Goal: Task Accomplishment & Management: Use online tool/utility

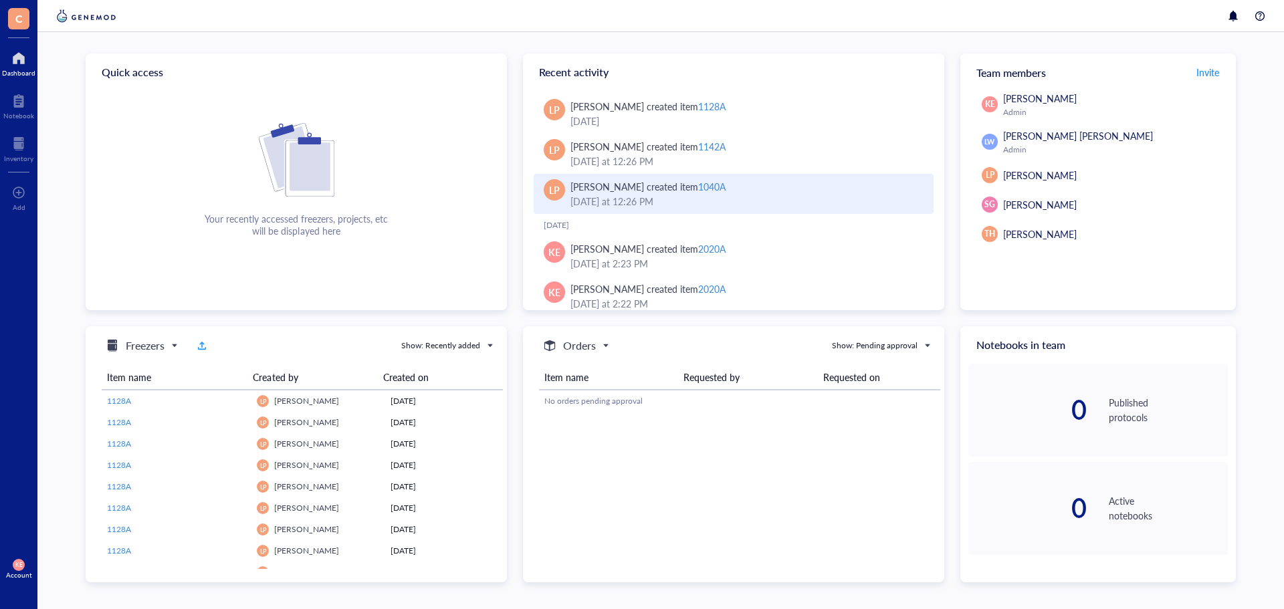
scroll to position [314, 0]
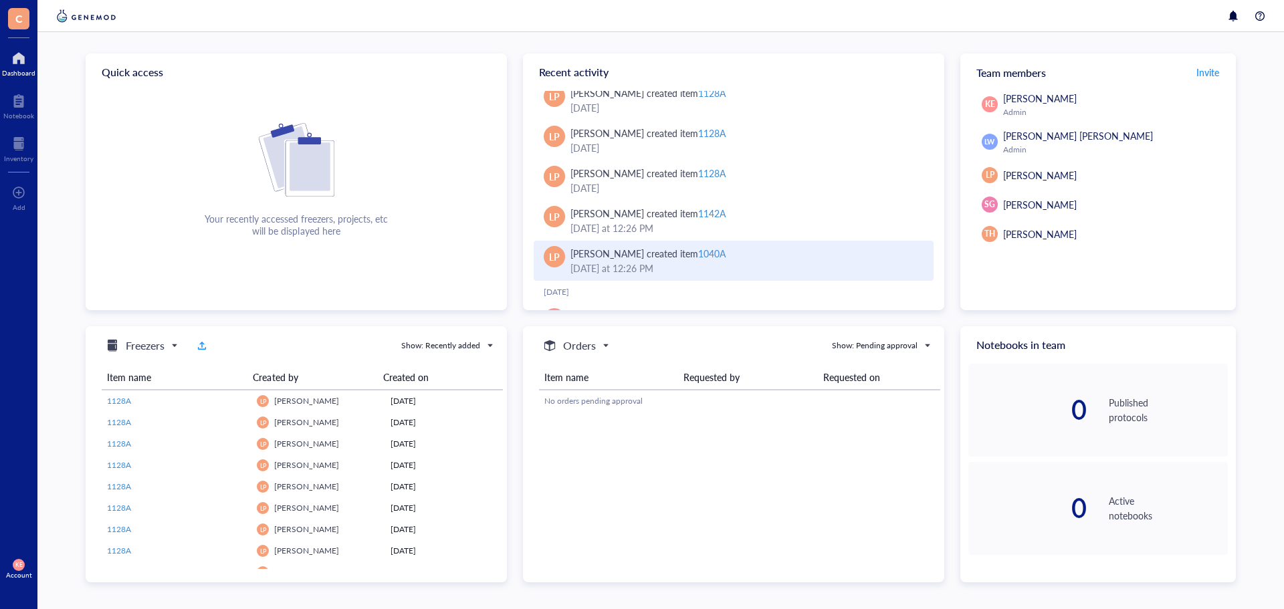
click at [698, 251] on div "1040A" at bounding box center [711, 253] width 27 height 13
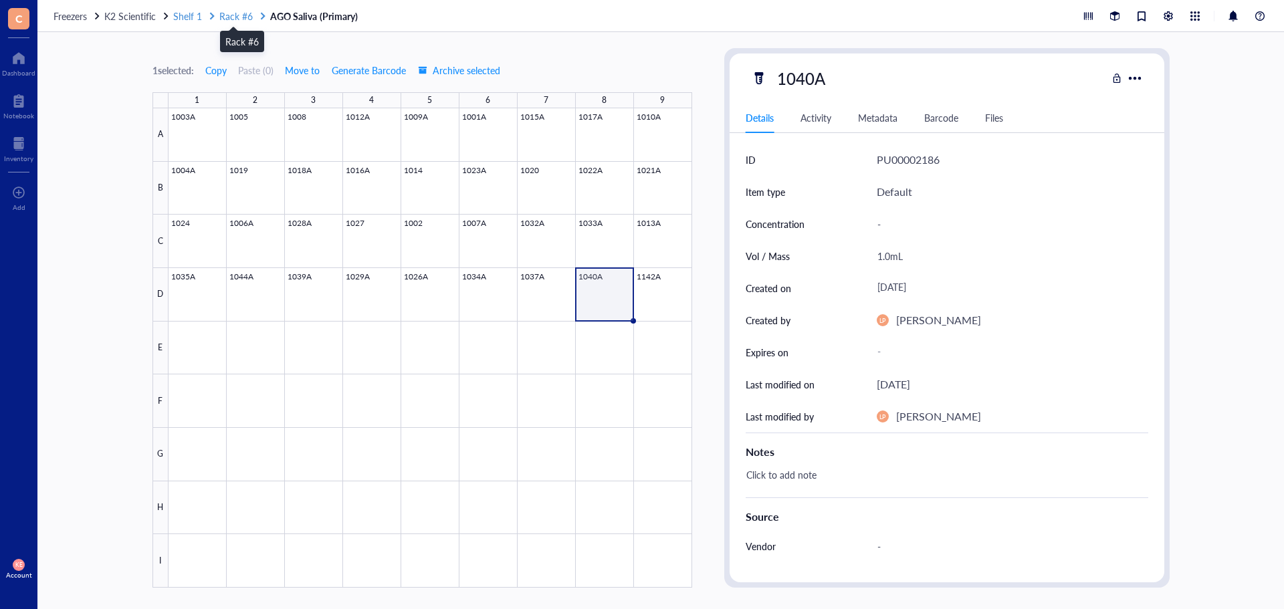
click at [233, 15] on span "Rack #6" at bounding box center [235, 15] width 33 height 13
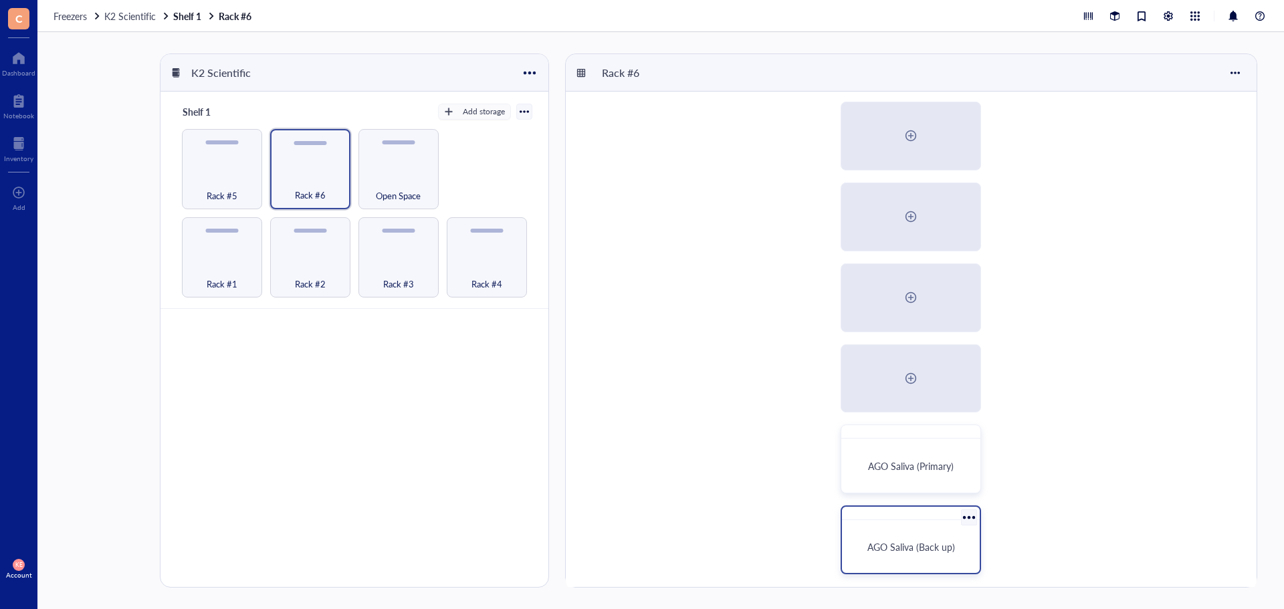
scroll to position [92, 0]
click at [74, 17] on span "Freezers" at bounding box center [69, 15] width 33 height 13
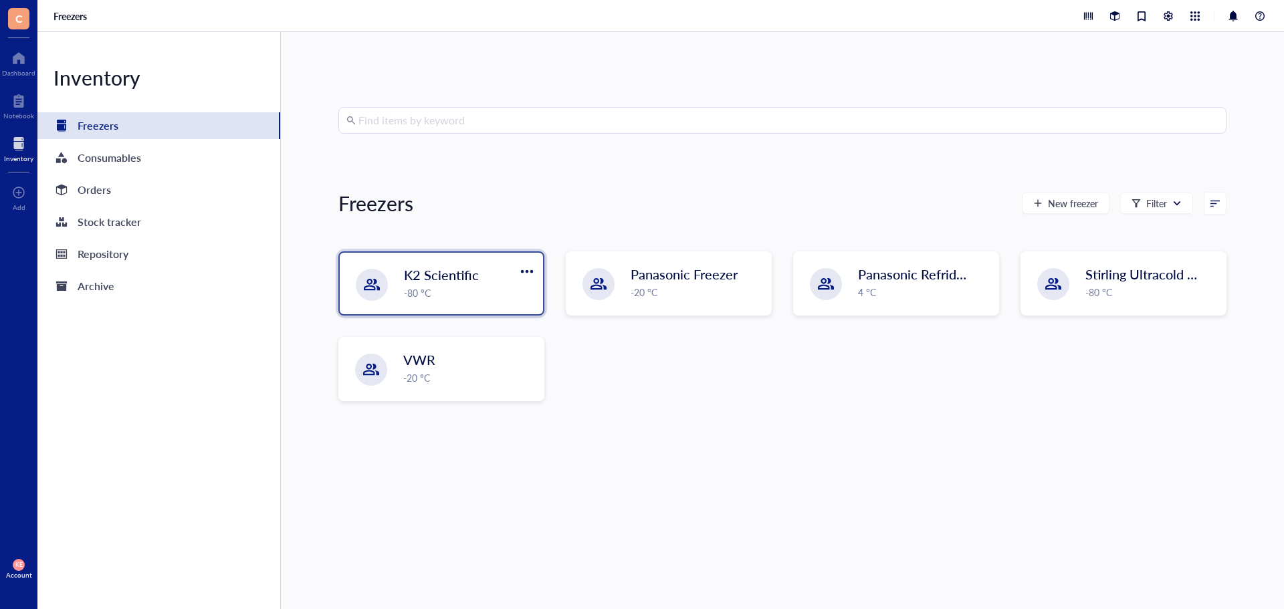
click at [446, 295] on div "-80 °C" at bounding box center [469, 292] width 131 height 15
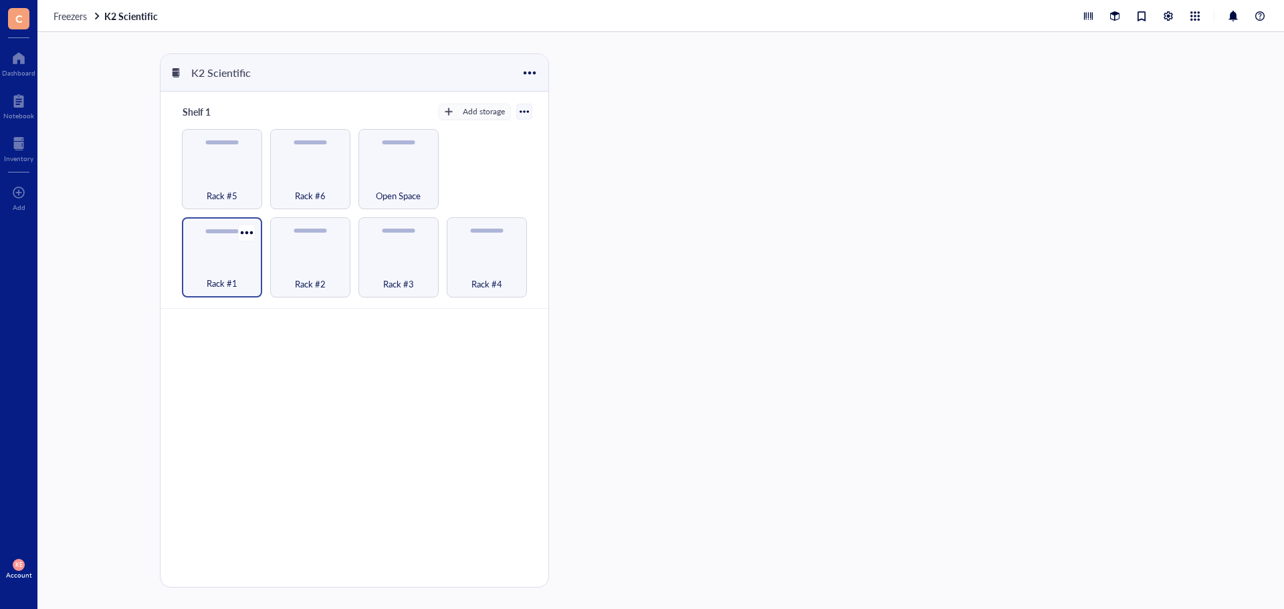
click at [219, 277] on span "Rack #1" at bounding box center [222, 283] width 31 height 15
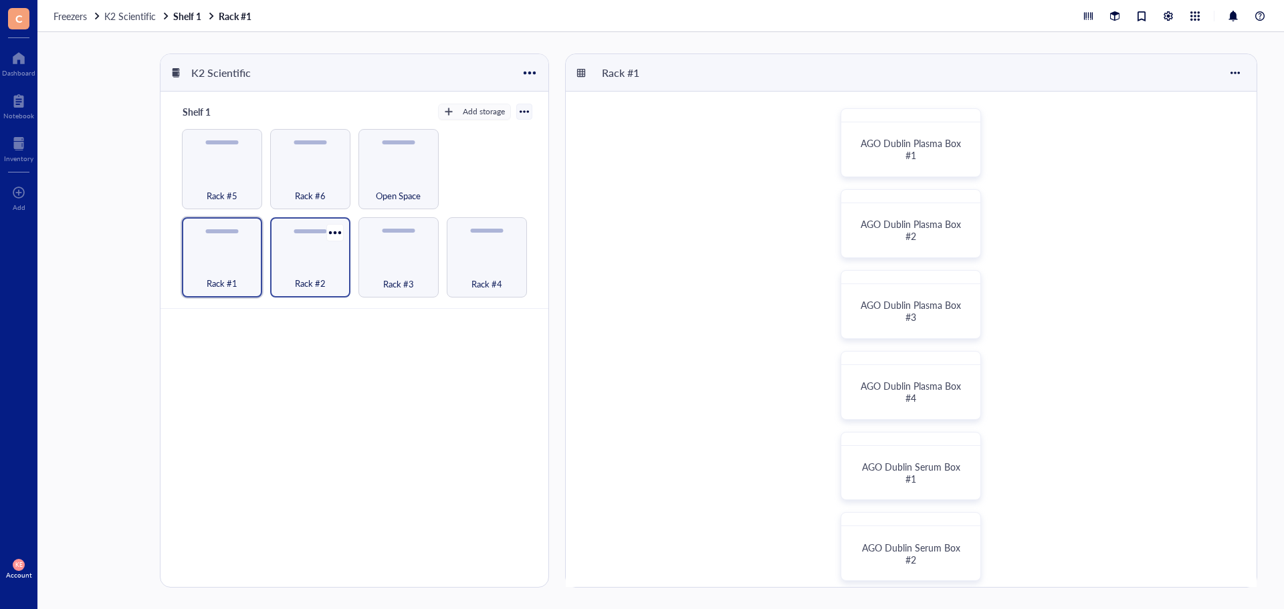
click at [292, 271] on div "Rack #2" at bounding box center [310, 275] width 67 height 29
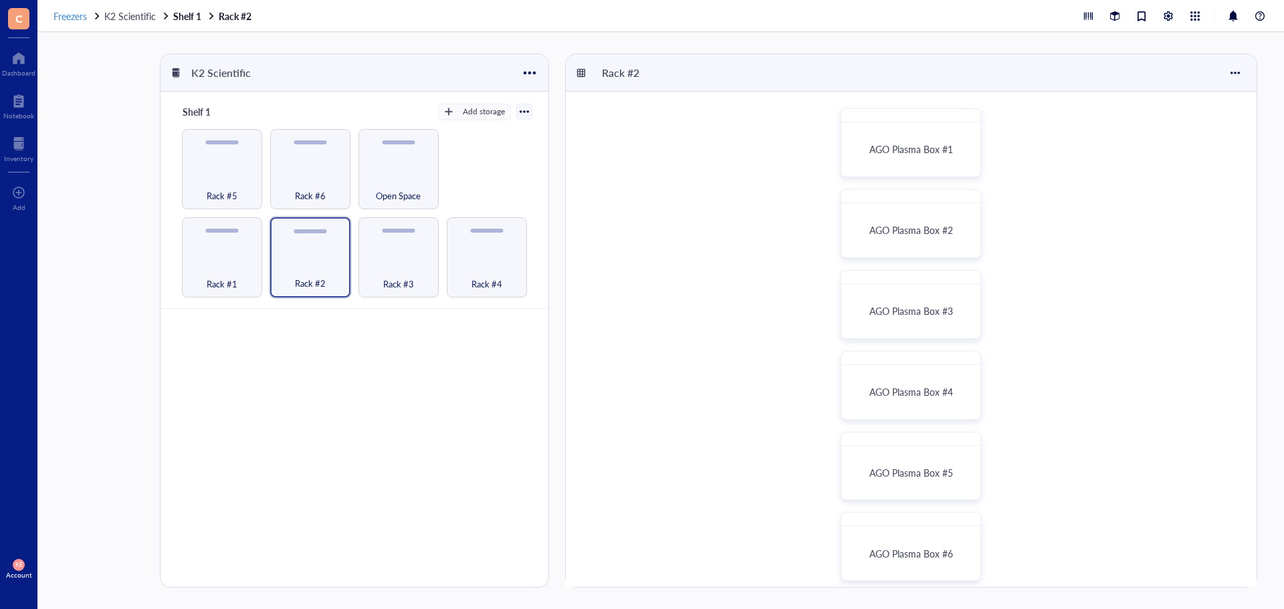
click at [73, 15] on span "Freezers" at bounding box center [69, 15] width 33 height 13
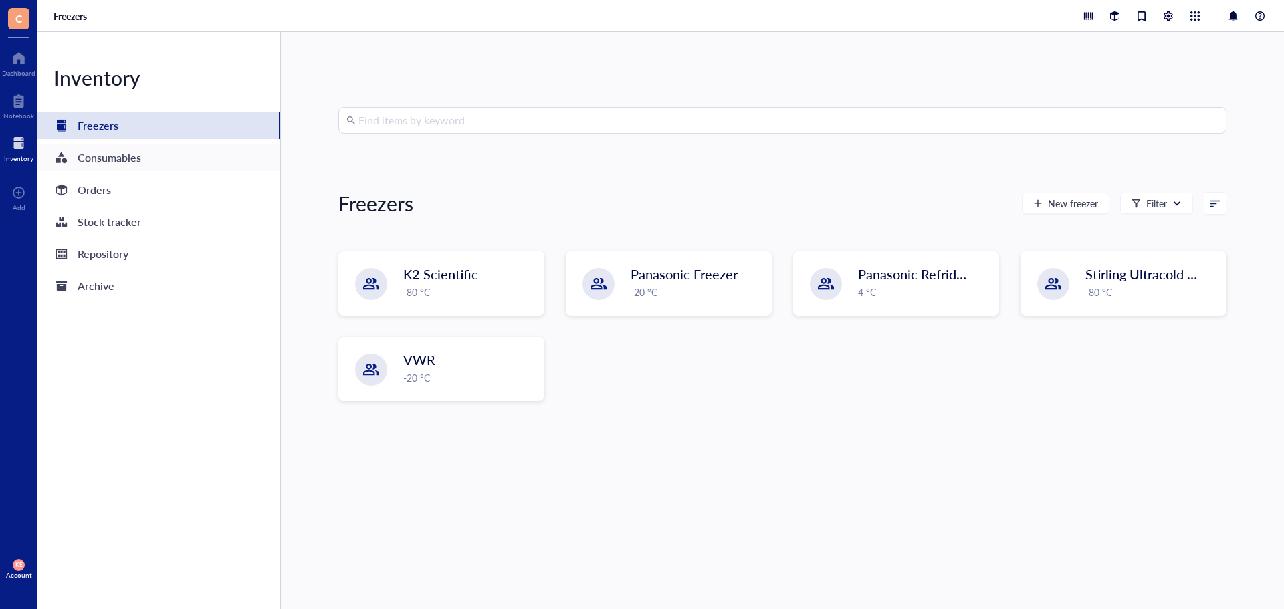
click at [114, 158] on div "Consumables" at bounding box center [110, 157] width 64 height 19
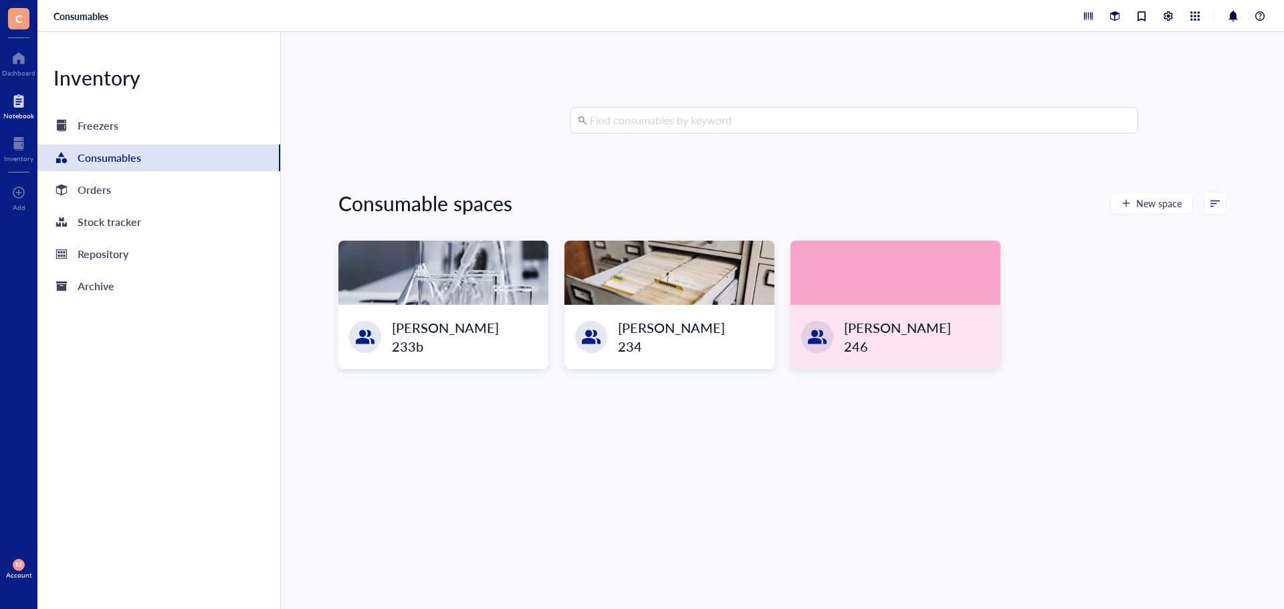
click at [21, 107] on div at bounding box center [18, 100] width 31 height 21
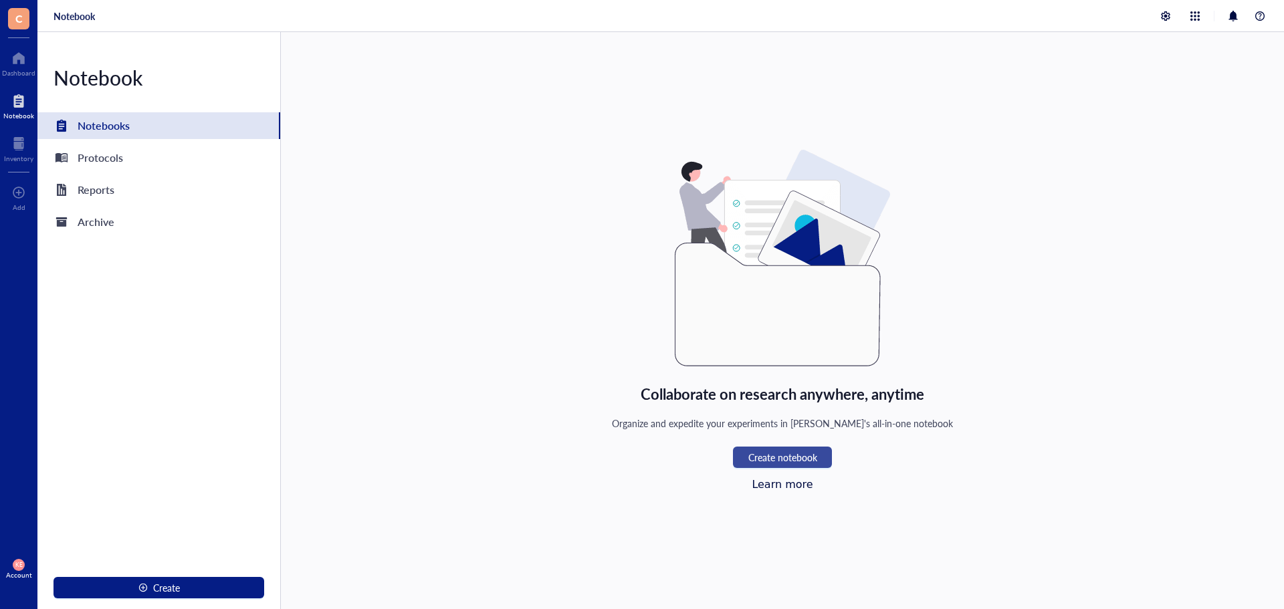
click at [783, 459] on span "Create notebook" at bounding box center [782, 457] width 69 height 11
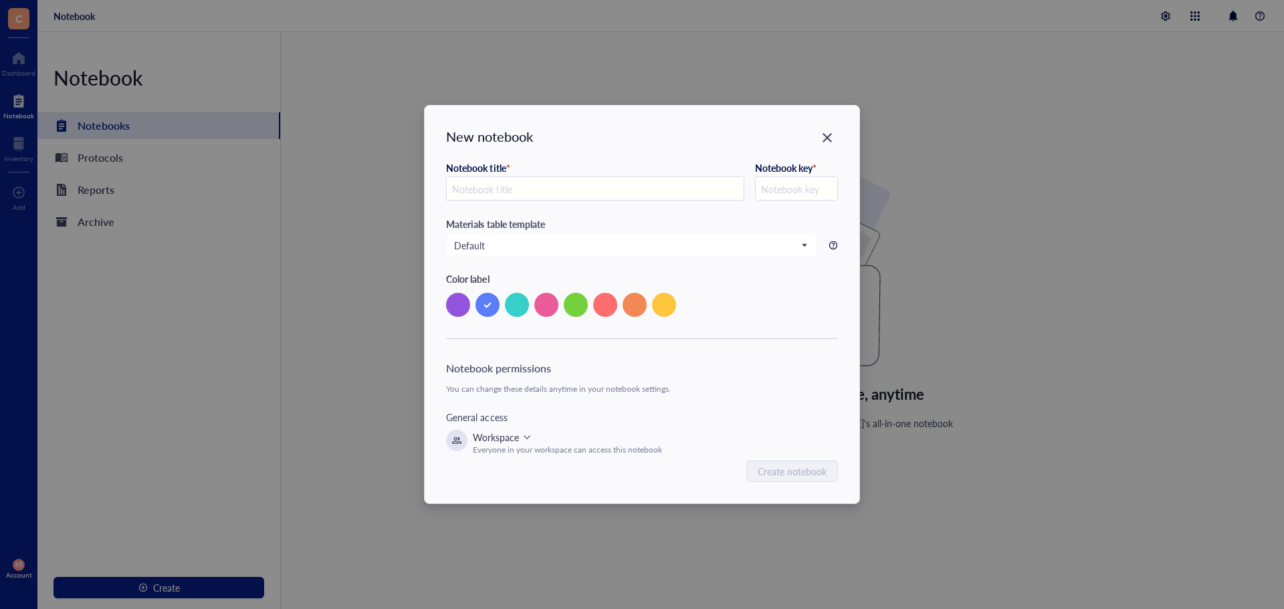
click at [501, 185] on input "text" at bounding box center [595, 189] width 297 height 24
type input "A"
type input "Ag"
type input "AG"
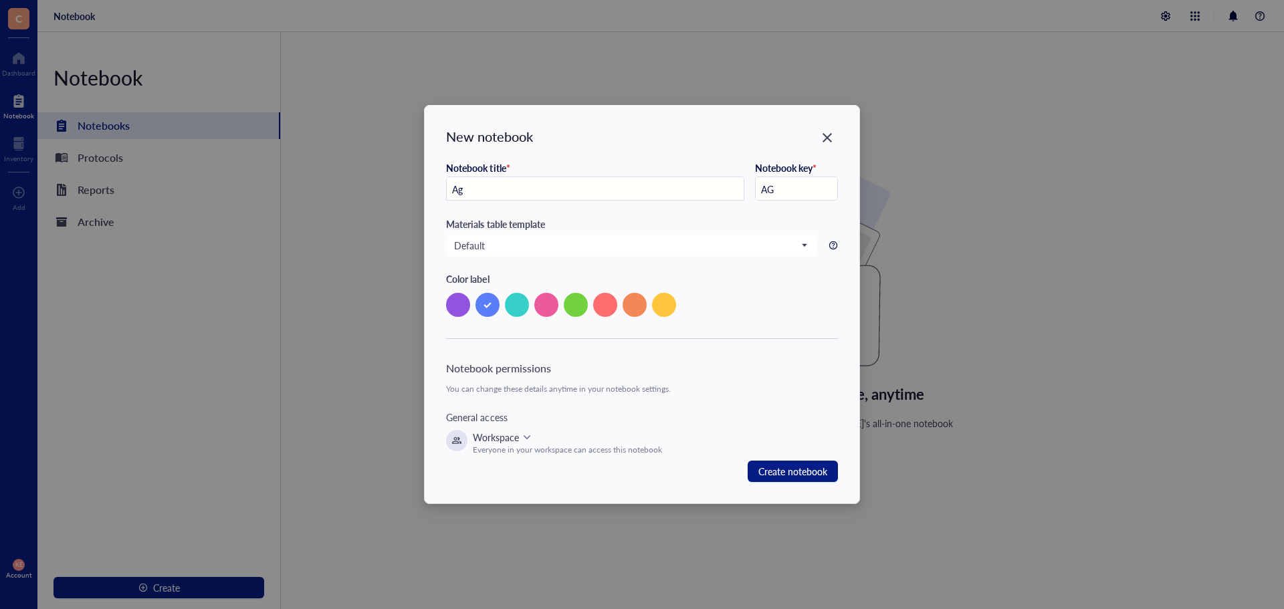
type input "Agi"
type input "AGI"
type input "Aging in [US_STATE]"
click at [807, 194] on input "AGI" at bounding box center [795, 189] width 81 height 24
click at [566, 251] on span "Default" at bounding box center [630, 245] width 352 height 12
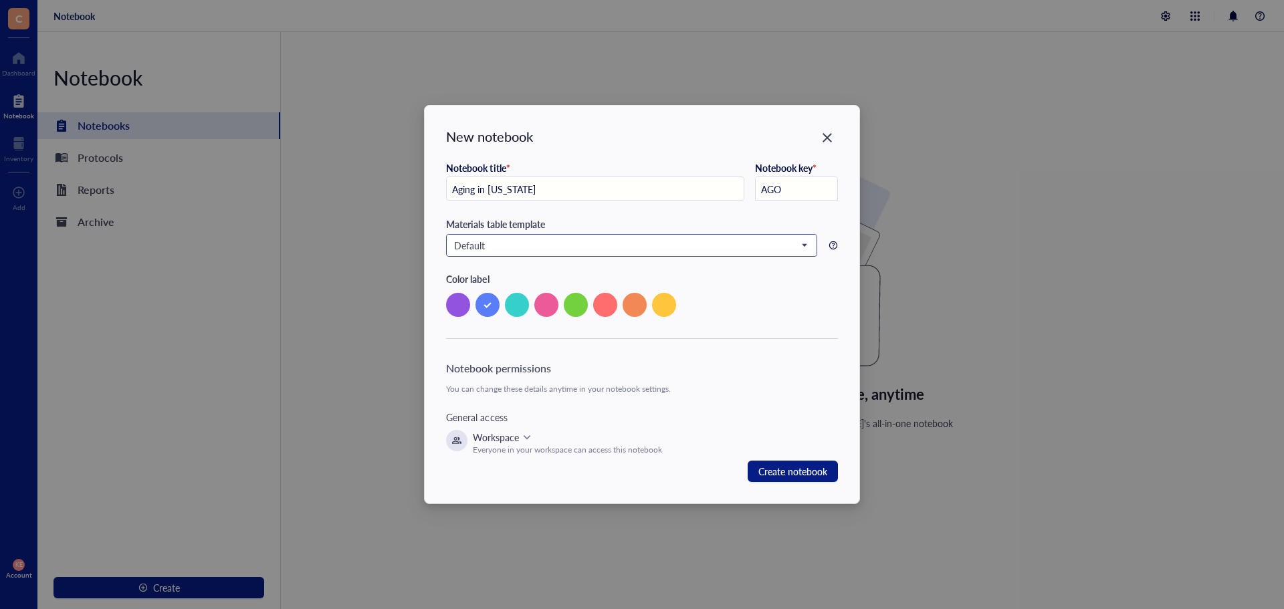
type input "AGO"
click at [566, 251] on span "Default" at bounding box center [630, 245] width 352 height 12
click at [830, 475] on button "Create notebook" at bounding box center [792, 471] width 90 height 21
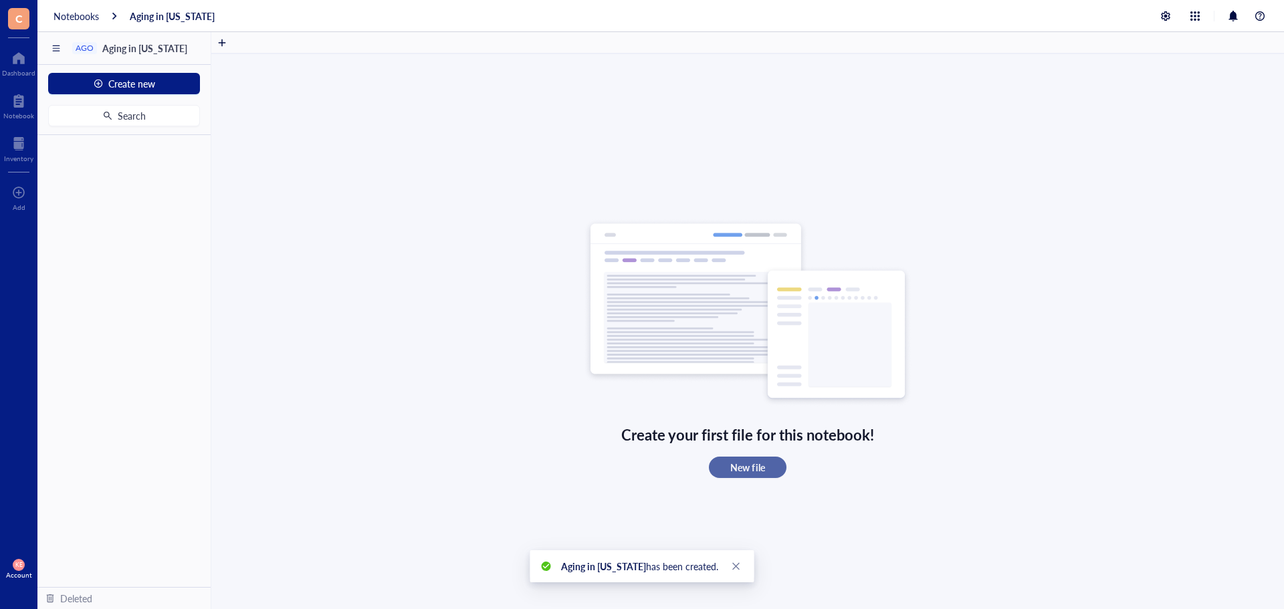
click at [741, 465] on span "New file" at bounding box center [747, 467] width 34 height 12
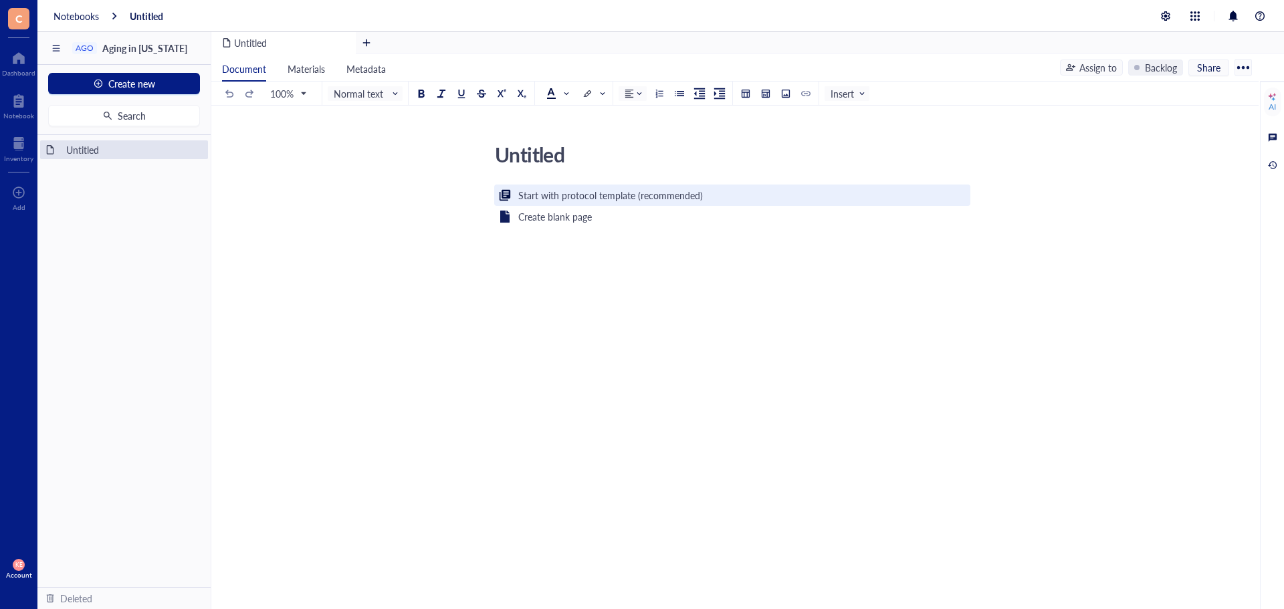
click at [560, 195] on div "Start with protocol template (recommended)" at bounding box center [610, 195] width 185 height 15
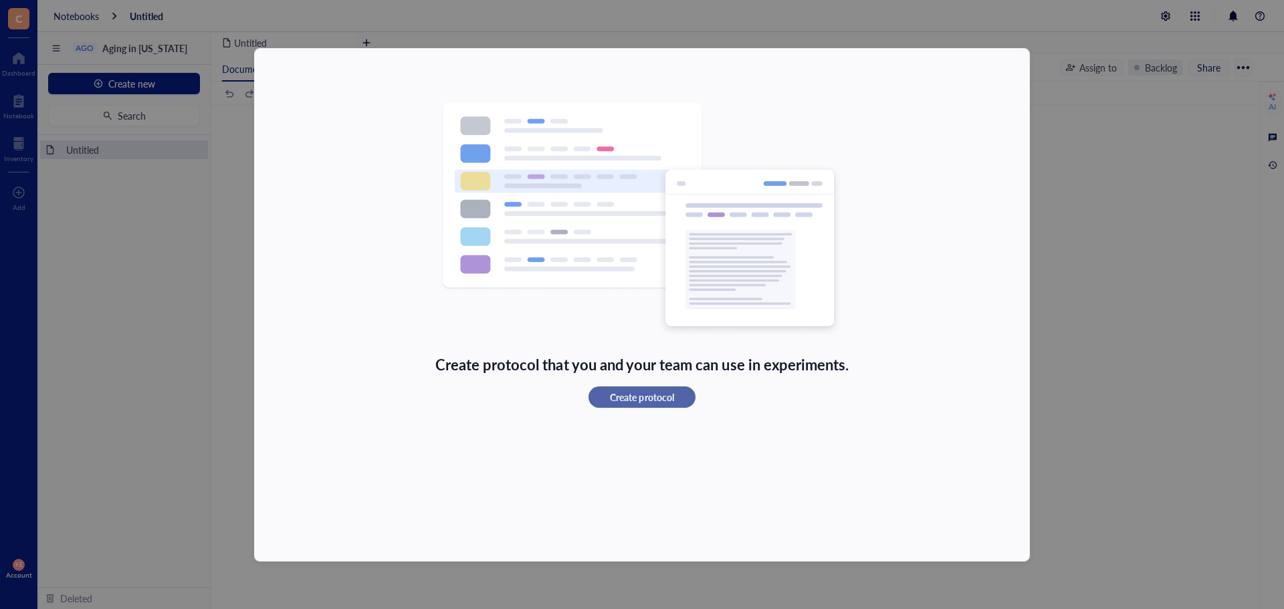
click at [643, 398] on span "Create protocol" at bounding box center [642, 397] width 64 height 12
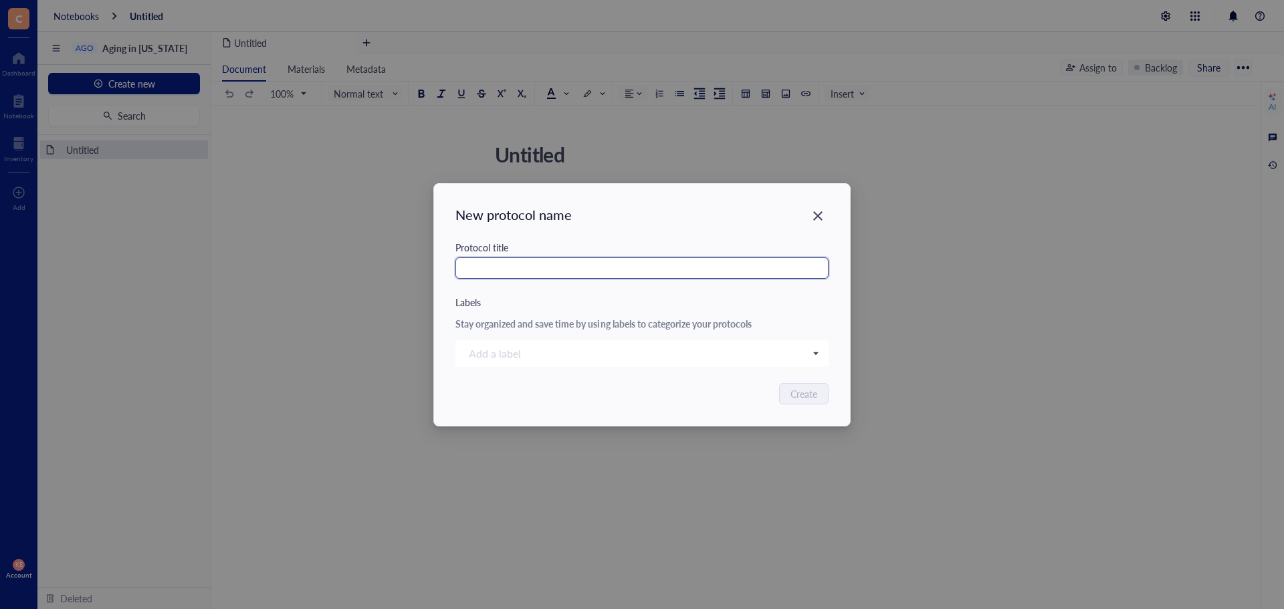
click at [533, 266] on input "text" at bounding box center [641, 267] width 373 height 21
type input "V"
click at [530, 347] on div at bounding box center [634, 353] width 343 height 19
type input "Sub Study Blood Processing"
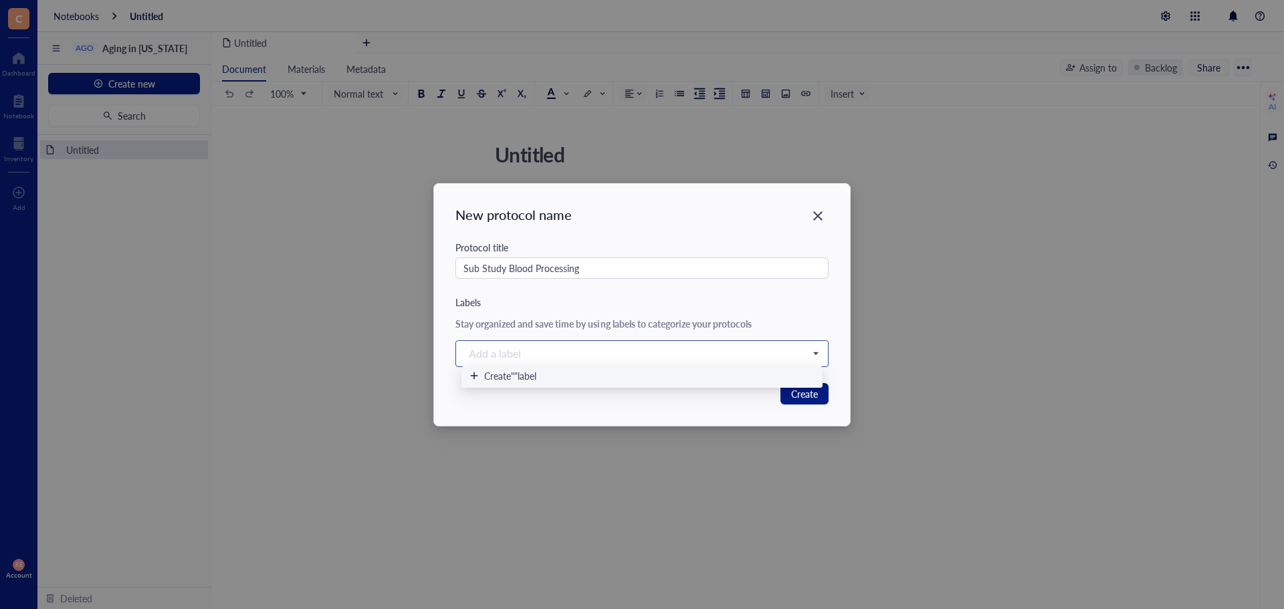
click at [530, 347] on div at bounding box center [634, 353] width 343 height 19
type input "Blood Processing"
click at [596, 381] on span "Create "Blood Processing" label" at bounding box center [545, 376] width 122 height 12
click at [800, 397] on span "Create" at bounding box center [804, 393] width 27 height 15
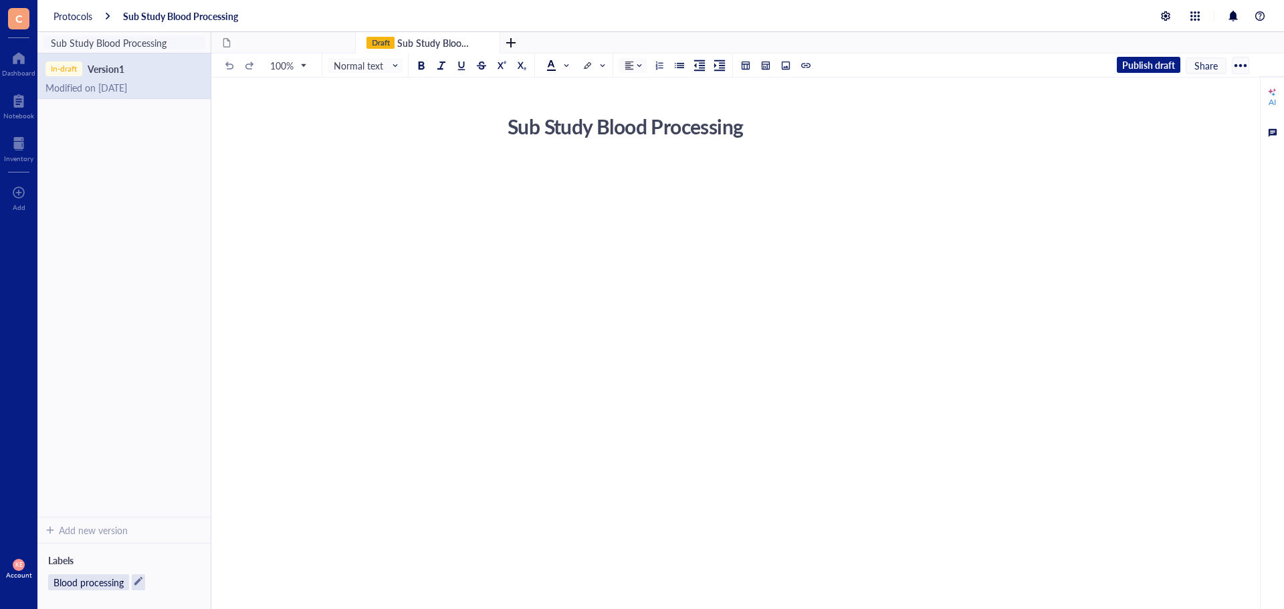
click at [511, 170] on div "﻿" at bounding box center [745, 168] width 476 height 13
click at [521, 175] on div "﻿" at bounding box center [745, 168] width 476 height 13
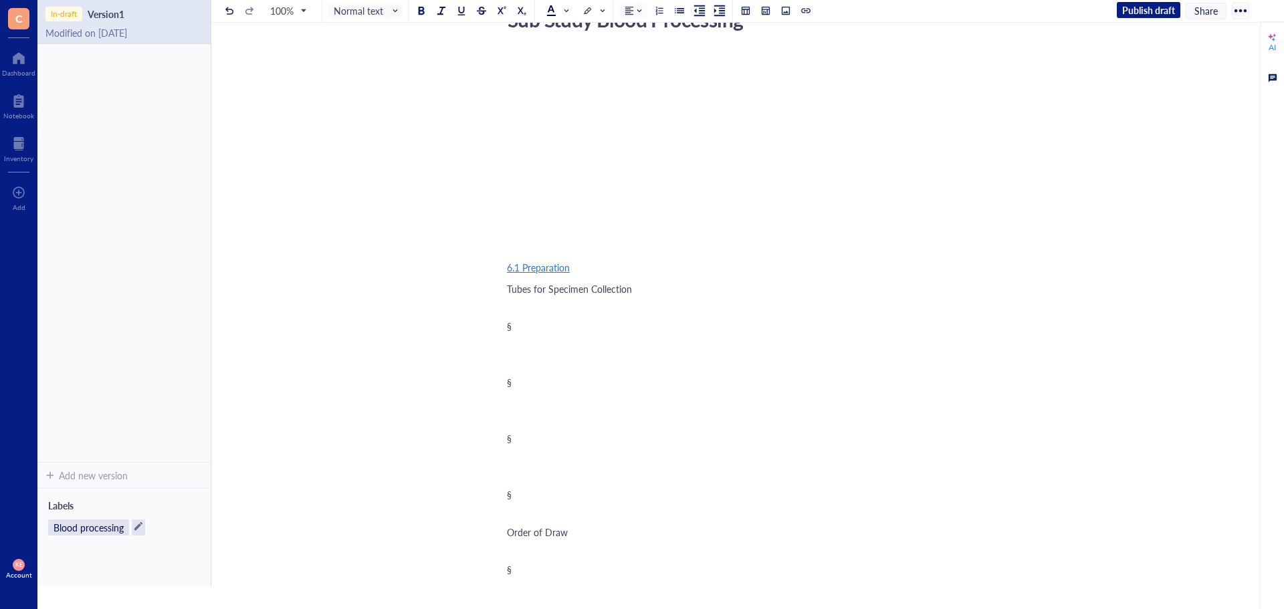
scroll to position [134, 0]
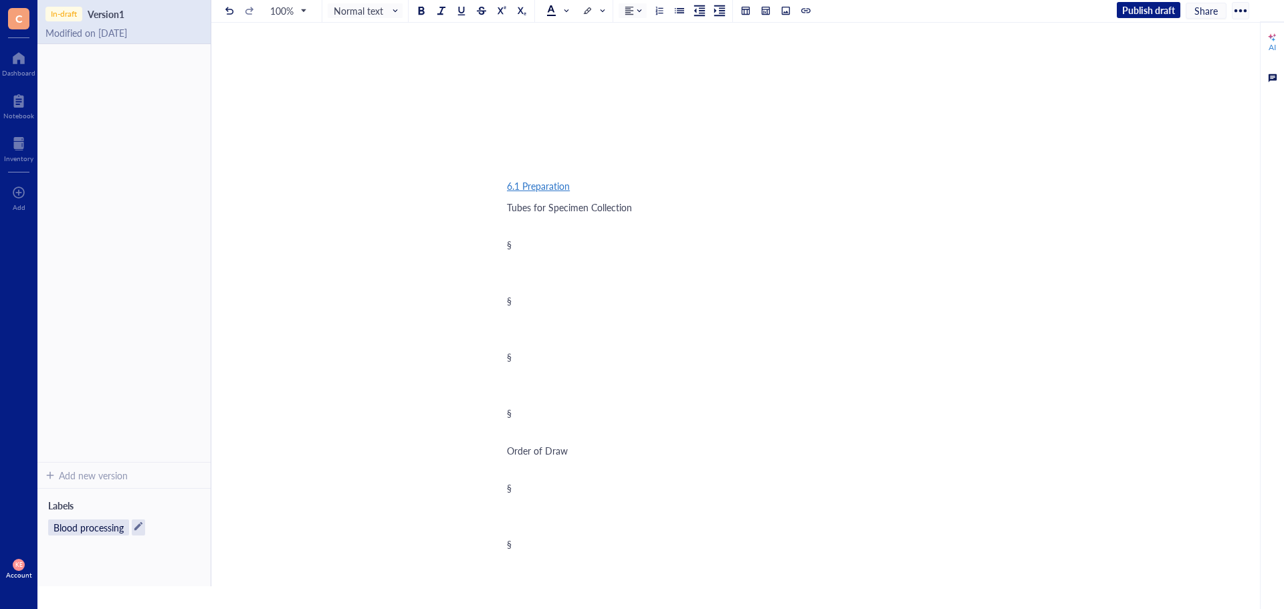
click at [537, 244] on div "§" at bounding box center [745, 244] width 476 height 13
drag, startPoint x: 576, startPoint y: 184, endPoint x: 479, endPoint y: 182, distance: 97.0
click at [520, 221] on div "§" at bounding box center [745, 225] width 476 height 13
drag, startPoint x: 539, startPoint y: 439, endPoint x: 519, endPoint y: 215, distance: 224.8
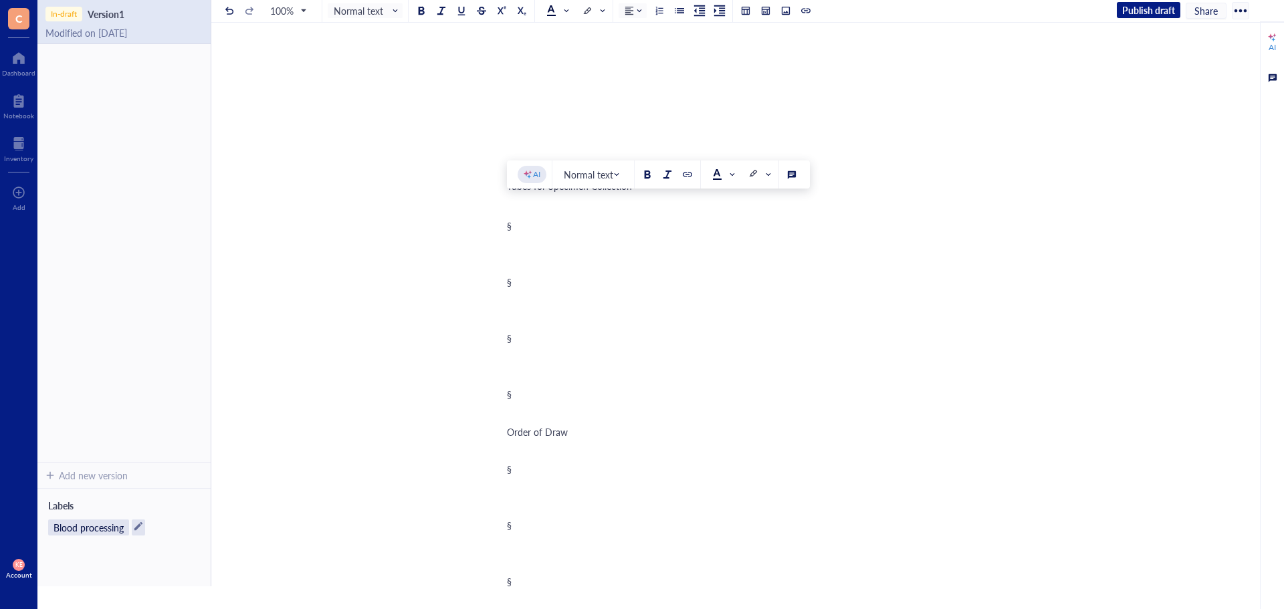
click at [569, 401] on div "§" at bounding box center [745, 394] width 476 height 13
click at [556, 382] on div "﻿" at bounding box center [745, 375] width 476 height 13
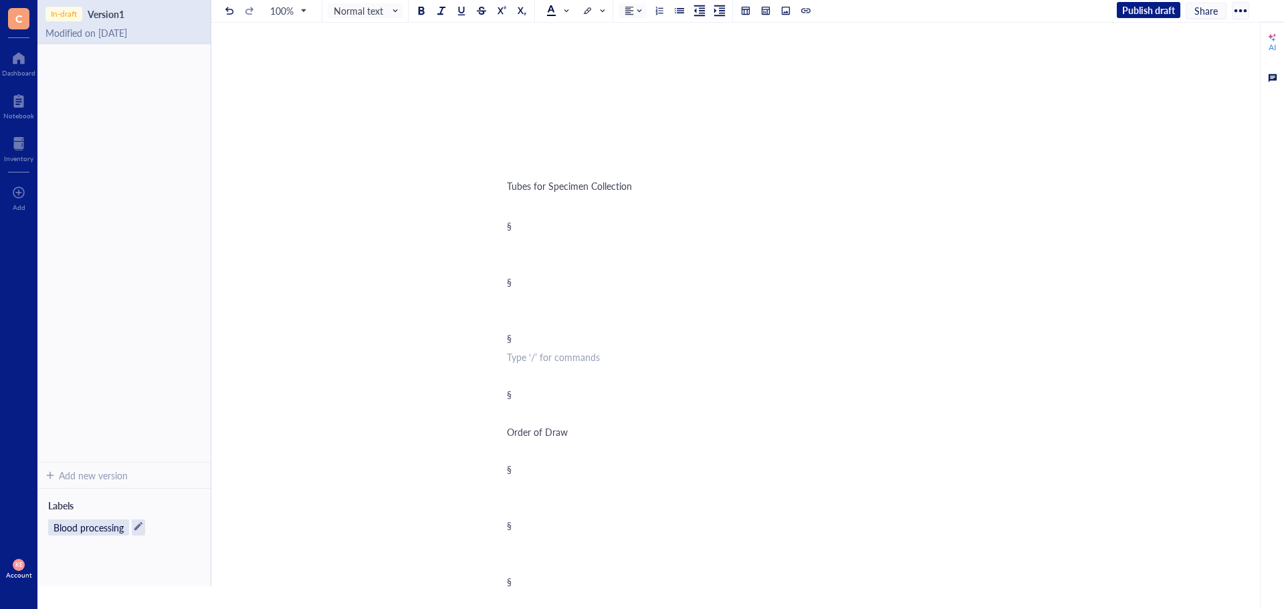
click at [556, 364] on div "﻿ Type ‘/’ for commands" at bounding box center [745, 356] width 476 height 13
click at [554, 345] on div "§" at bounding box center [745, 338] width 476 height 13
drag, startPoint x: 525, startPoint y: 439, endPoint x: 514, endPoint y: 211, distance: 228.9
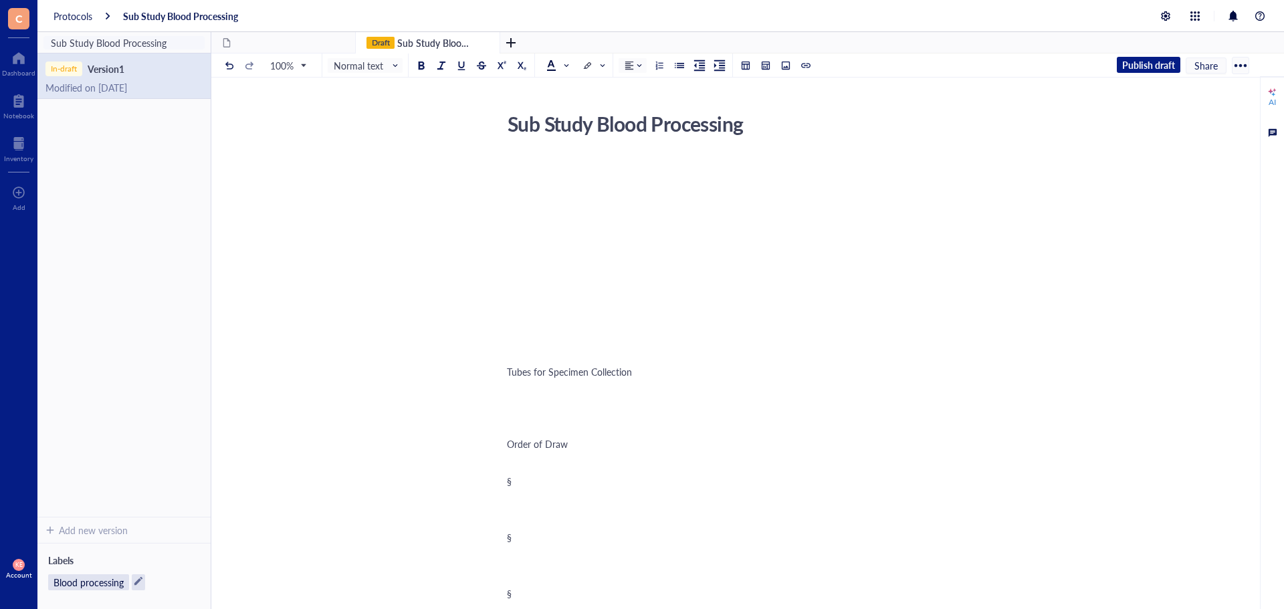
scroll to position [0, 0]
click at [574, 381] on div "Tubes for Specimen Collection" at bounding box center [745, 374] width 476 height 13
click at [574, 394] on div "﻿ Type ‘/’ for commands" at bounding box center [745, 395] width 476 height 13
drag, startPoint x: 531, startPoint y: 394, endPoint x: 548, endPoint y: 400, distance: 17.5
click at [531, 394] on div "﻿ Type ‘/’ for commands" at bounding box center [745, 395] width 476 height 13
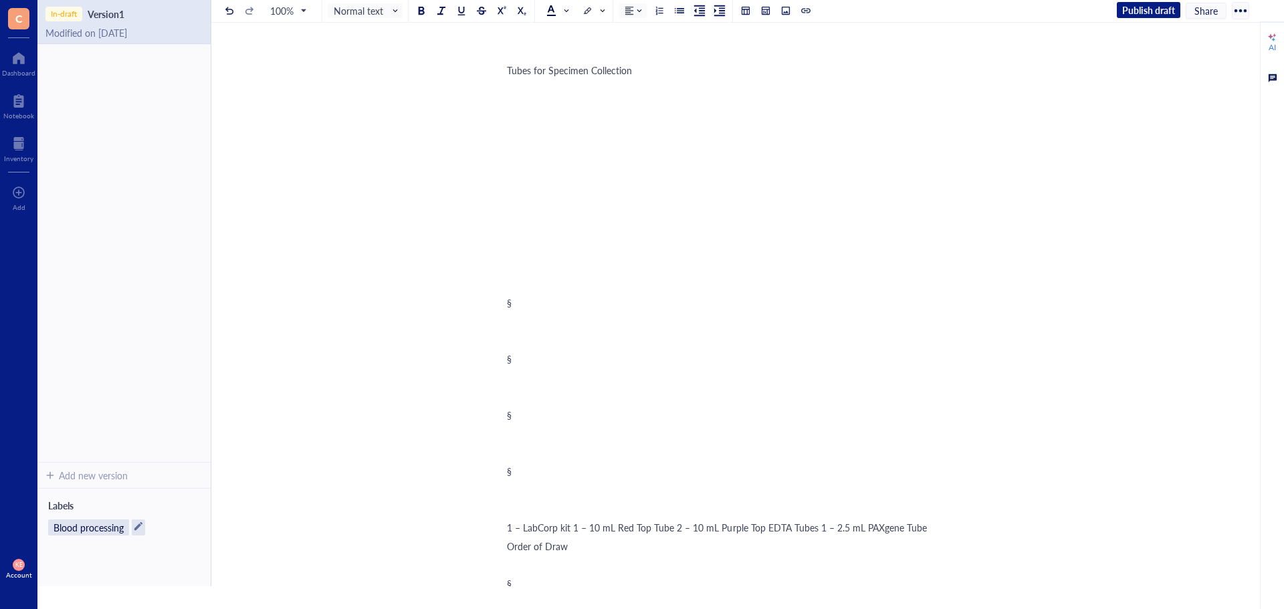
scroll to position [165, 0]
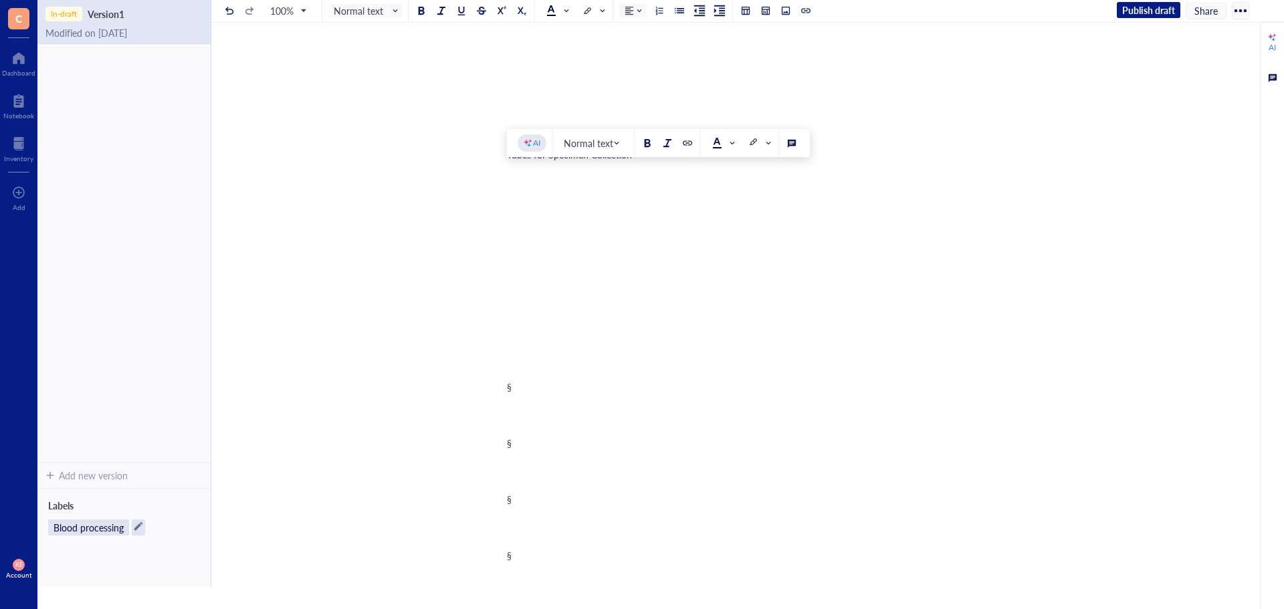
drag, startPoint x: 517, startPoint y: 182, endPoint x: 564, endPoint y: 543, distance: 364.1
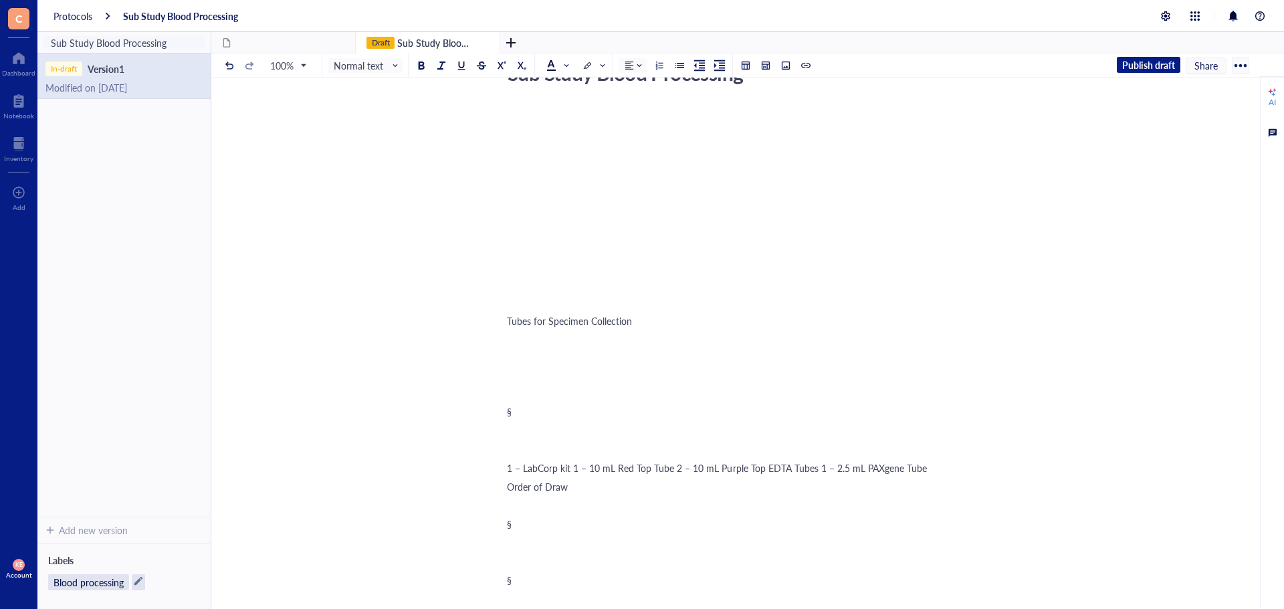
scroll to position [201, 0]
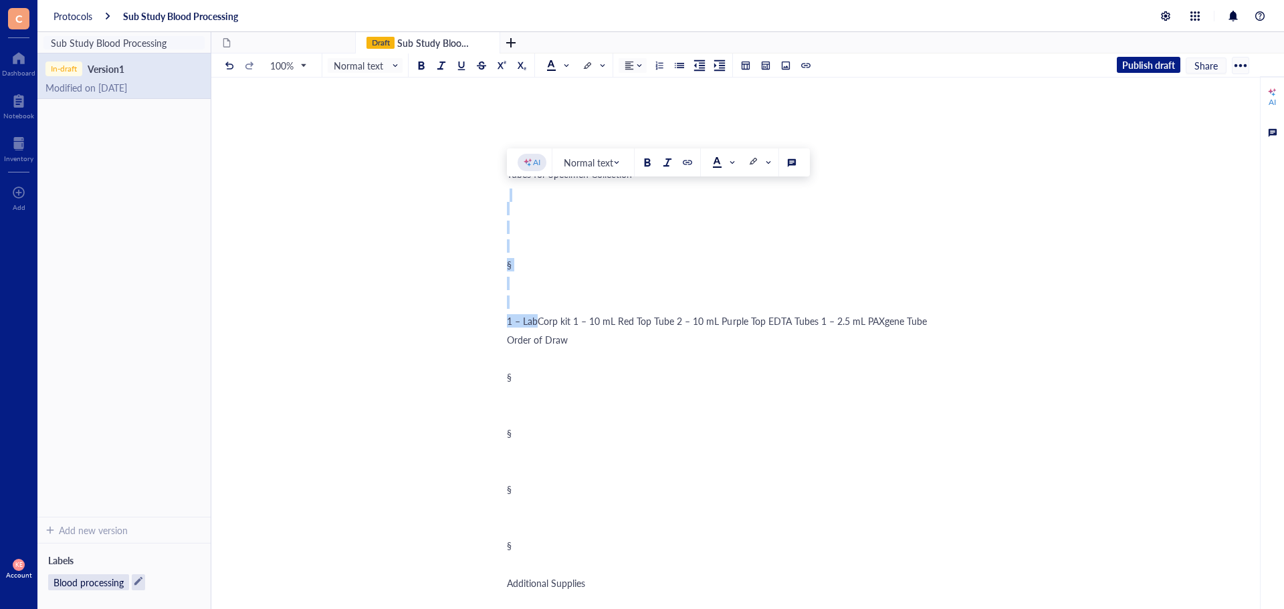
drag, startPoint x: 515, startPoint y: 195, endPoint x: 536, endPoint y: 409, distance: 215.6
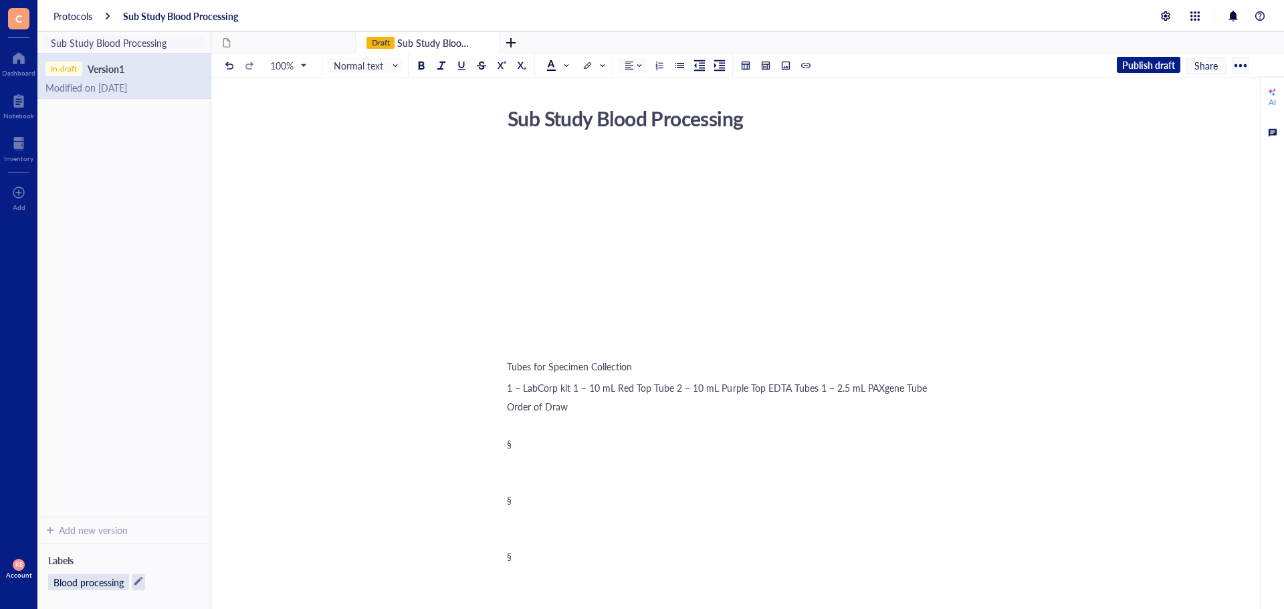
scroll to position [0, 0]
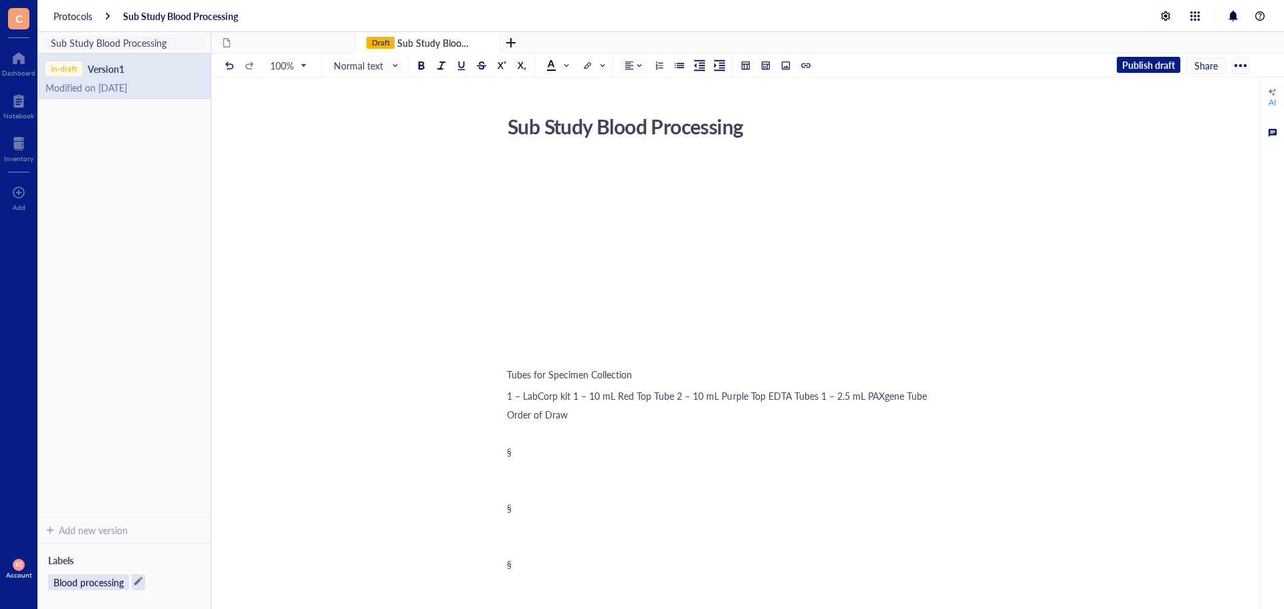
click at [578, 398] on span "1 – LabCorp kit 1 – 10 mL Red Top Tube 2 – 10 mL Purple Top EDTA Tubes 1 – 2.5 …" at bounding box center [717, 395] width 420 height 13
click at [608, 416] on span "1 – 10 mL Red Top Tube 2 – 10 mL Purple Top EDTA Tubes 1 – 2.5 mL PAXgene Tube" at bounding box center [684, 414] width 354 height 13
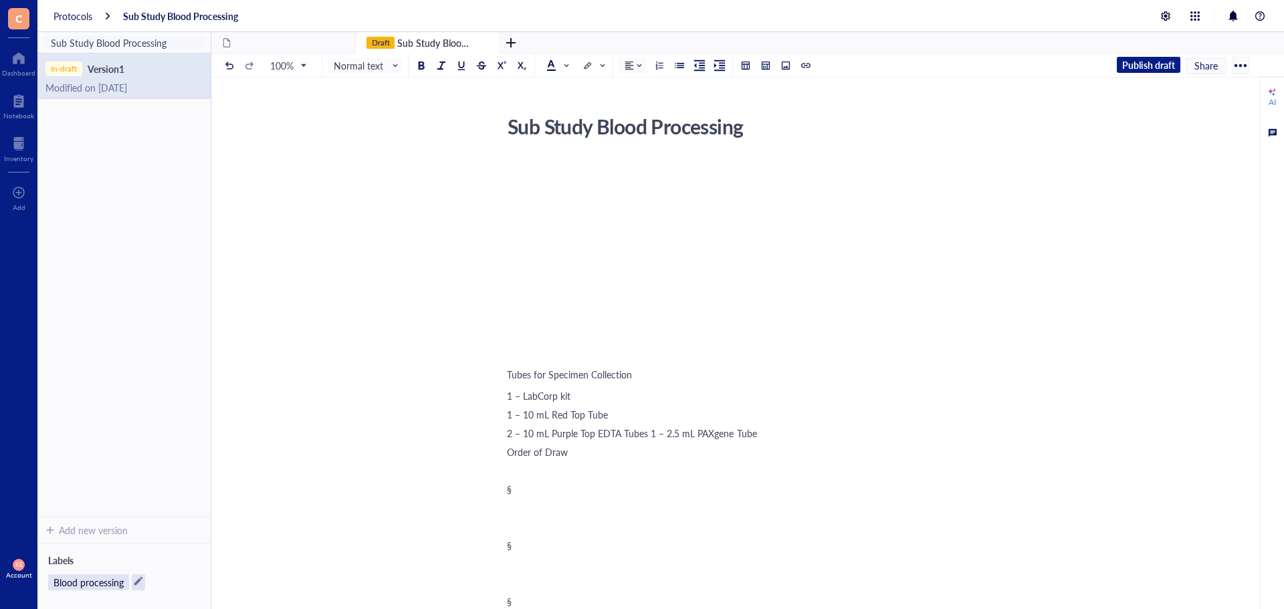
click at [648, 433] on span "2 – 10 mL Purple Top EDTA Tubes 1 – 2.5 mL PAXgene Tube" at bounding box center [632, 432] width 250 height 13
click at [510, 401] on span "1 – LabCorp kit" at bounding box center [539, 395] width 64 height 13
click at [593, 397] on div "1 – LabCorp kit" at bounding box center [745, 395] width 476 height 13
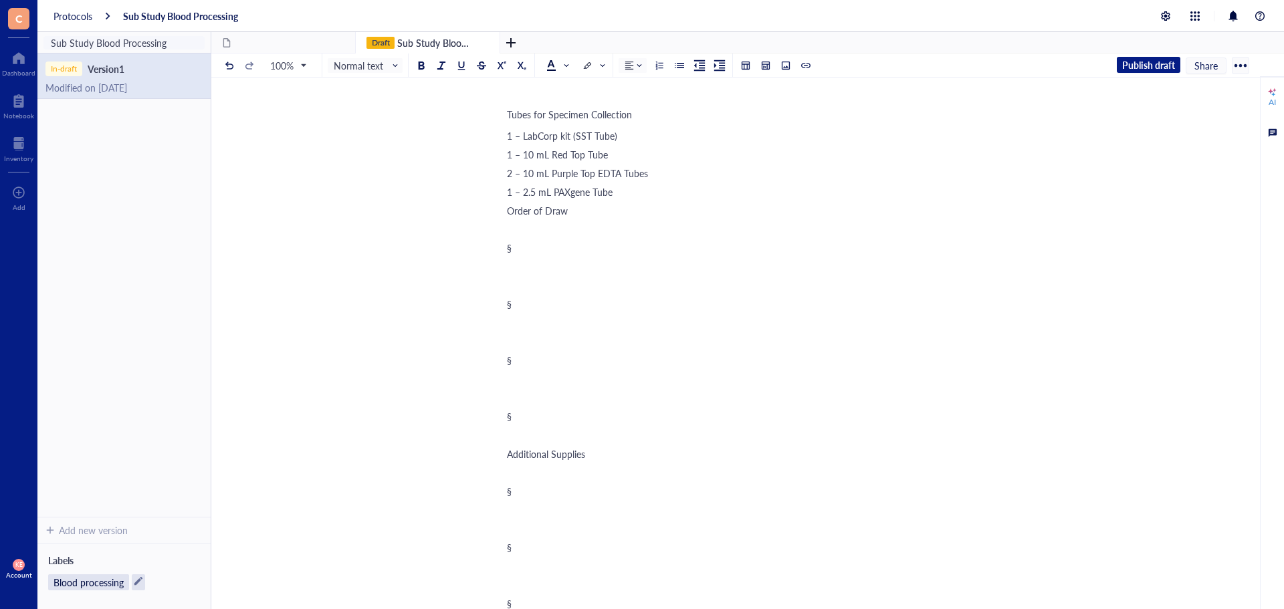
scroll to position [267, 0]
drag, startPoint x: 615, startPoint y: 182, endPoint x: 490, endPoint y: 123, distance: 138.4
click at [681, 66] on div at bounding box center [679, 65] width 9 height 9
drag, startPoint x: 519, startPoint y: 467, endPoint x: 509, endPoint y: 232, distance: 235.5
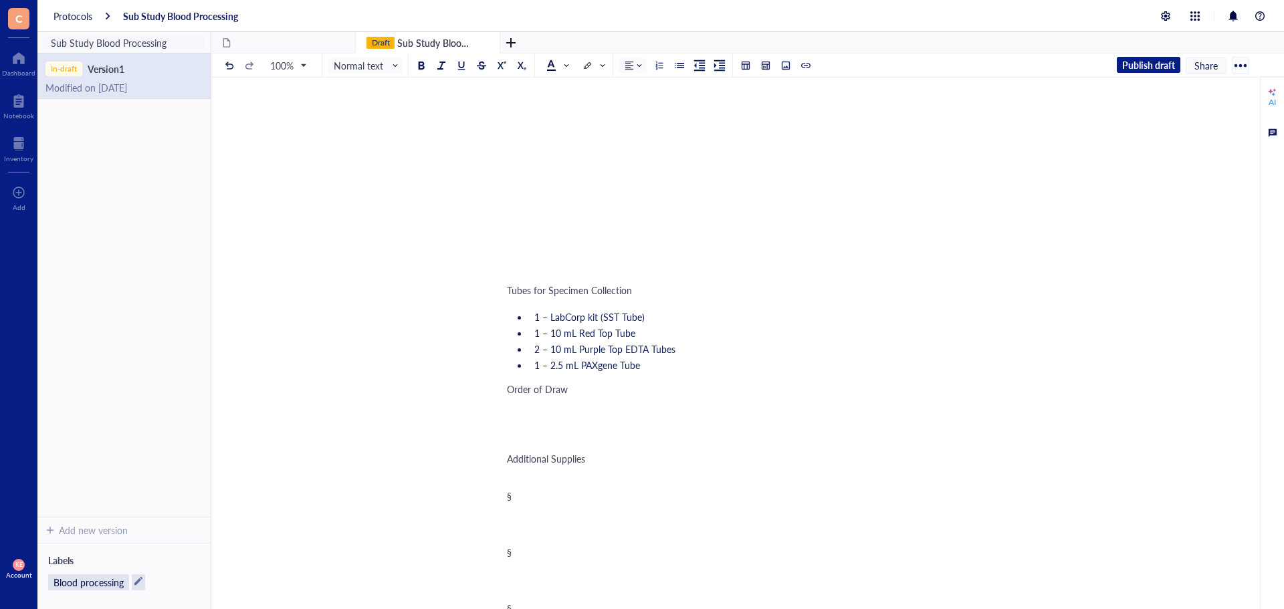
scroll to position [0, 0]
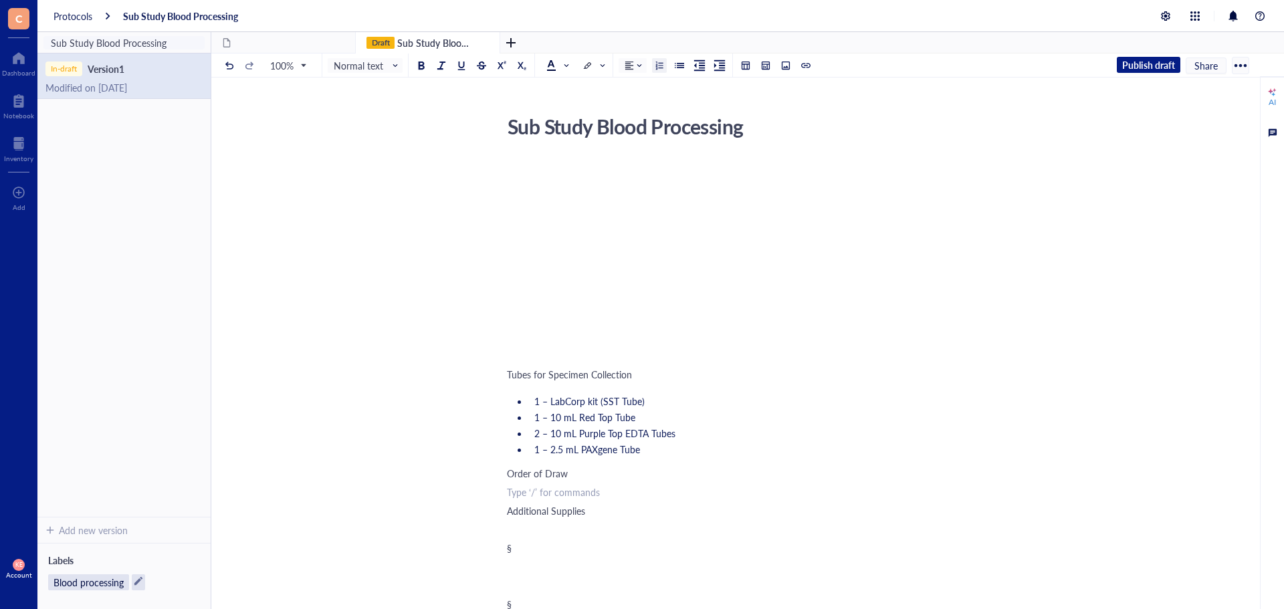
click at [658, 59] on button at bounding box center [659, 65] width 15 height 15
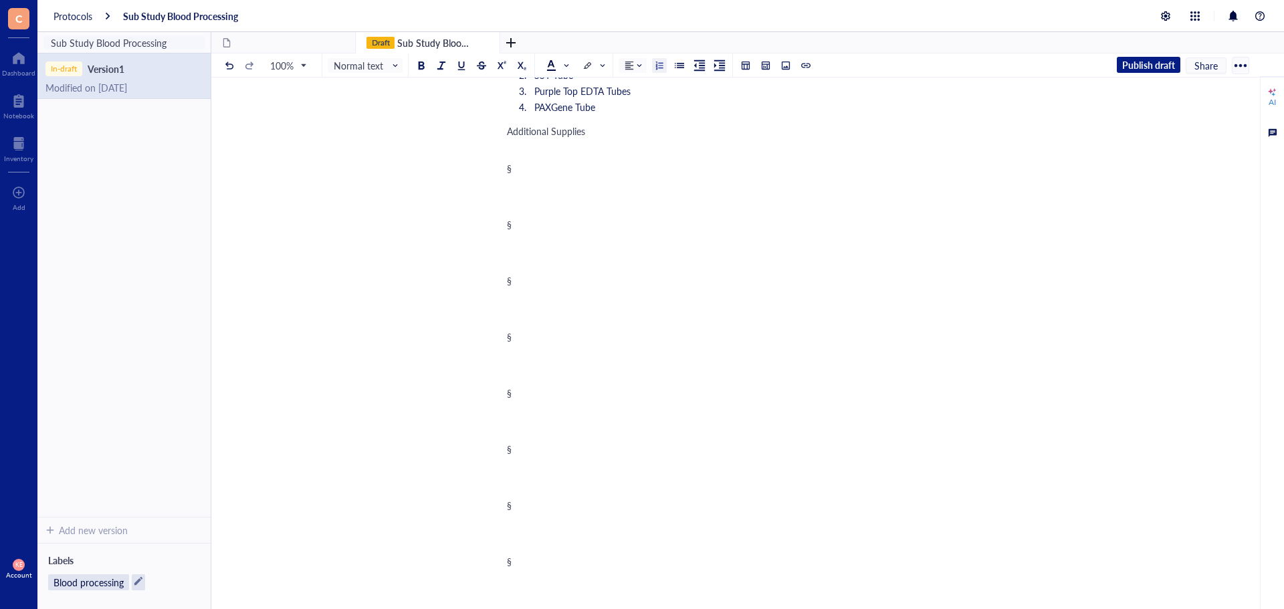
scroll to position [468, 0]
drag, startPoint x: 509, startPoint y: 152, endPoint x: 524, endPoint y: 552, distance: 400.7
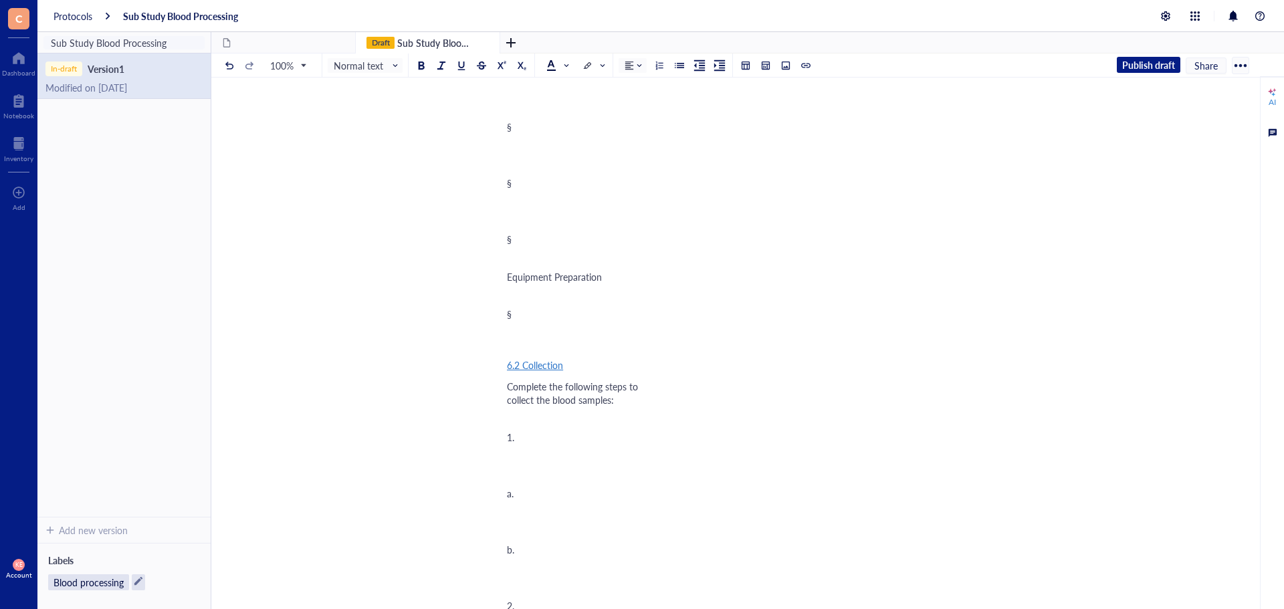
scroll to position [271, 0]
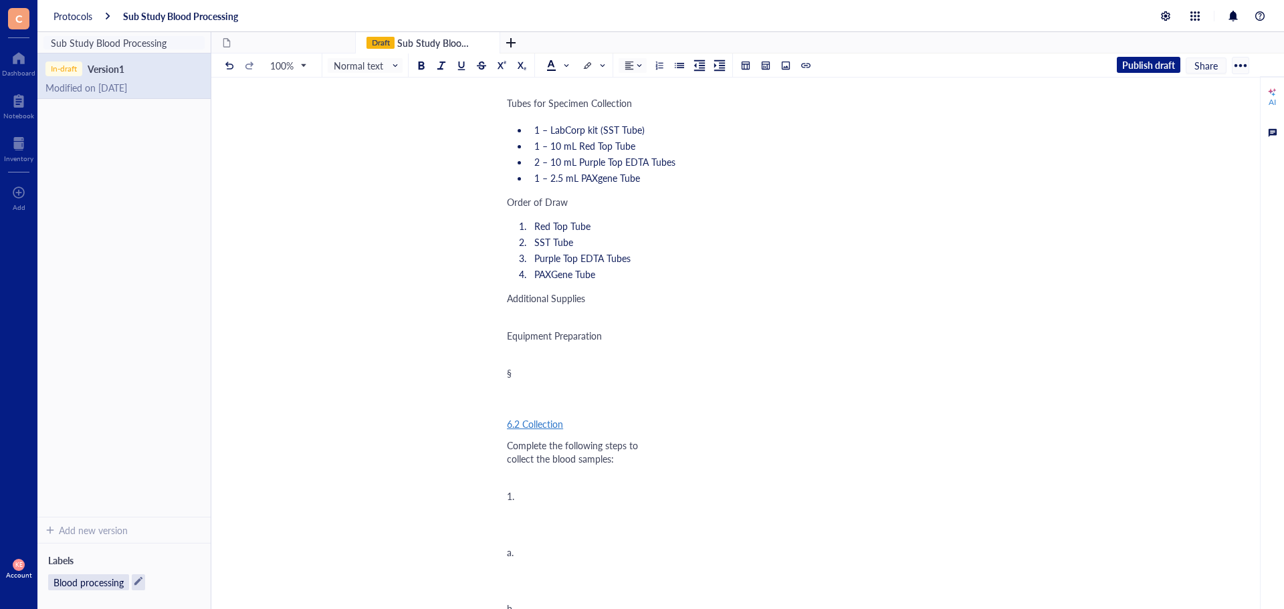
drag, startPoint x: 509, startPoint y: 339, endPoint x: 511, endPoint y: 330, distance: 8.9
click at [512, 324] on div "﻿ Type ‘/’ for commands" at bounding box center [745, 316] width 476 height 13
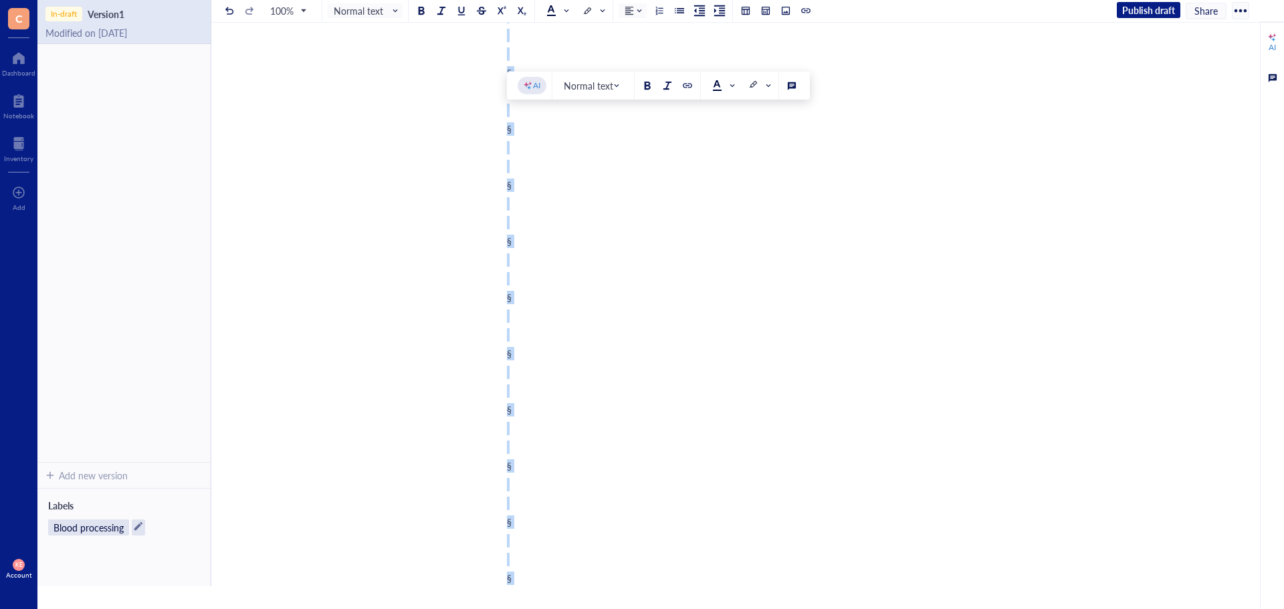
scroll to position [437, 0]
drag, startPoint x: 516, startPoint y: 454, endPoint x: 495, endPoint y: 115, distance: 339.6
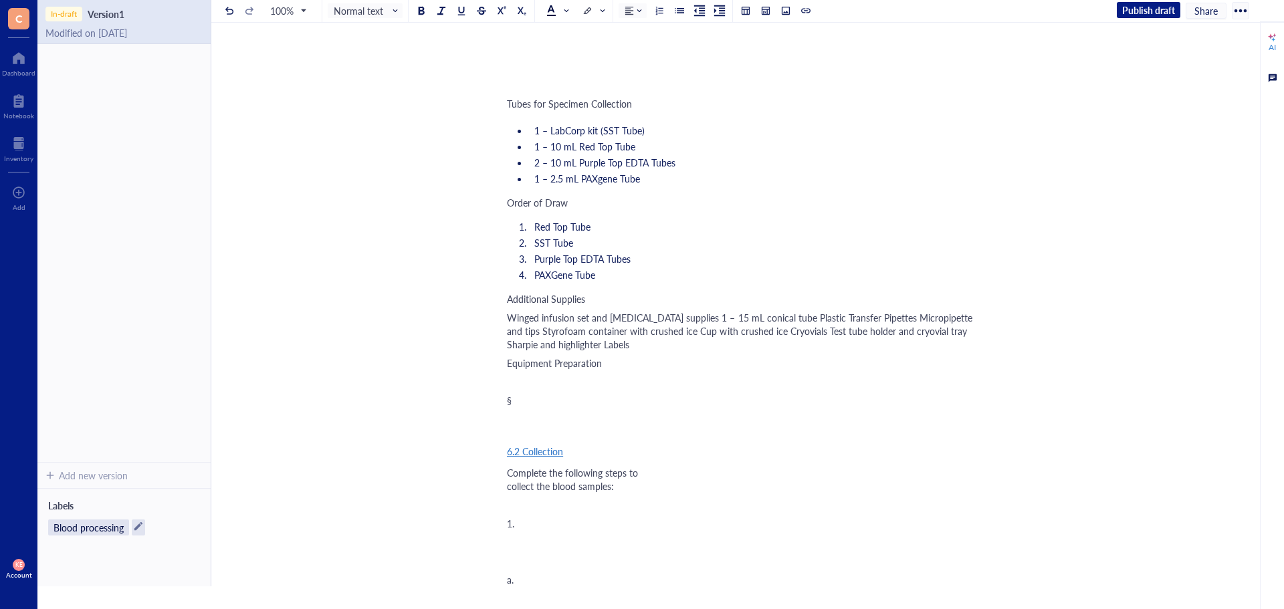
scroll to position [132, 0]
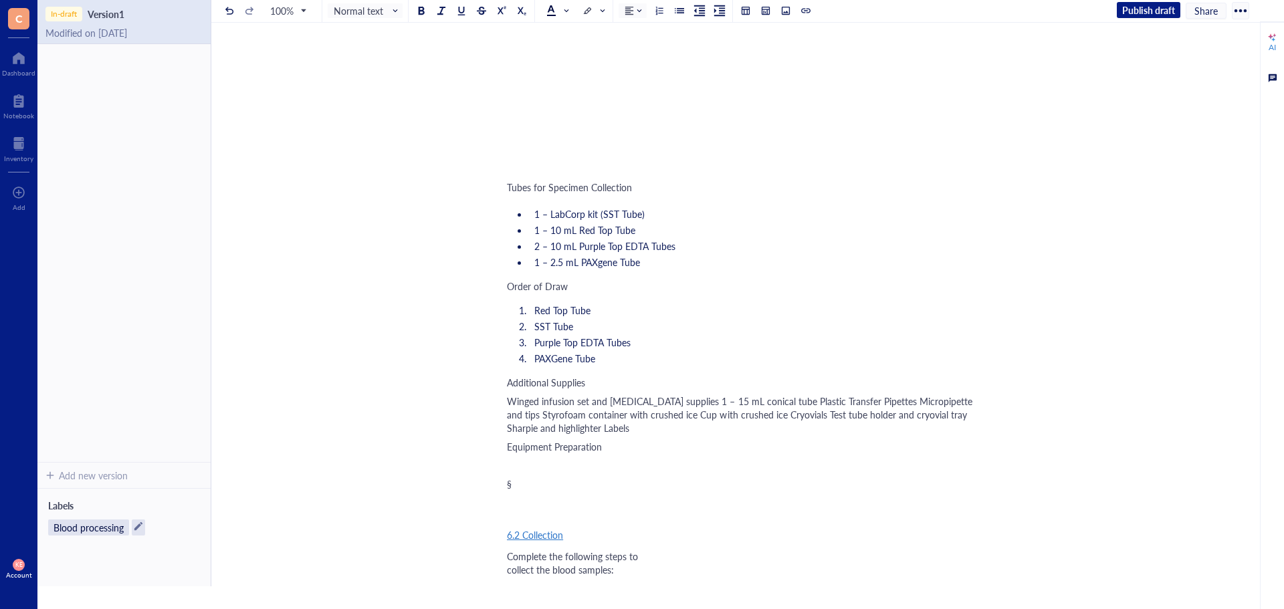
click at [699, 416] on span "Winged infusion set and [MEDICAL_DATA] supplies 1 – 15 mL conical tube Plastic …" at bounding box center [741, 414] width 468 height 40
click at [599, 431] on span "1 – 15 mL conical tube Plastic Transfer Pipettes Micropipette and tips Styrofoa…" at bounding box center [740, 426] width 466 height 27
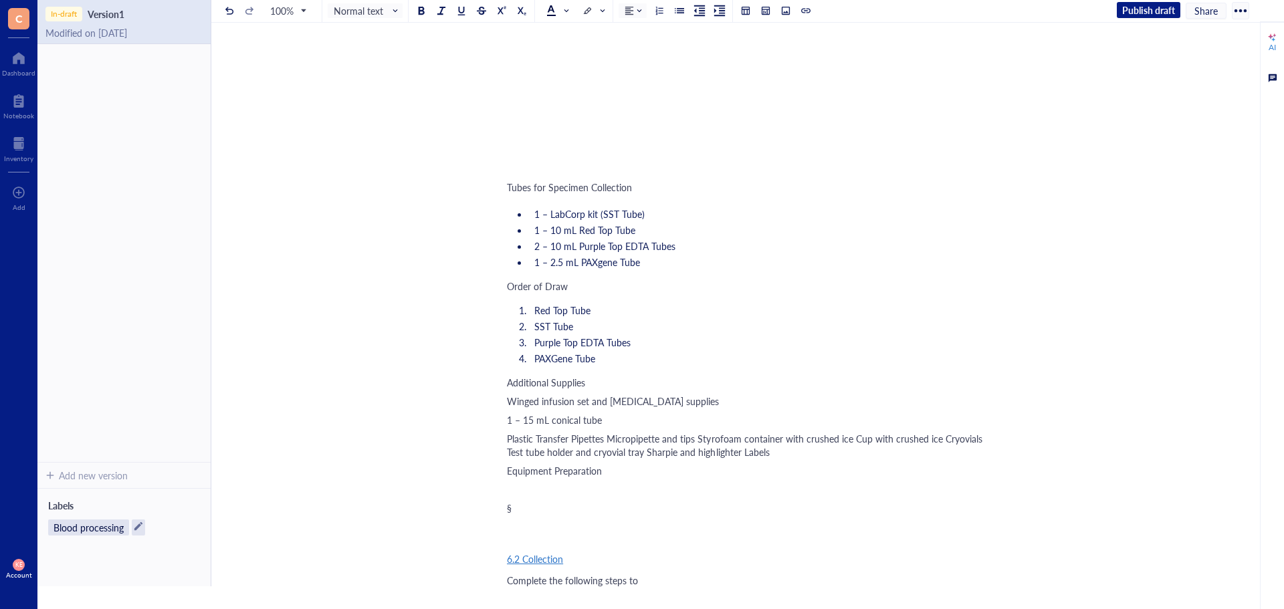
click at [602, 455] on span "Plastic Transfer Pipettes Micropipette and tips Styrofoam container with crushe…" at bounding box center [746, 445] width 478 height 27
click at [604, 454] on span "Plastic Transfer Pipettes Micropipette and tips Styrofoam container with crushe…" at bounding box center [746, 445] width 478 height 27
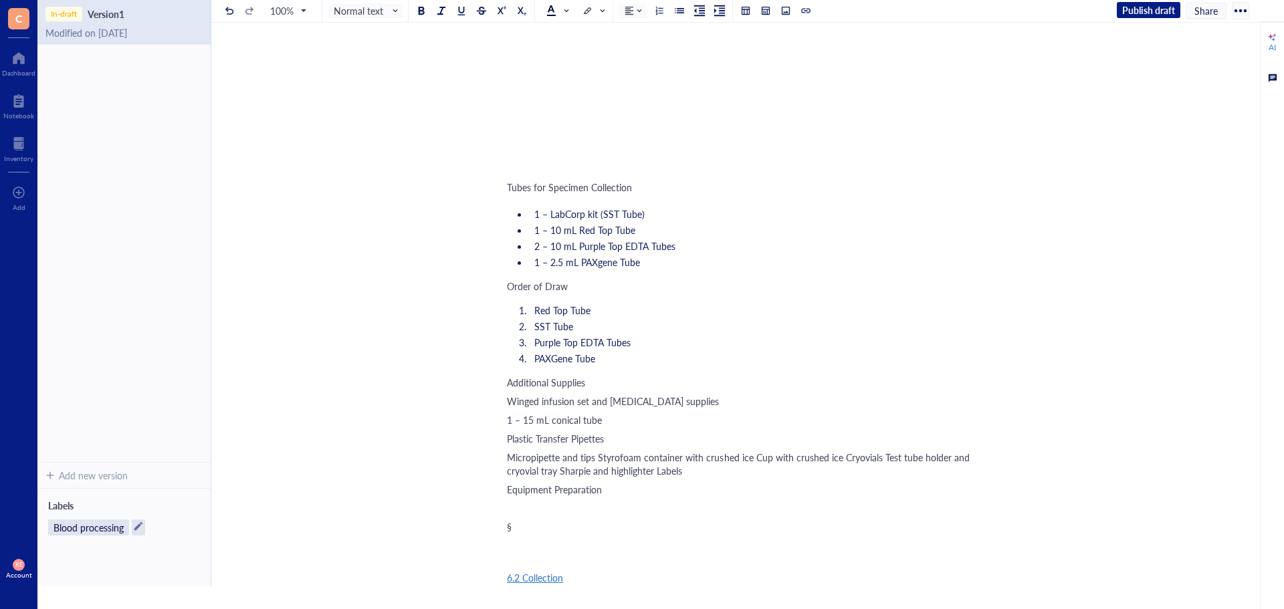
click at [595, 473] on span "Micropipette and tips Styrofoam container with crushed ice Cup with crushed ice…" at bounding box center [739, 464] width 465 height 27
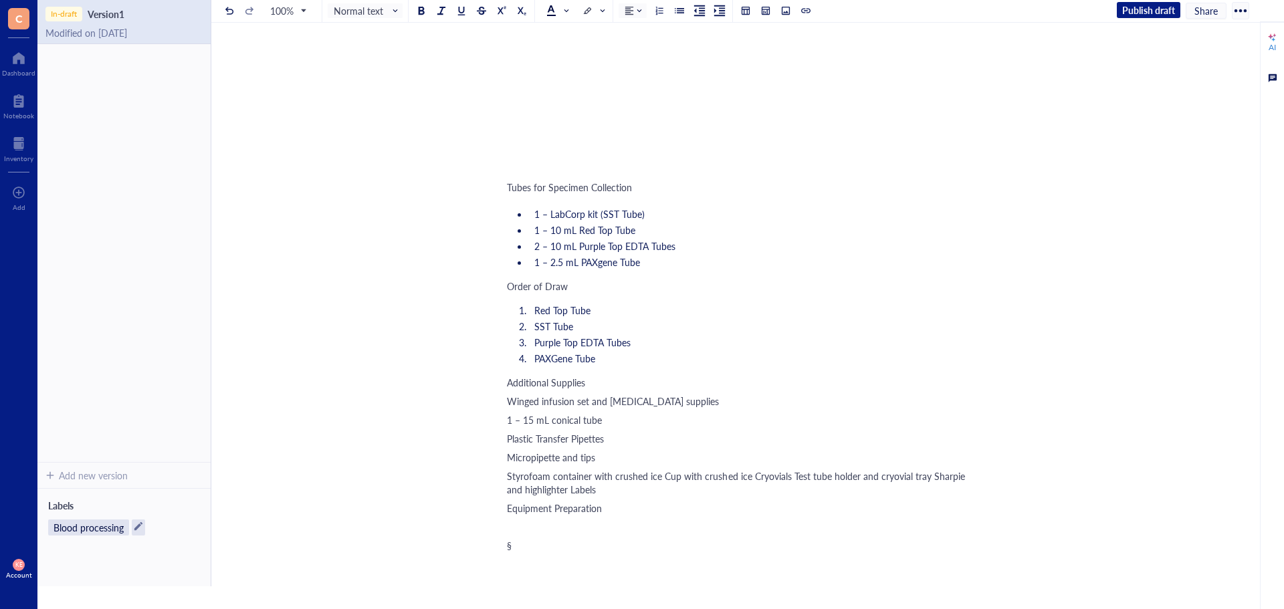
click at [659, 489] on span "Styrofoam container with crushed ice Cup with crushed ice Cryovials Test tube h…" at bounding box center [737, 482] width 461 height 27
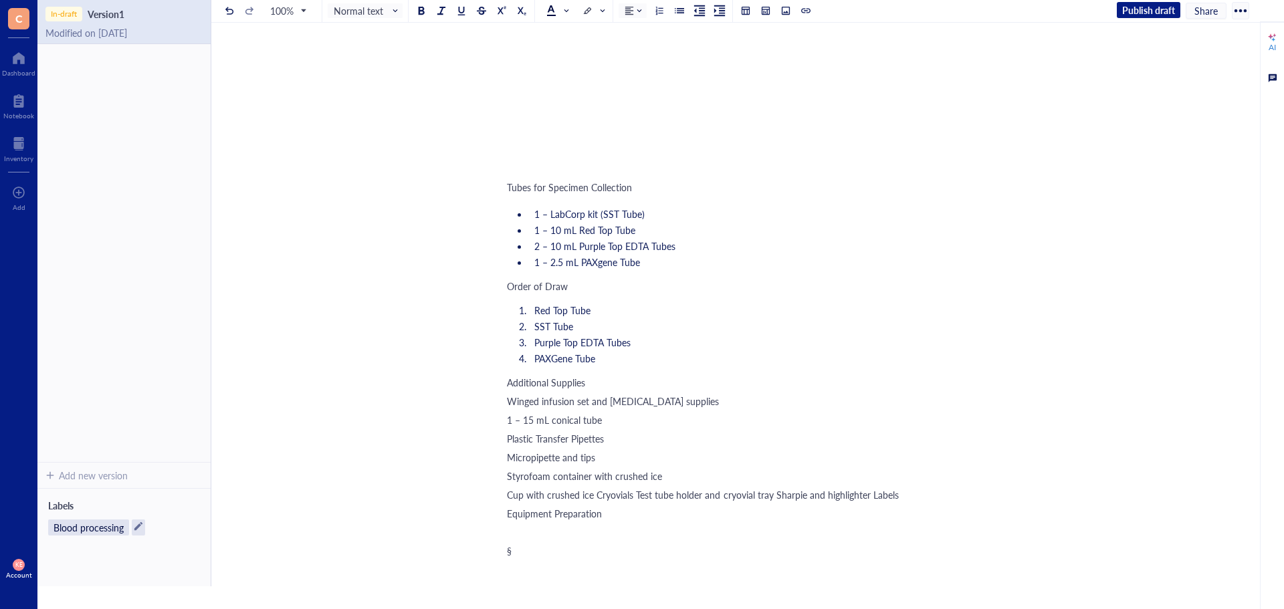
click at [592, 501] on span "Cup with crushed ice Cryovials Test tube holder and cryovial tray Sharpie and h…" at bounding box center [703, 494] width 392 height 13
click at [613, 520] on span "Cryovials Test tube holder and cryovial tray Sharpie and highlighter Labels" at bounding box center [658, 513] width 302 height 13
click at [683, 520] on span "Cryovials Test tube holder and cryovial tray Sharpie and highlighter Labels" at bounding box center [658, 513] width 302 height 13
click at [600, 539] on span "Sharpie and highlighter Labels" at bounding box center [568, 531] width 122 height 13
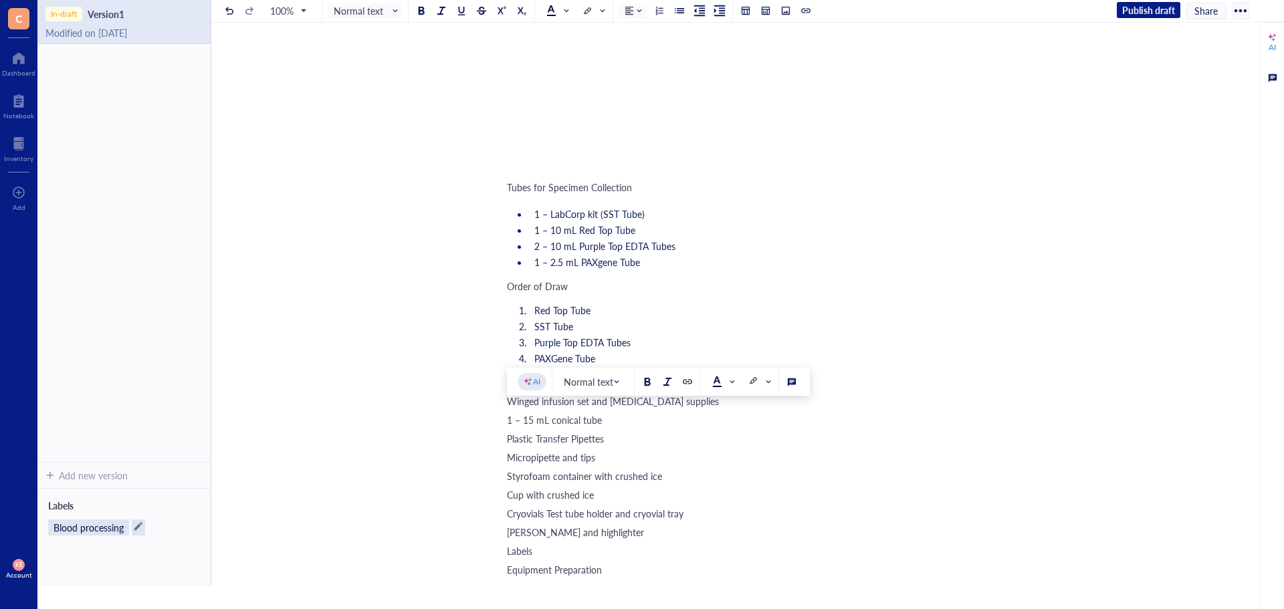
drag, startPoint x: 539, startPoint y: 564, endPoint x: 475, endPoint y: 412, distance: 165.4
click at [675, 9] on div at bounding box center [679, 10] width 9 height 9
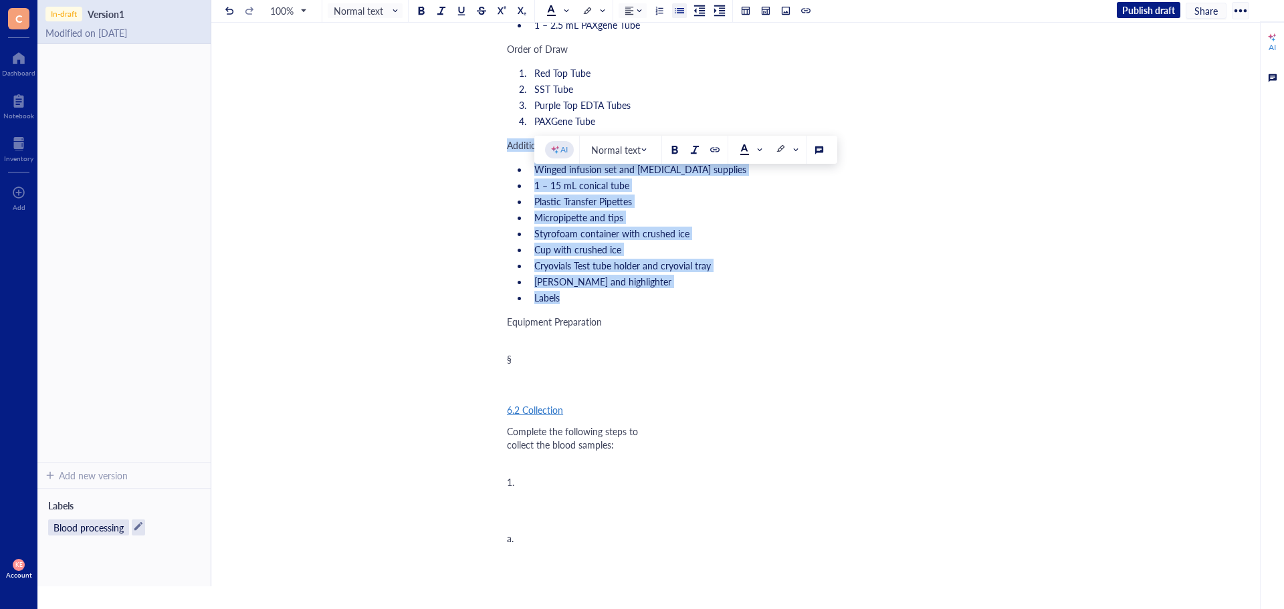
scroll to position [400, 0]
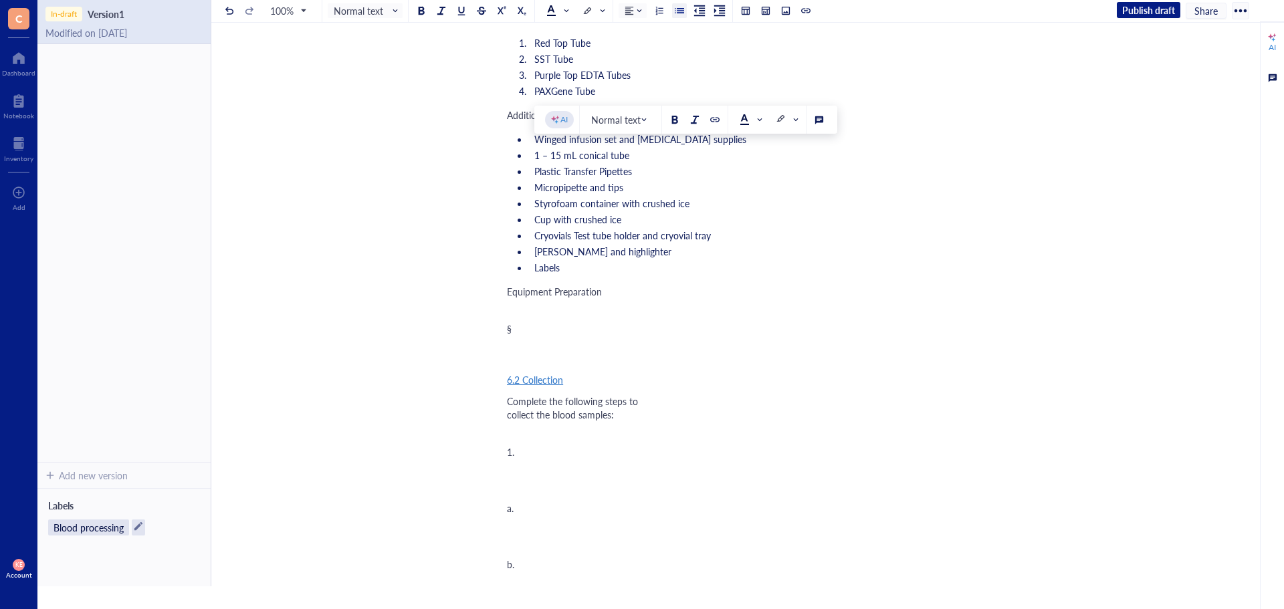
click at [535, 317] on div "﻿" at bounding box center [745, 309] width 476 height 13
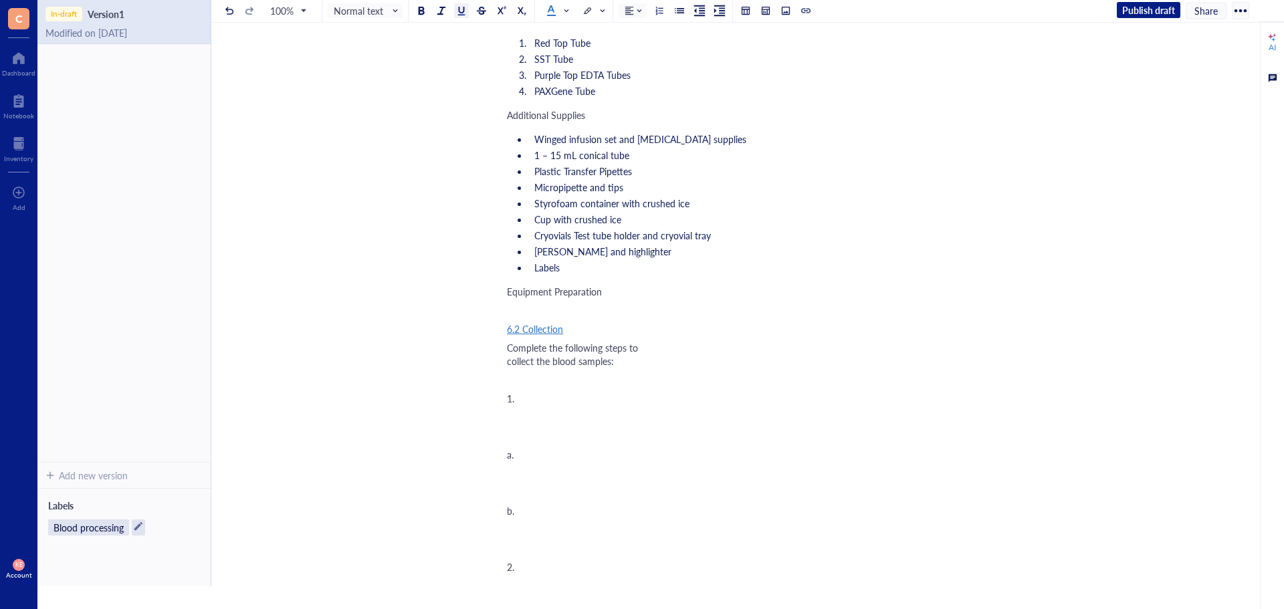
click at [527, 317] on div "﻿" at bounding box center [745, 309] width 476 height 13
click at [685, 11] on button at bounding box center [679, 10] width 15 height 15
drag, startPoint x: 534, startPoint y: 342, endPoint x: 608, endPoint y: 346, distance: 73.6
click at [608, 322] on li "Set centrifuge to" at bounding box center [756, 315] width 454 height 13
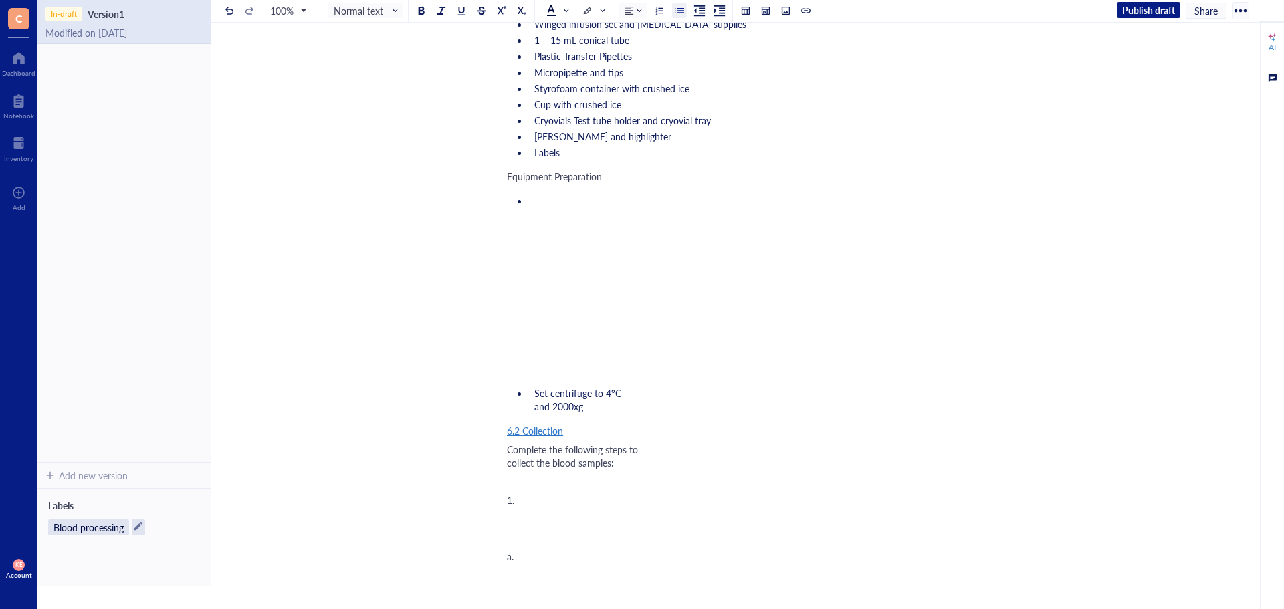
scroll to position [483, 0]
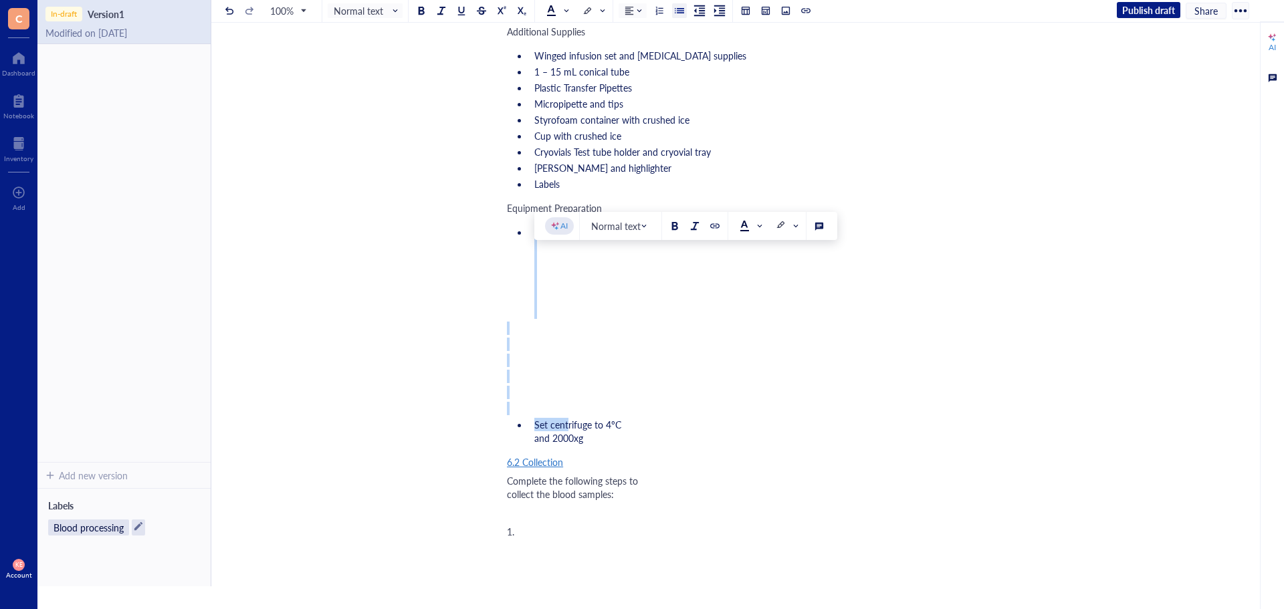
drag, startPoint x: 529, startPoint y: 539, endPoint x: 541, endPoint y: 261, distance: 279.0
click at [541, 261] on ul "﻿ ﻿ ﻿ ﻿ ﻿ ﻿ Set centrifuge to 4ºC and 2000xg" at bounding box center [745, 335] width 476 height 225
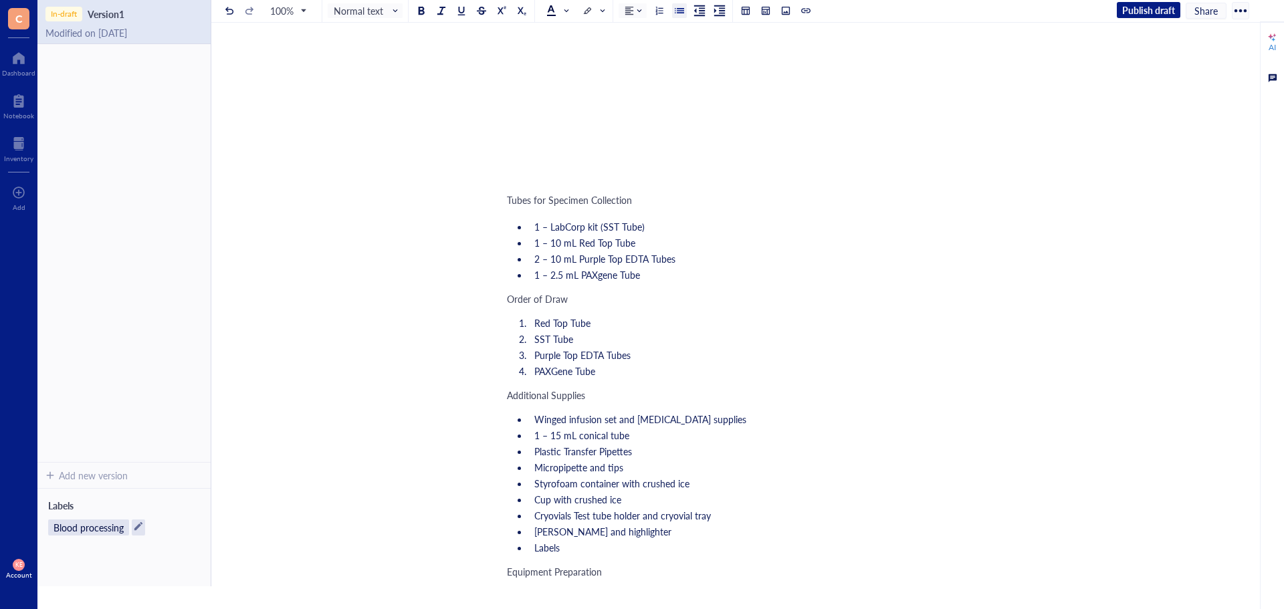
scroll to position [0, 0]
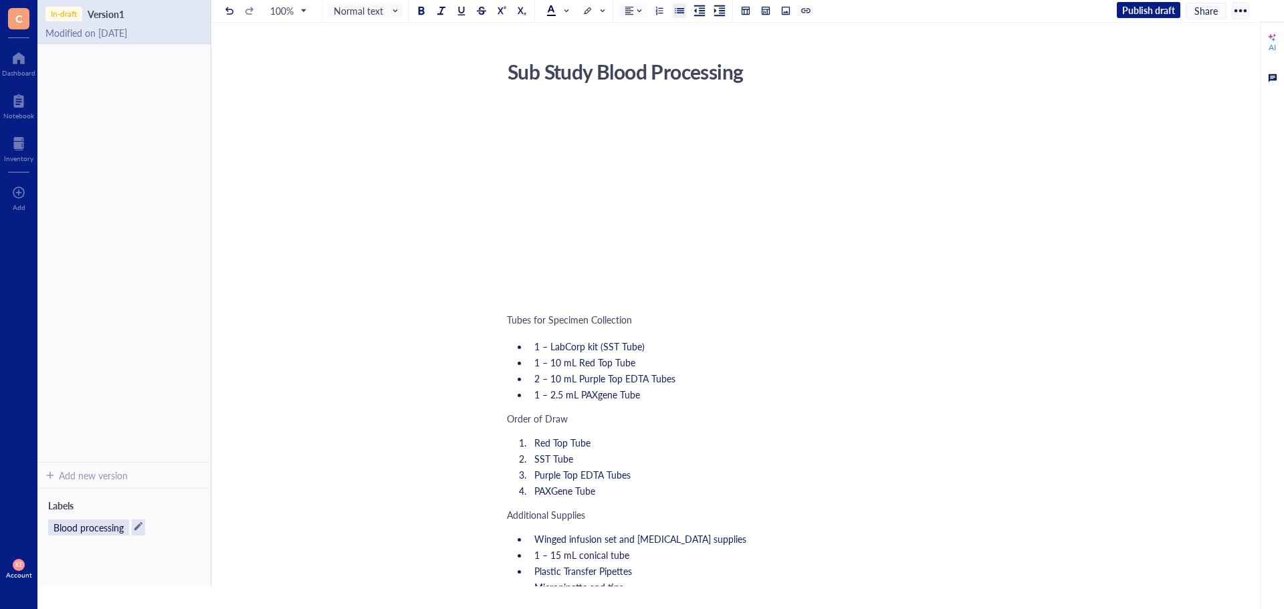
click at [531, 291] on div "﻿" at bounding box center [745, 287] width 476 height 13
click at [515, 108] on div at bounding box center [745, 154] width 476 height 94
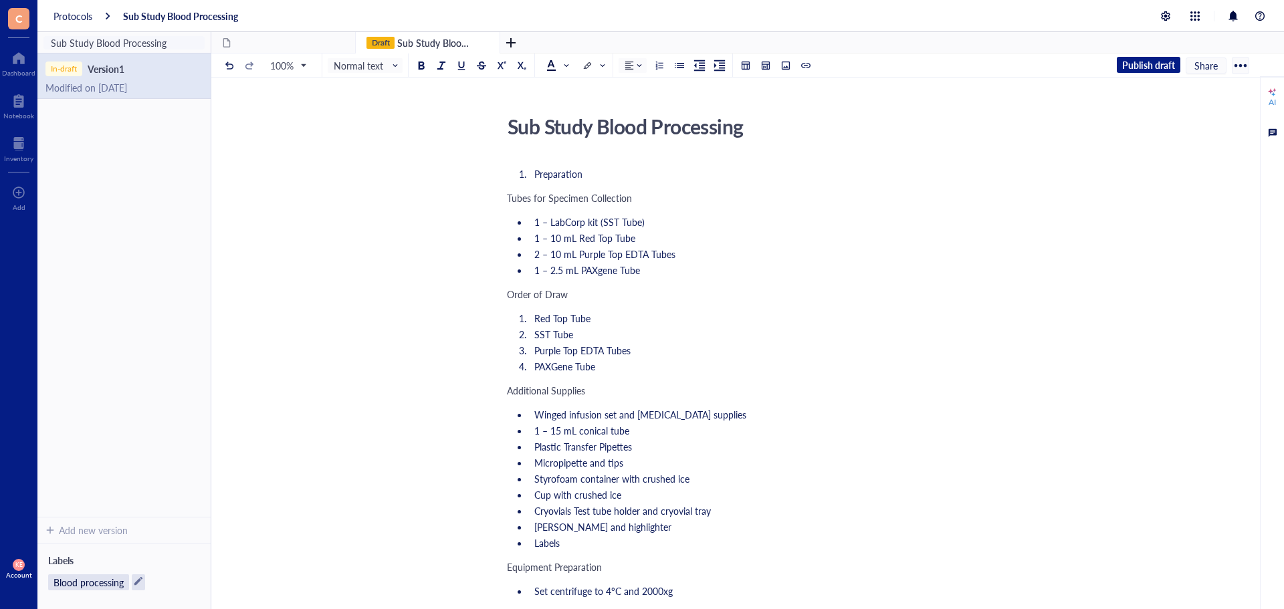
click at [533, 170] on li "Preparation" at bounding box center [756, 173] width 454 height 13
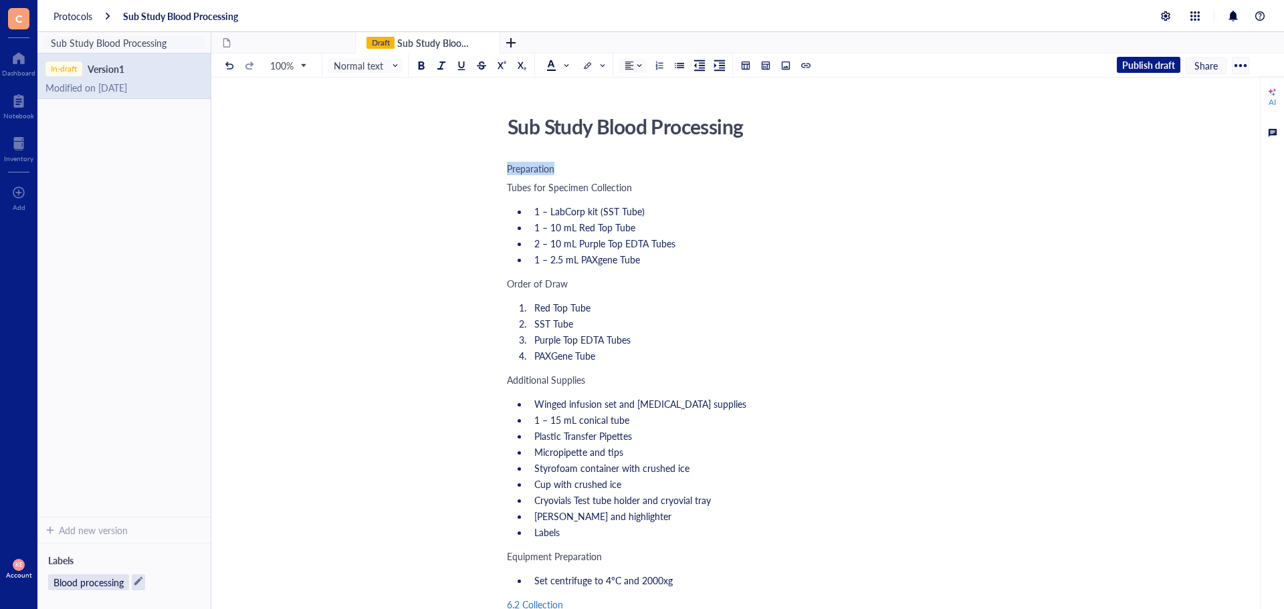
drag, startPoint x: 557, startPoint y: 169, endPoint x: 507, endPoint y: 168, distance: 50.2
click at [507, 168] on div "Preparation" at bounding box center [745, 168] width 476 height 13
click at [418, 63] on div at bounding box center [420, 65] width 9 height 9
click at [400, 66] on span at bounding box center [368, 65] width 68 height 20
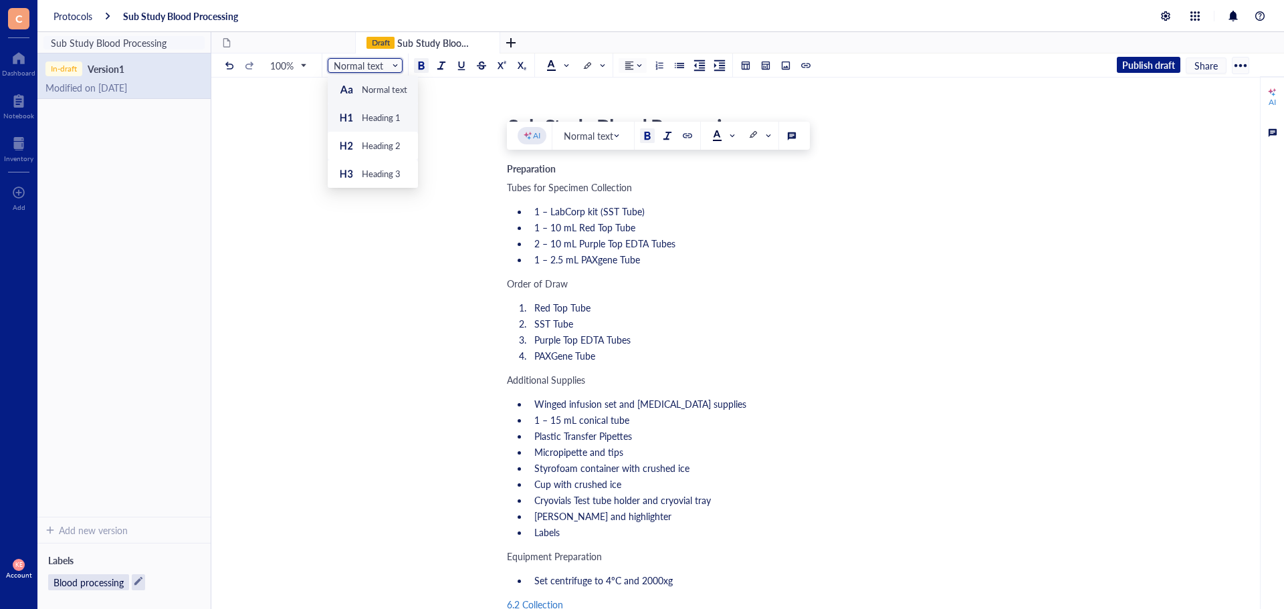
click at [376, 125] on div "Heading 1" at bounding box center [369, 118] width 62 height 16
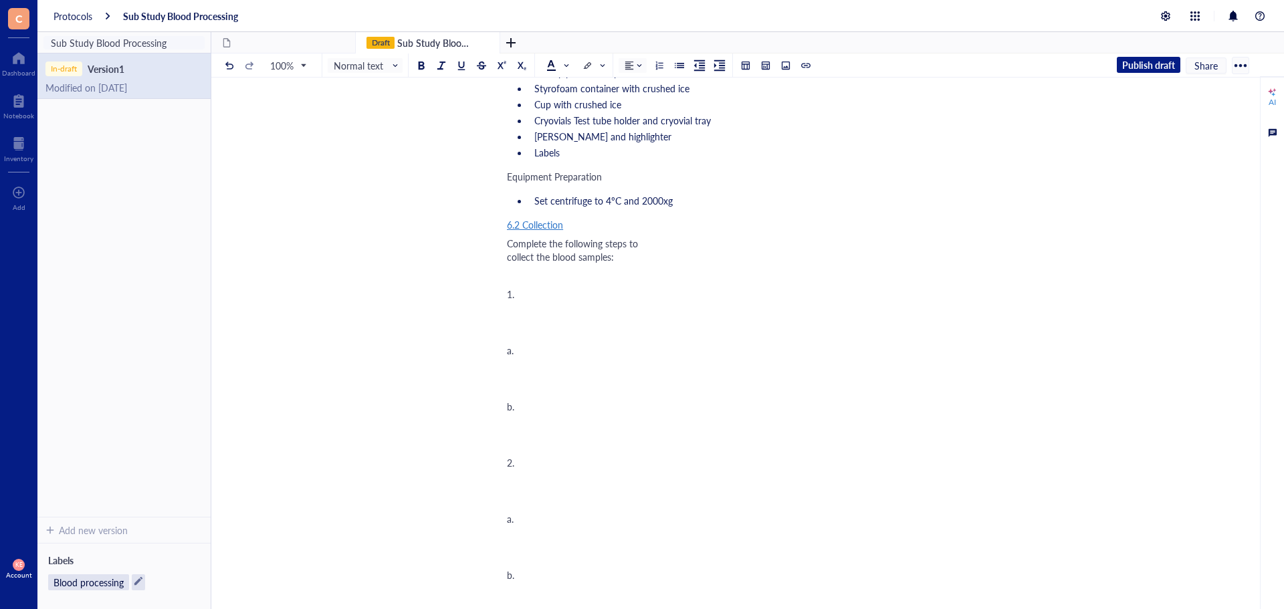
scroll to position [401, 0]
click at [532, 208] on li "Set centrifuge to 4ºC and 2000xg" at bounding box center [756, 201] width 454 height 13
drag, startPoint x: 550, startPoint y: 249, endPoint x: 507, endPoint y: 245, distance: 43.0
click at [507, 232] on div "Collection" at bounding box center [745, 225] width 476 height 13
click at [424, 62] on div at bounding box center [420, 65] width 9 height 9
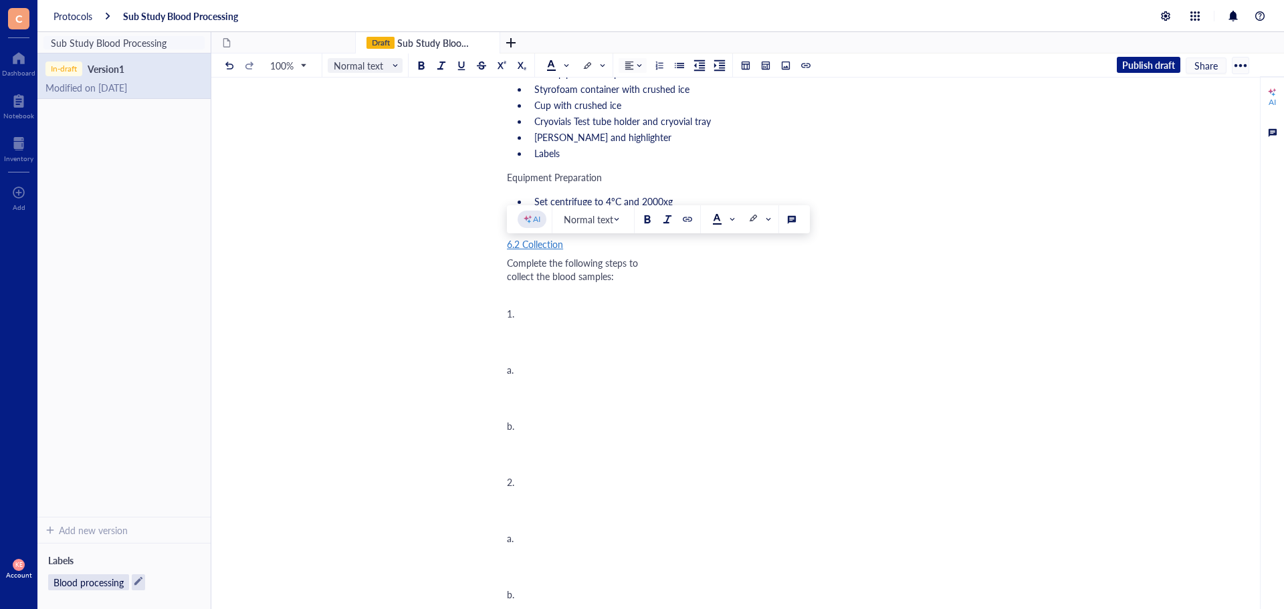
click at [380, 62] on span "Normal text" at bounding box center [367, 65] width 66 height 12
click at [391, 70] on span "Heading 1" at bounding box center [367, 65] width 66 height 12
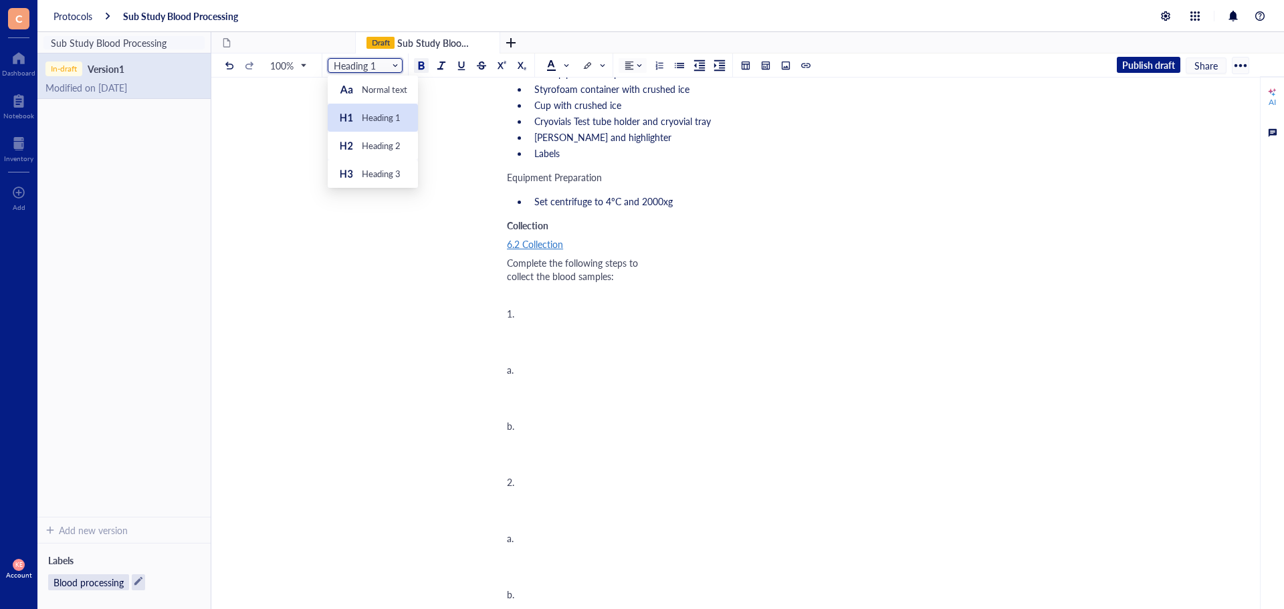
click at [378, 112] on div "Heading 1" at bounding box center [381, 118] width 39 height 12
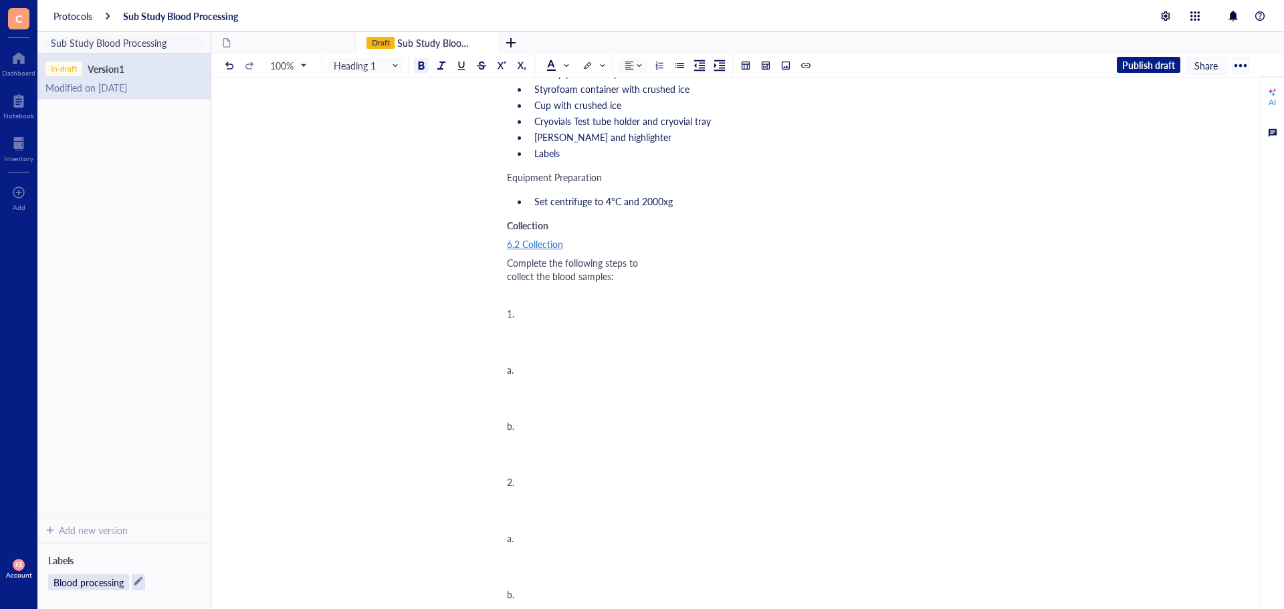
click at [532, 232] on span "Collection" at bounding box center [527, 225] width 41 height 13
drag, startPoint x: 552, startPoint y: 248, endPoint x: 488, endPoint y: 250, distance: 64.2
click at [488, 250] on div "Sub Study Blood Processing Sub Study Blood Processing Preparation Tubes for Spe…" at bounding box center [744, 492] width 1067 height 1566
click at [384, 69] on span "Normal text" at bounding box center [367, 65] width 66 height 12
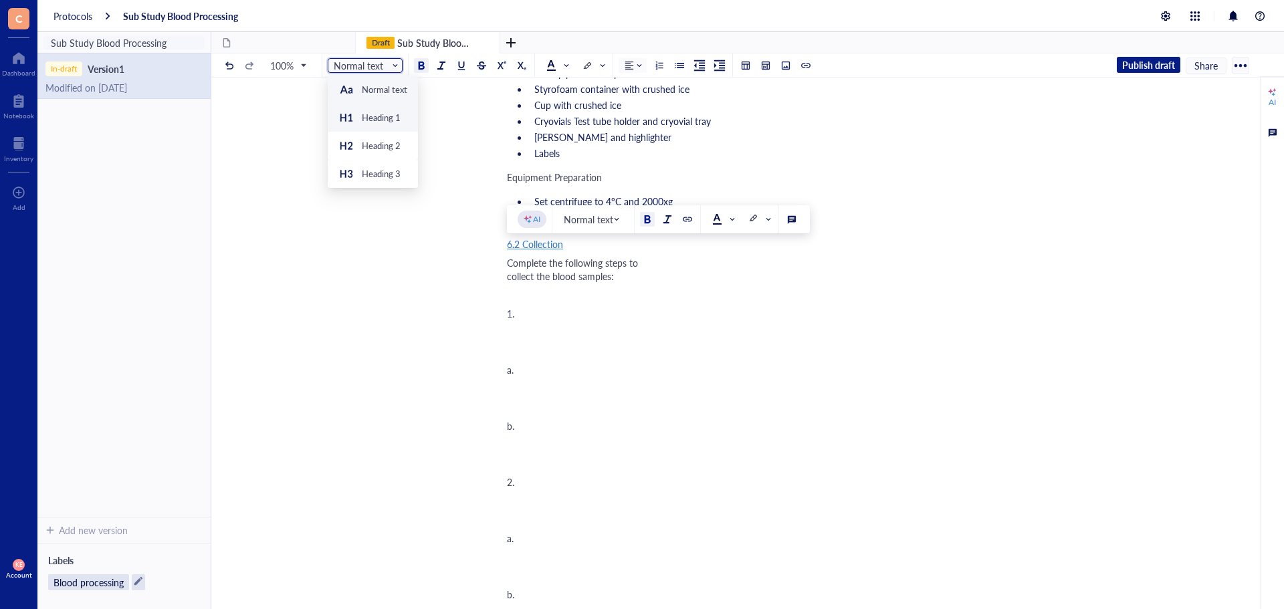
click at [374, 122] on div "Heading 1" at bounding box center [381, 118] width 39 height 12
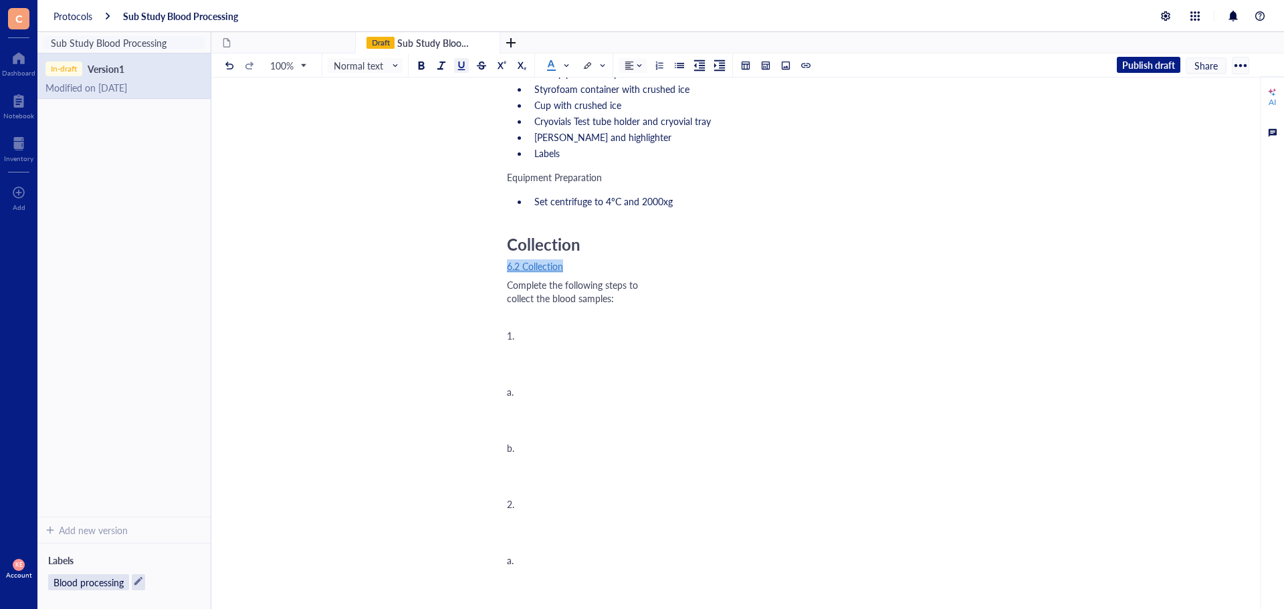
drag, startPoint x: 583, startPoint y: 289, endPoint x: 480, endPoint y: 286, distance: 103.0
click at [480, 286] on div "Sub Study Blood Processing Sub Study Blood Processing Preparation Tubes for Spe…" at bounding box center [744, 503] width 1067 height 1588
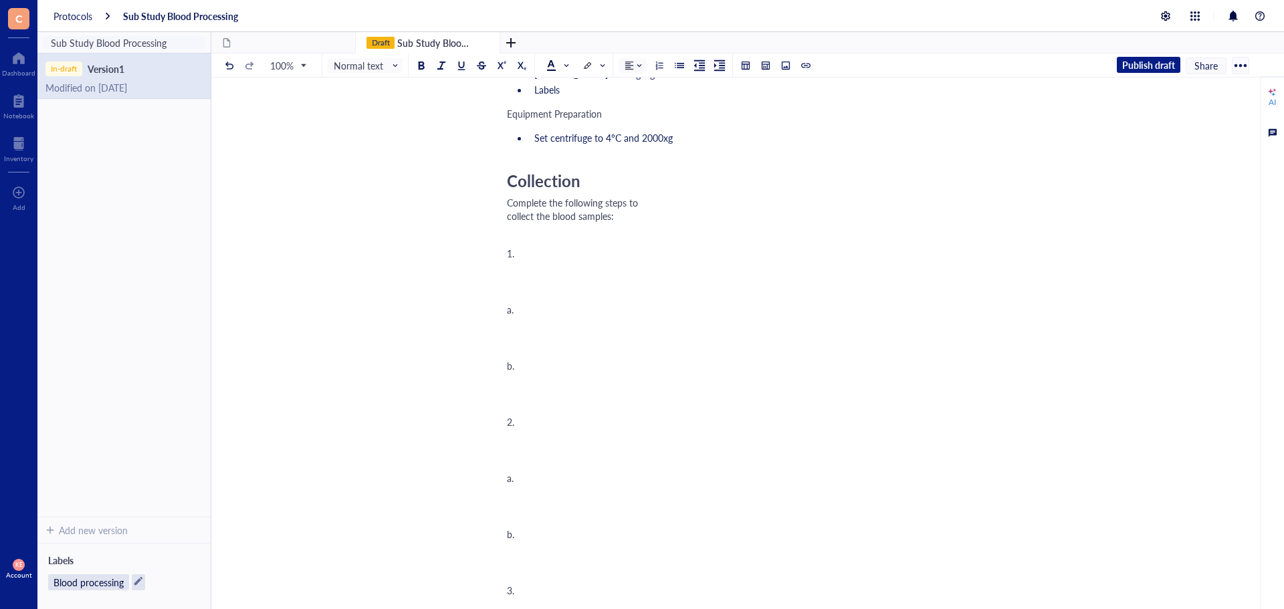
scroll to position [1270, 0]
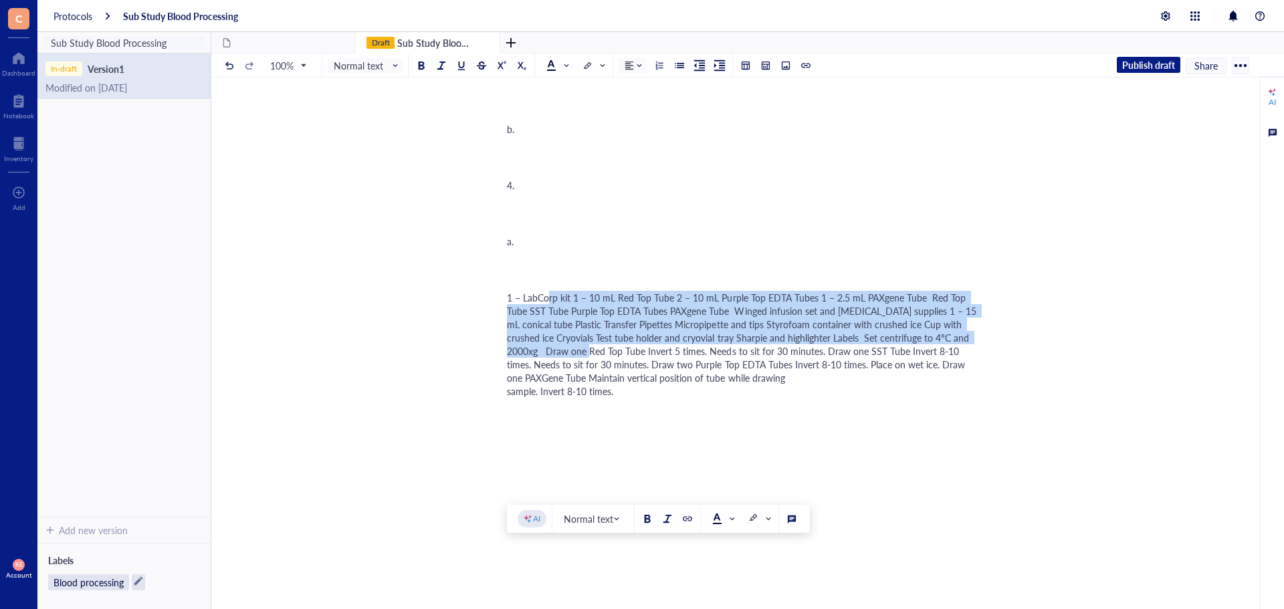
drag, startPoint x: 509, startPoint y: 332, endPoint x: 984, endPoint y: 374, distance: 476.5
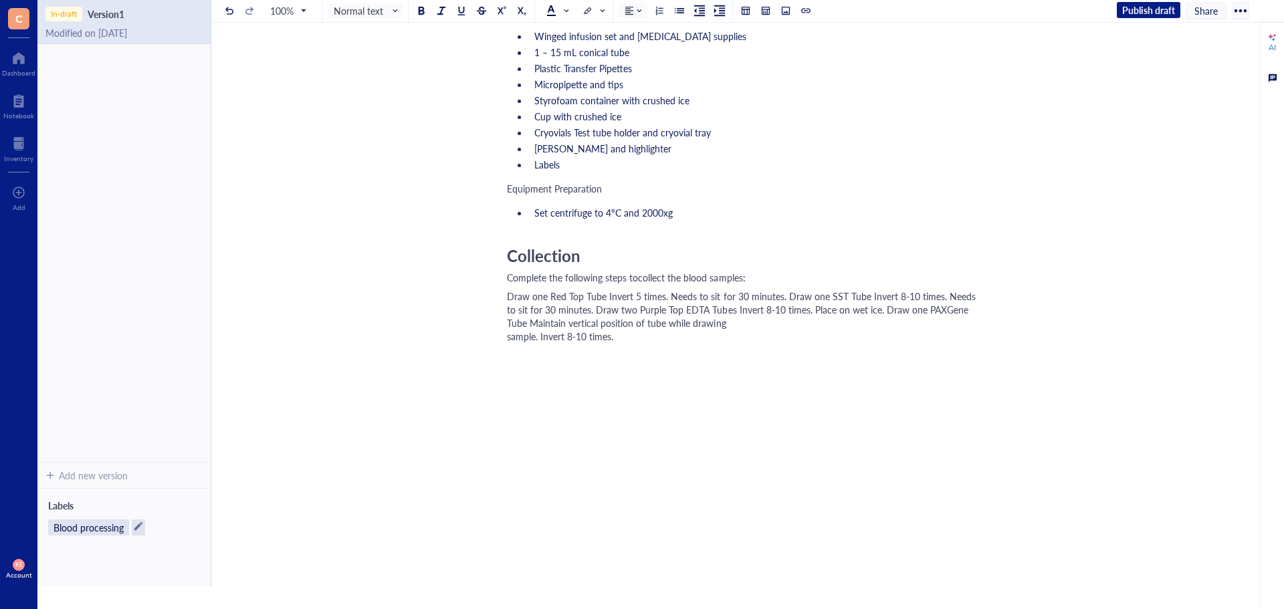
scroll to position [375, 0]
click at [604, 289] on span "Draw one Red Top Tube Invert 5 times. Needs to sit for 30 minutes. Draw one SST…" at bounding box center [742, 315] width 471 height 53
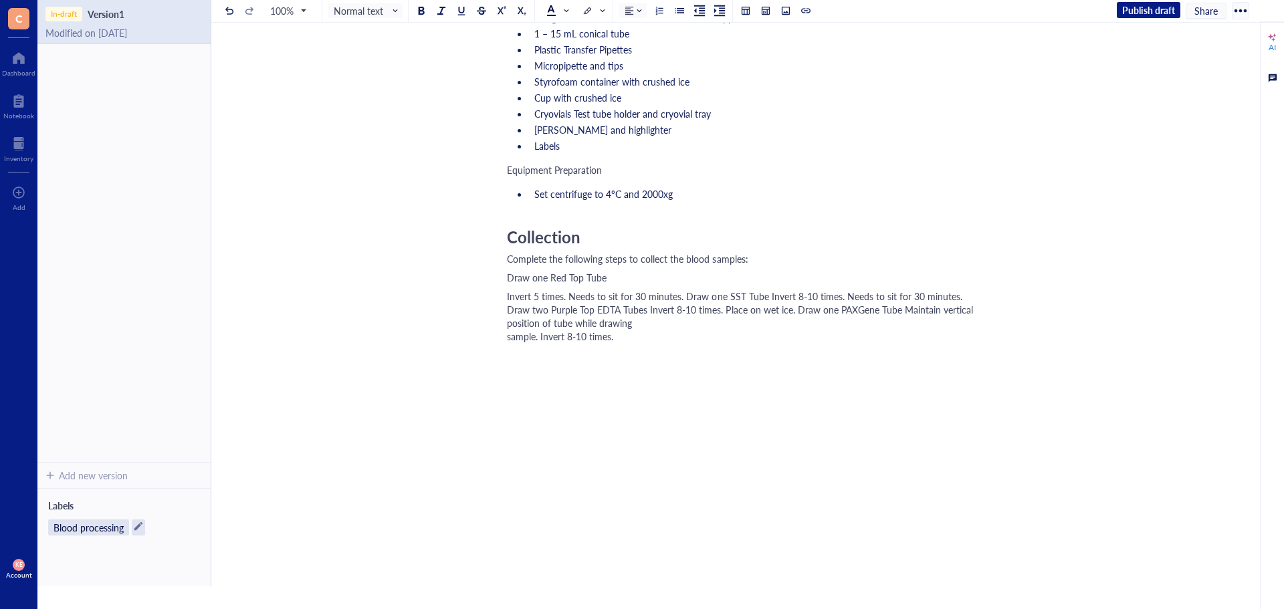
scroll to position [394, 0]
click at [685, 8] on button at bounding box center [679, 10] width 15 height 15
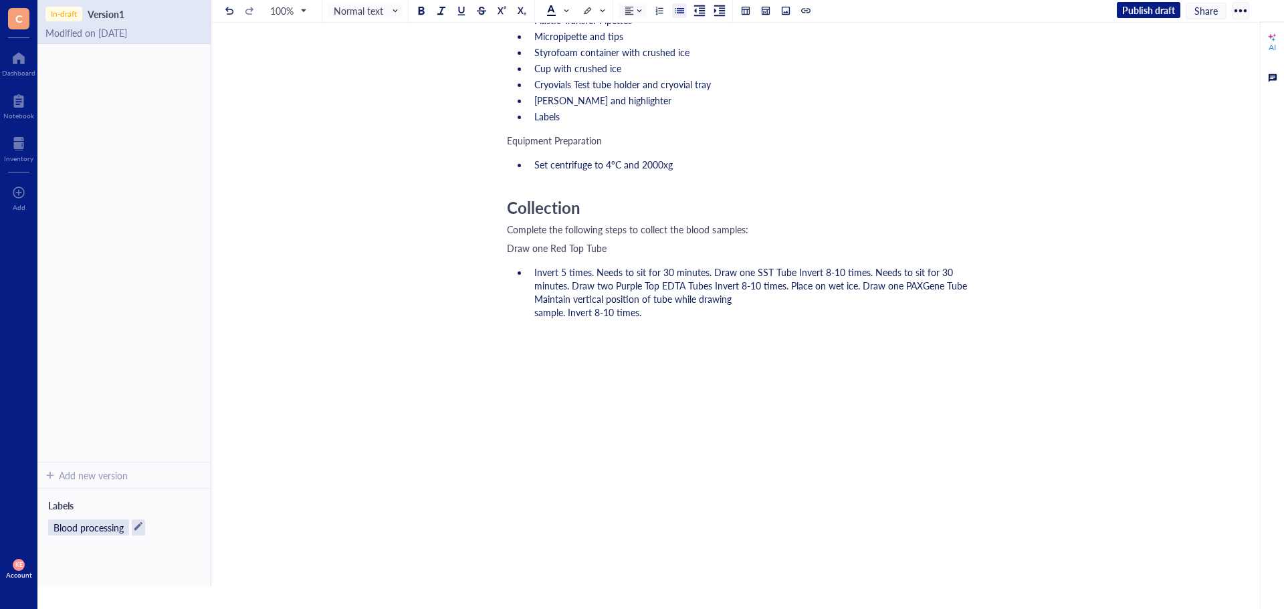
click at [597, 289] on span "Invert 5 times. Needs to sit for 30 minutes. Draw one SST Tube Invert 8-10 time…" at bounding box center [751, 291] width 435 height 53
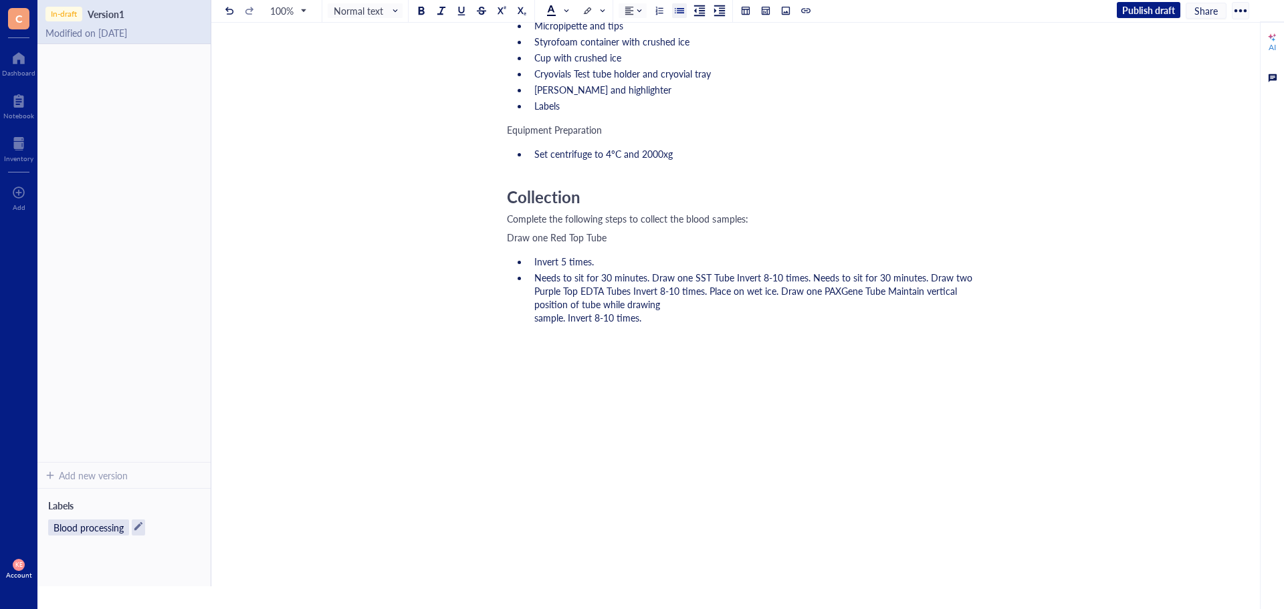
drag, startPoint x: 652, startPoint y: 303, endPoint x: 658, endPoint y: 310, distance: 9.0
click at [652, 304] on span "Needs to sit for 30 minutes. Draw one SST Tube Invert 8-10 times. Needs to sit …" at bounding box center [754, 297] width 441 height 53
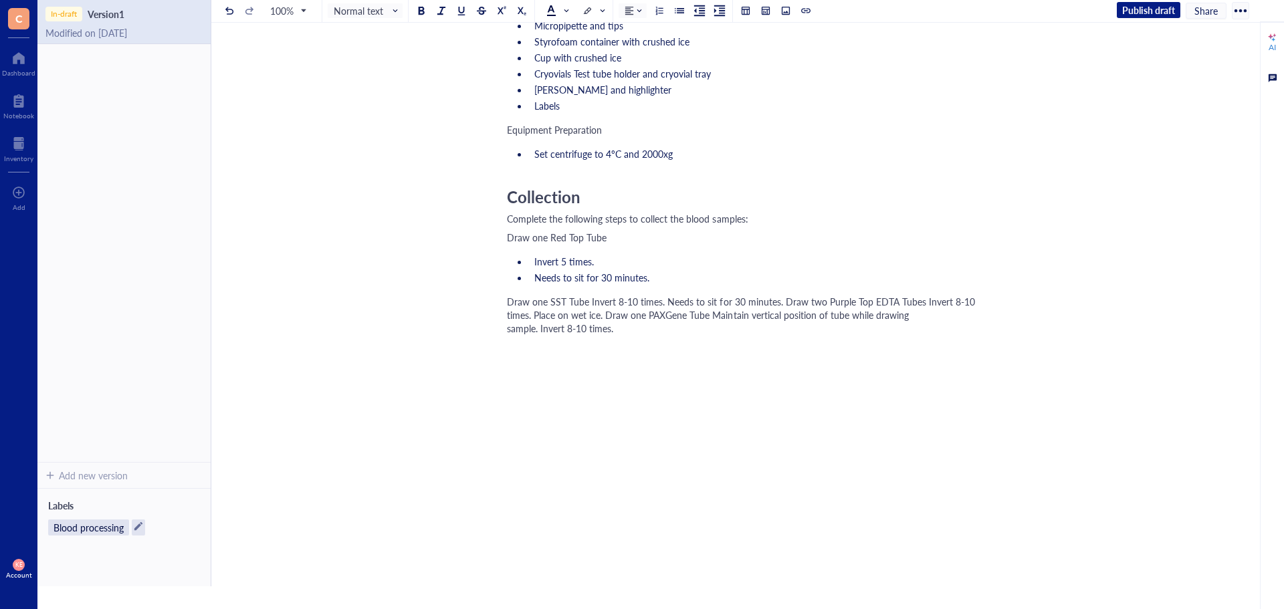
click at [589, 330] on span "Draw one SST Tube Invert 8-10 times. Needs to sit for 30 minutes. Draw two Purp…" at bounding box center [742, 315] width 471 height 40
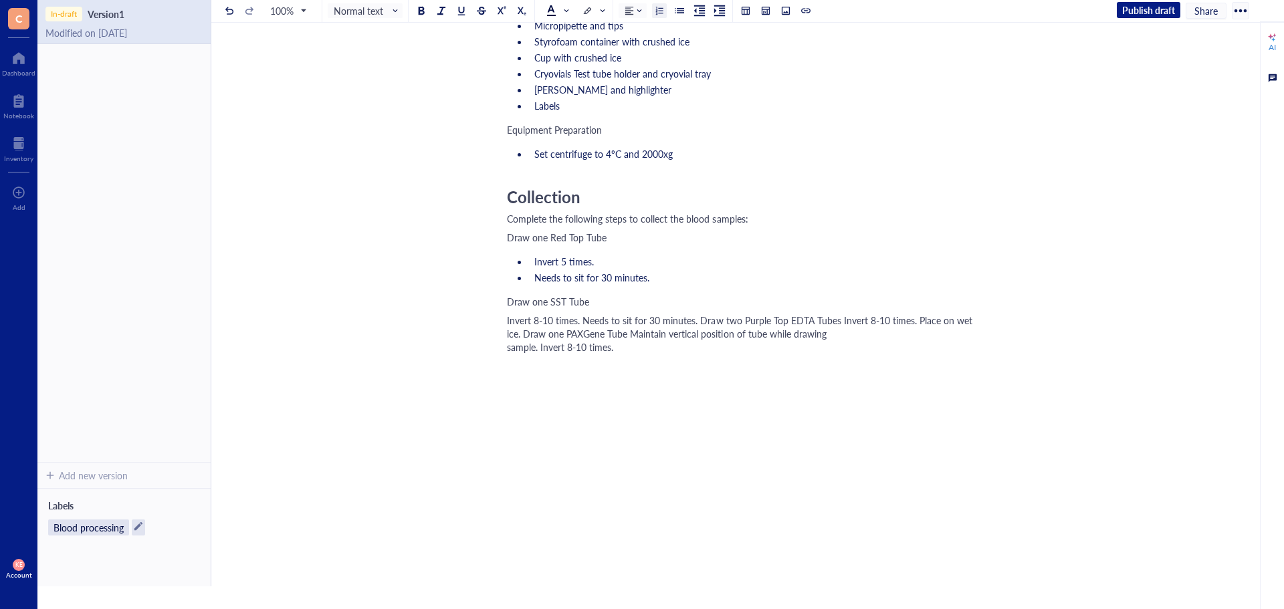
click at [662, 13] on div at bounding box center [658, 10] width 9 height 9
click at [609, 355] on span "Invert 8-10 times. Needs to sit for 30 minutes. Draw two Purple Top EDTA Tubes …" at bounding box center [759, 339] width 451 height 40
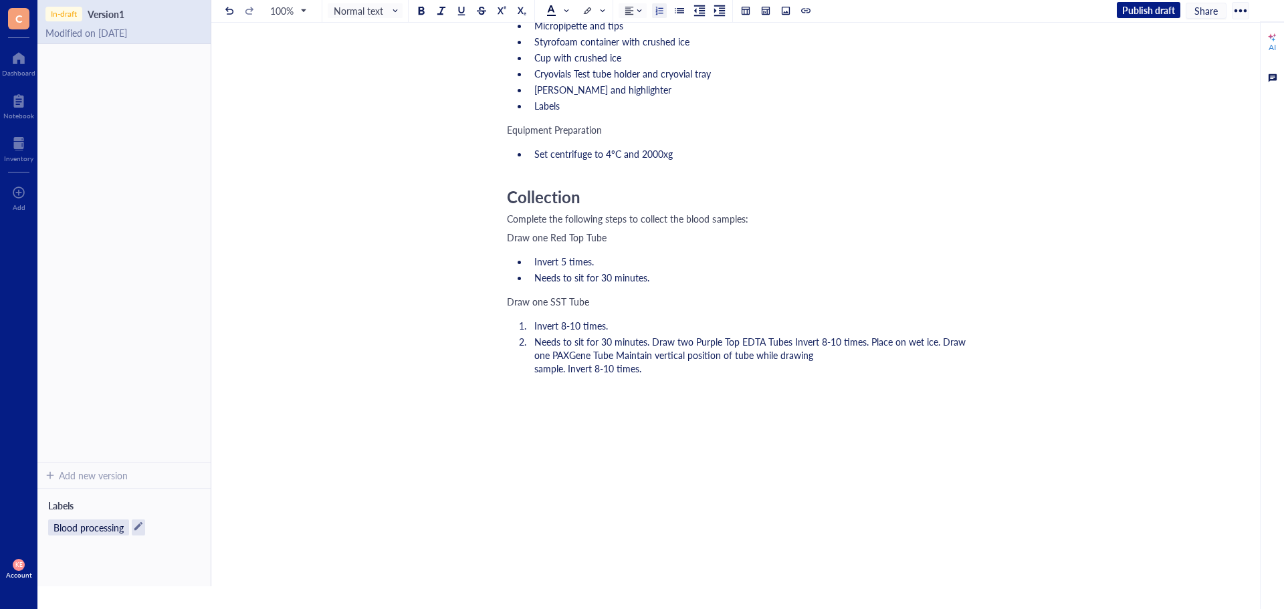
click at [651, 370] on span "Needs to sit for 30 minutes. Draw two Purple Top EDTA Tubes Invert 8-10 times. …" at bounding box center [751, 355] width 434 height 40
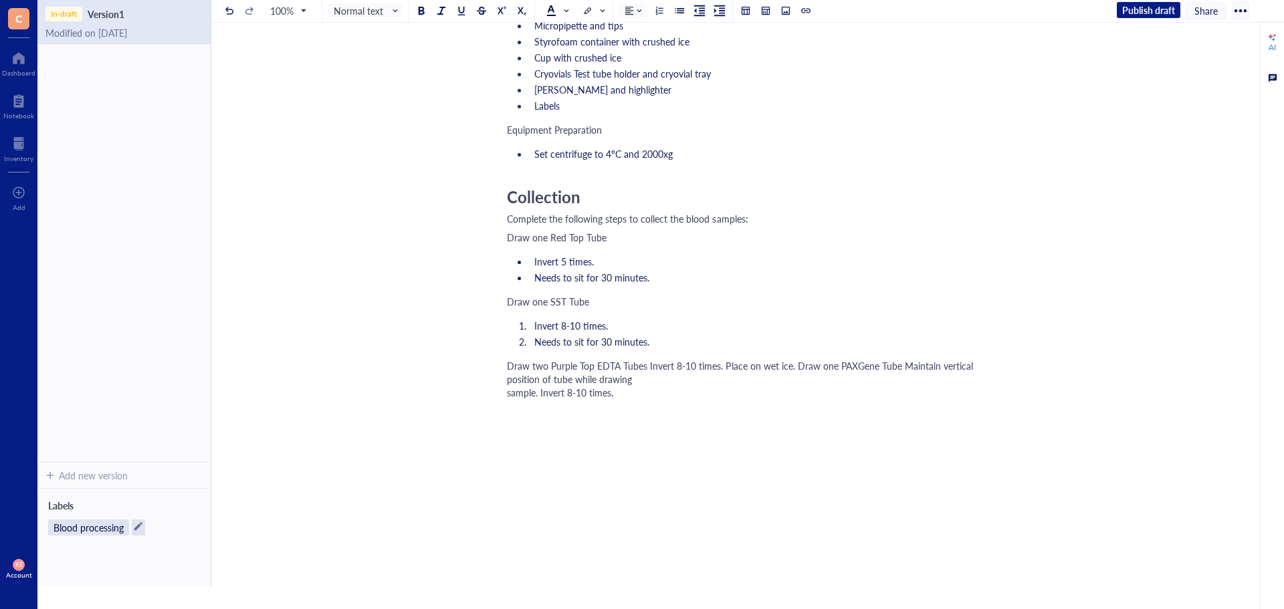
drag, startPoint x: 644, startPoint y: 392, endPoint x: 646, endPoint y: 403, distance: 10.9
click at [644, 394] on span "Draw two Purple Top EDTA Tubes Invert 8-10 times. Place on wet ice. Draw one PA…" at bounding box center [741, 379] width 469 height 40
click at [685, 11] on button at bounding box center [679, 10] width 15 height 15
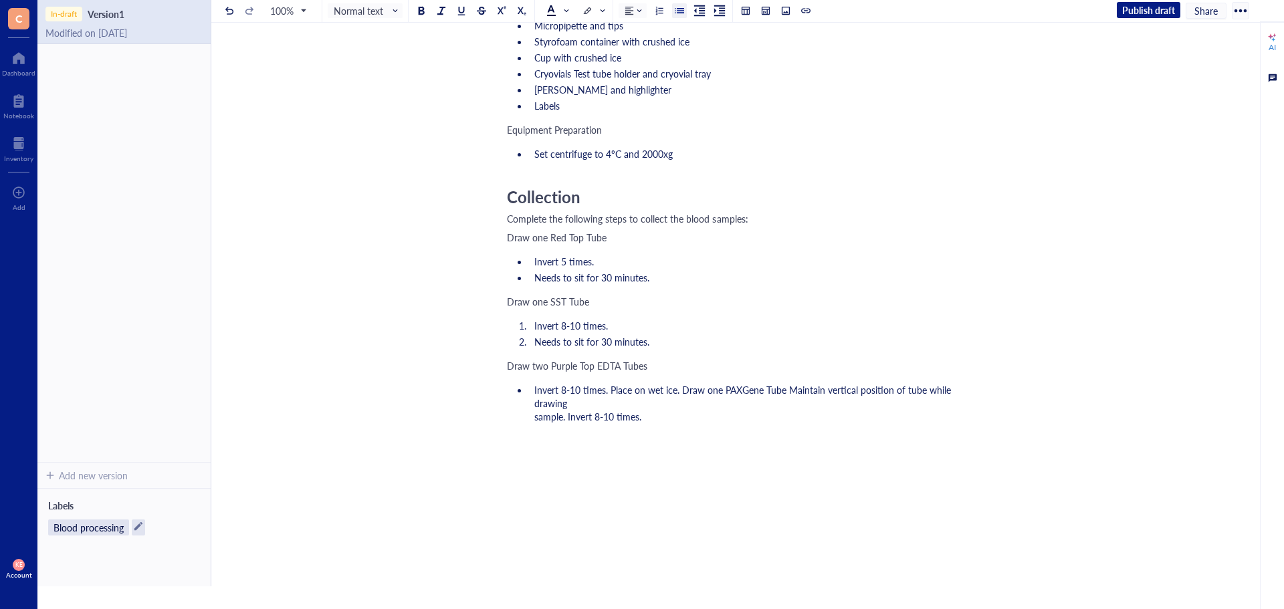
click at [610, 418] on span "Invert 8-10 times. Place on wet ice. Draw one PAXGene Tube Maintain vertical po…" at bounding box center [743, 403] width 419 height 40
click at [606, 426] on span "Place on wet ice. Draw one PAXGene Tube Maintain vertical position of tube whil…" at bounding box center [722, 412] width 376 height 27
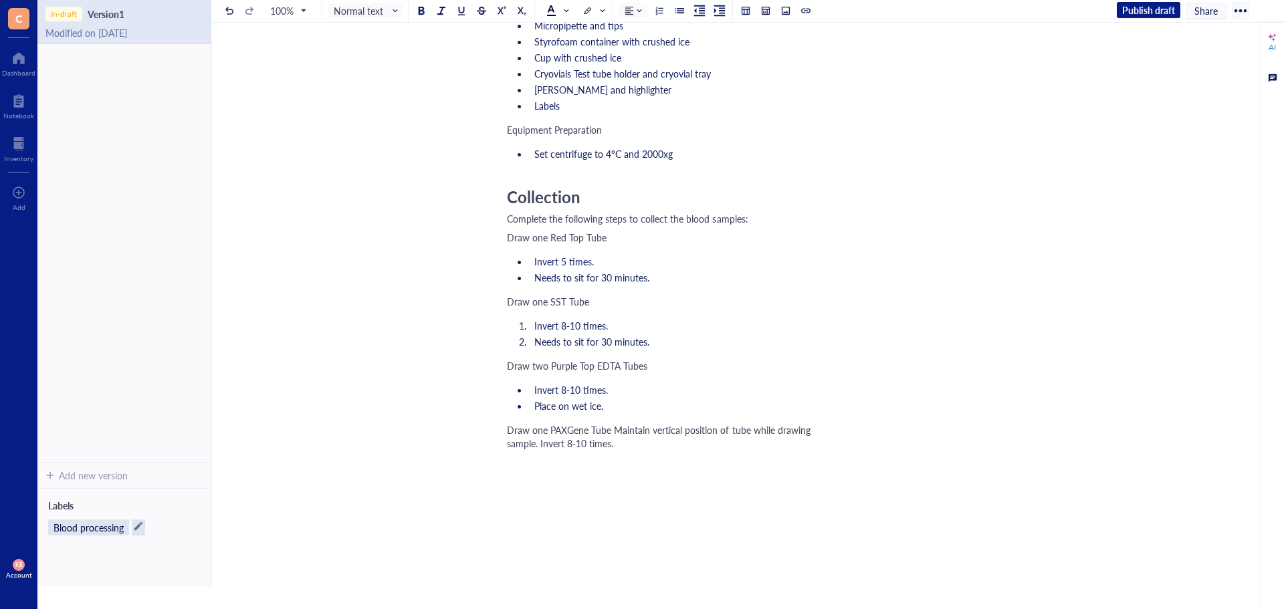
click at [614, 450] on span "Draw one PAXGene Tube Maintain vertical position of tube while drawing sample. …" at bounding box center [658, 436] width 303 height 27
click at [679, 7] on div at bounding box center [679, 10] width 9 height 9
click at [567, 474] on span "Maintain vertical position of tube while drawing sample. Invert 8-10 times." at bounding box center [632, 460] width 197 height 27
click at [744, 474] on li "Maintain vertical position of tube while drawing sample." at bounding box center [756, 460] width 454 height 27
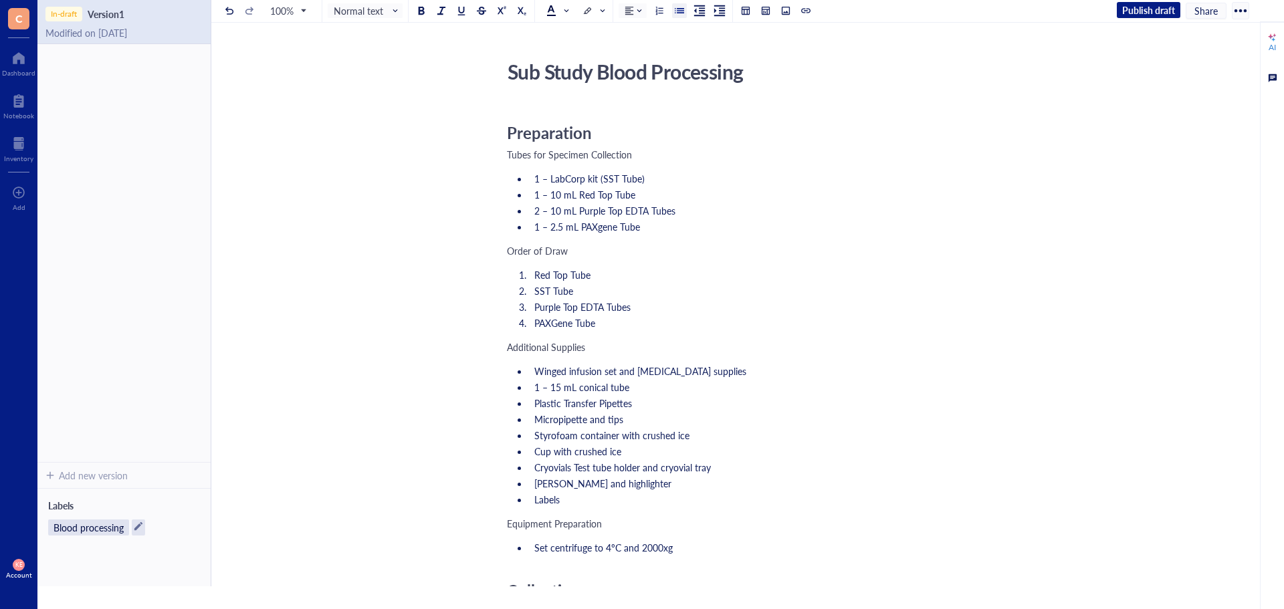
scroll to position [592, 0]
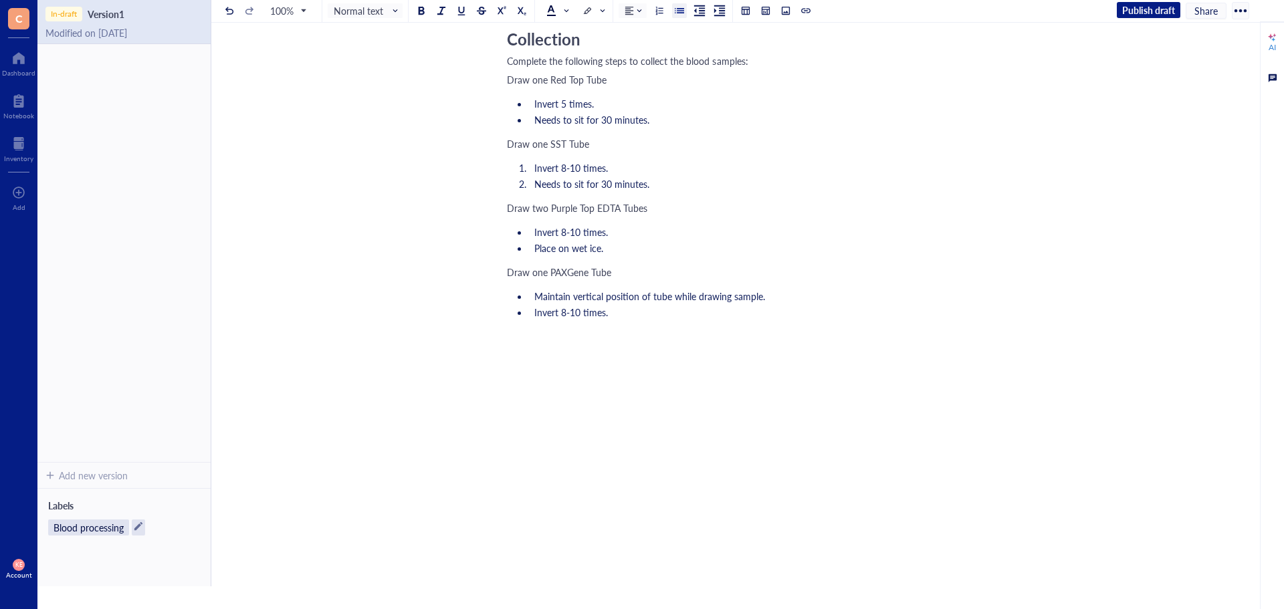
click at [686, 330] on div "﻿" at bounding box center [745, 336] width 476 height 13
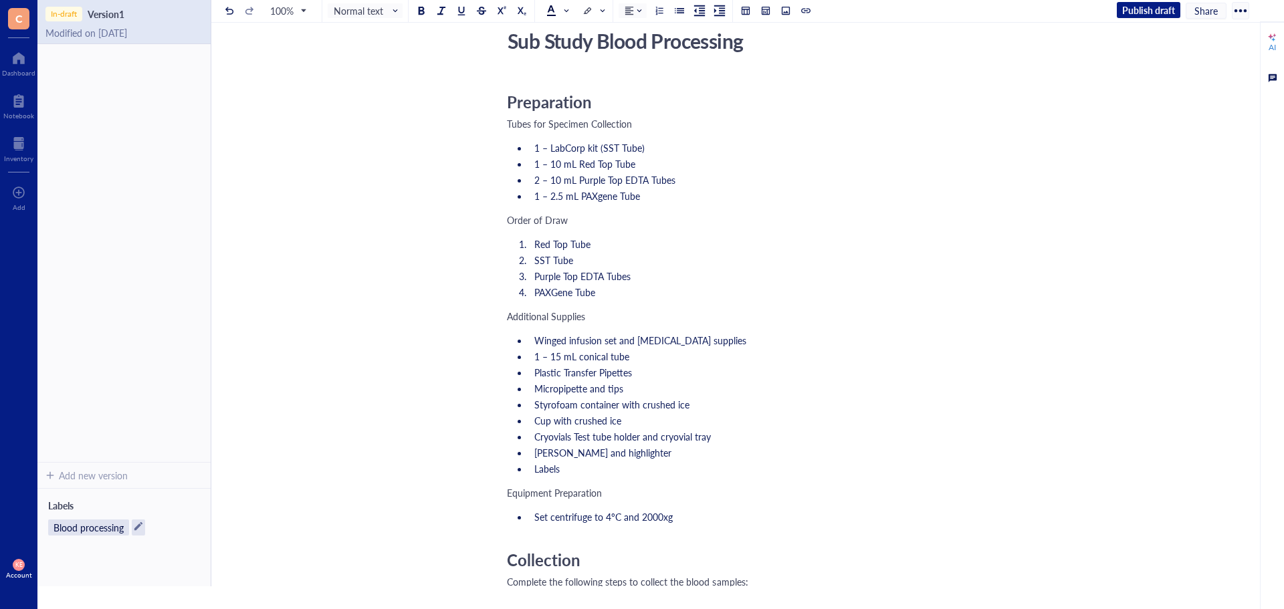
scroll to position [0, 0]
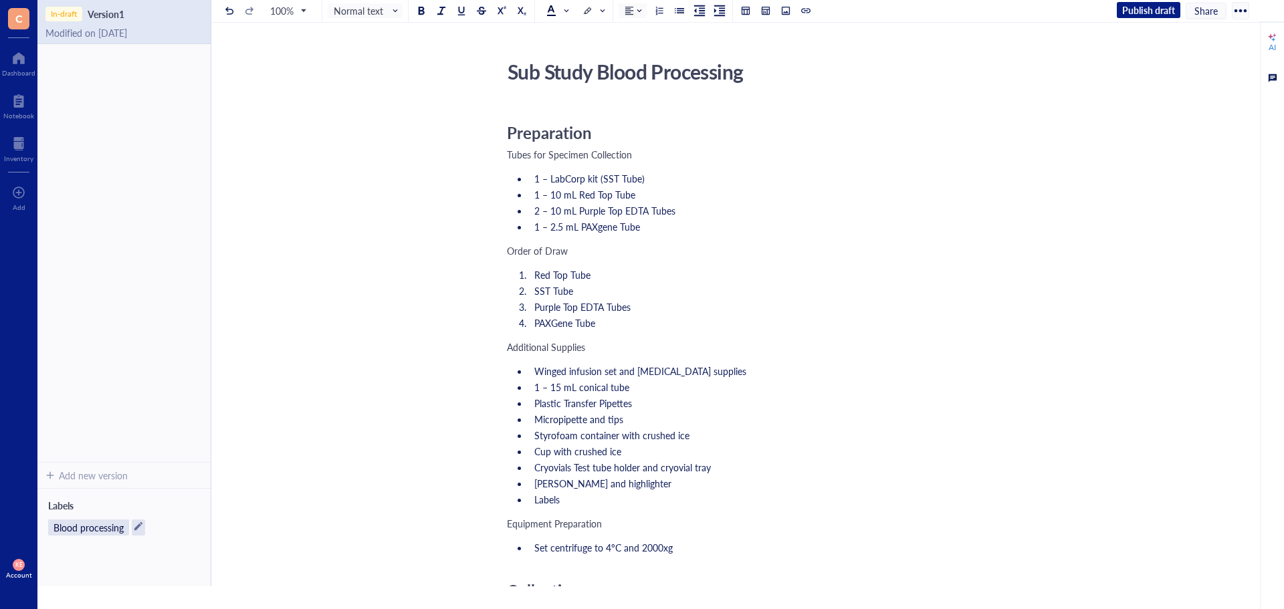
click at [531, 61] on div "Sub Study Blood Processing" at bounding box center [739, 71] width 476 height 33
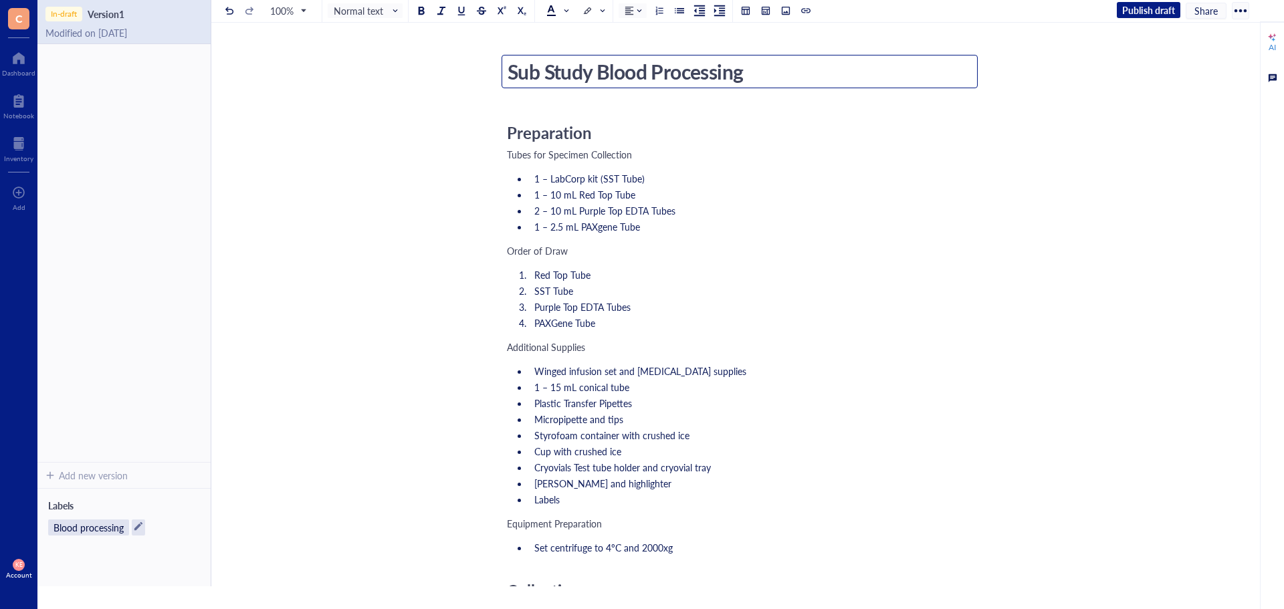
click at [600, 75] on textarea "Sub Study Blood Processing" at bounding box center [739, 71] width 475 height 32
type textarea "Sub Study and Main Study Blood Processing"
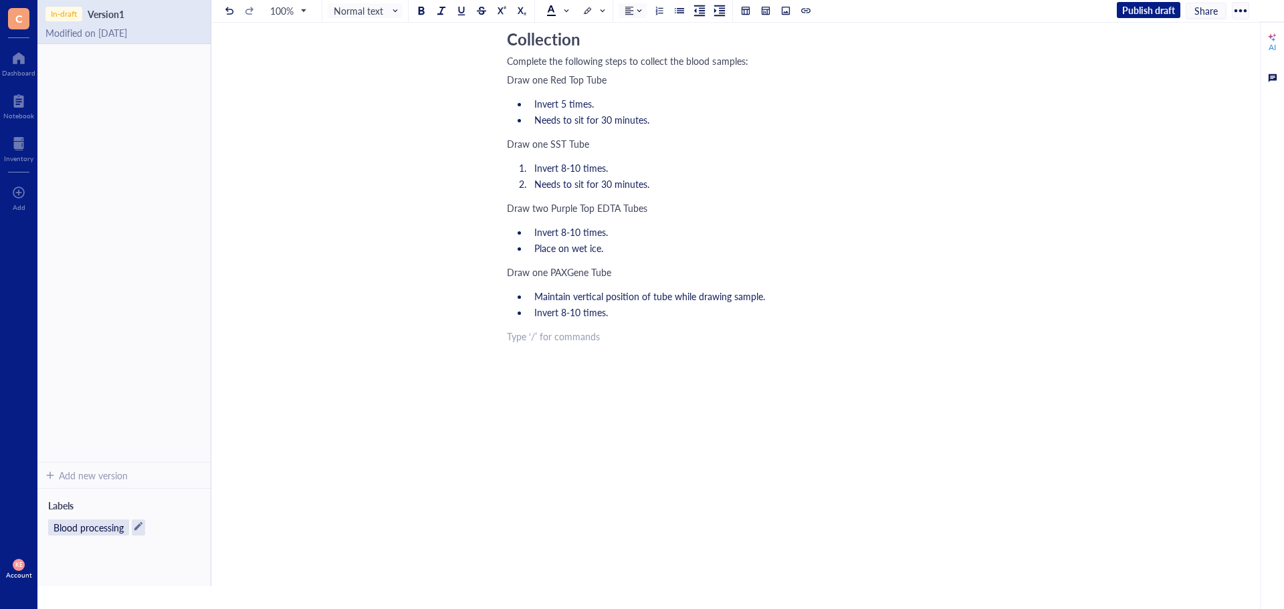
scroll to position [592, 0]
drag, startPoint x: 608, startPoint y: 372, endPoint x: 601, endPoint y: 359, distance: 15.3
click at [608, 372] on div "Preparation Tubes for Specimen Collection 1 – LabCorp kit (SST Tube) 1 – 10 mL …" at bounding box center [745, 69] width 476 height 1033
click at [509, 337] on div "﻿ Type ‘/’ for commands" at bounding box center [745, 336] width 476 height 13
click at [592, 341] on div "﻿ Type ‘/’ for commands" at bounding box center [745, 336] width 476 height 13
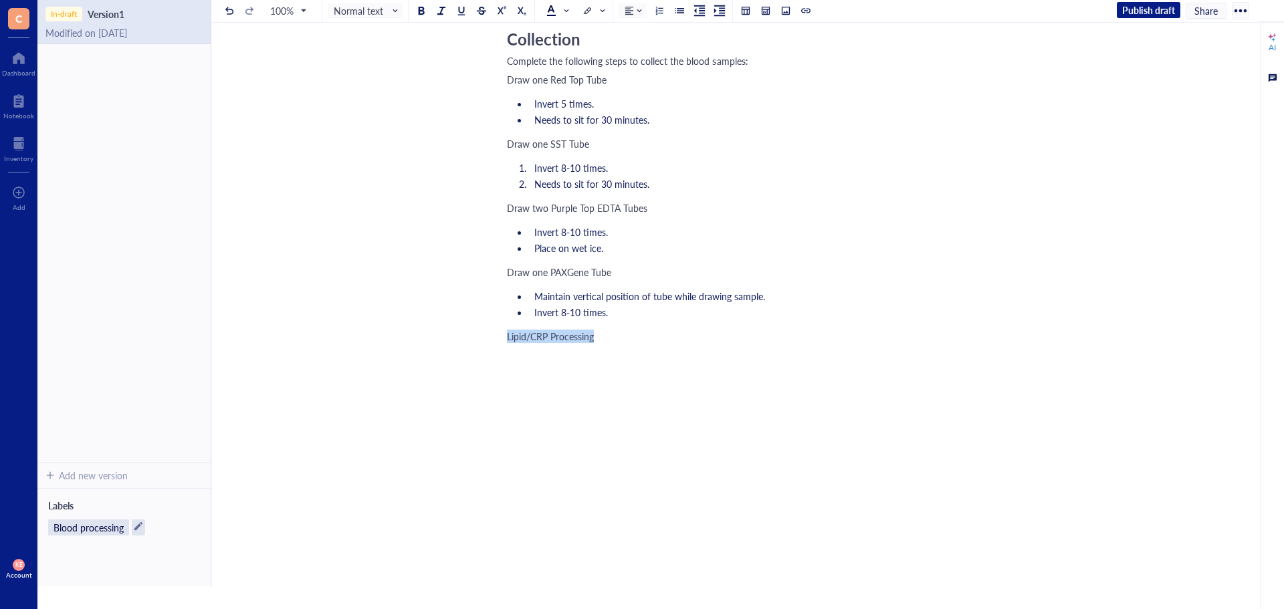
drag, startPoint x: 592, startPoint y: 341, endPoint x: 486, endPoint y: 340, distance: 106.3
click at [486, 340] on div "Sub Study and Main Study Blood Processing Sub Study and Main Study Blood Proces…" at bounding box center [744, 44] width 1067 height 1083
click at [390, 14] on span "Normal text" at bounding box center [367, 11] width 66 height 12
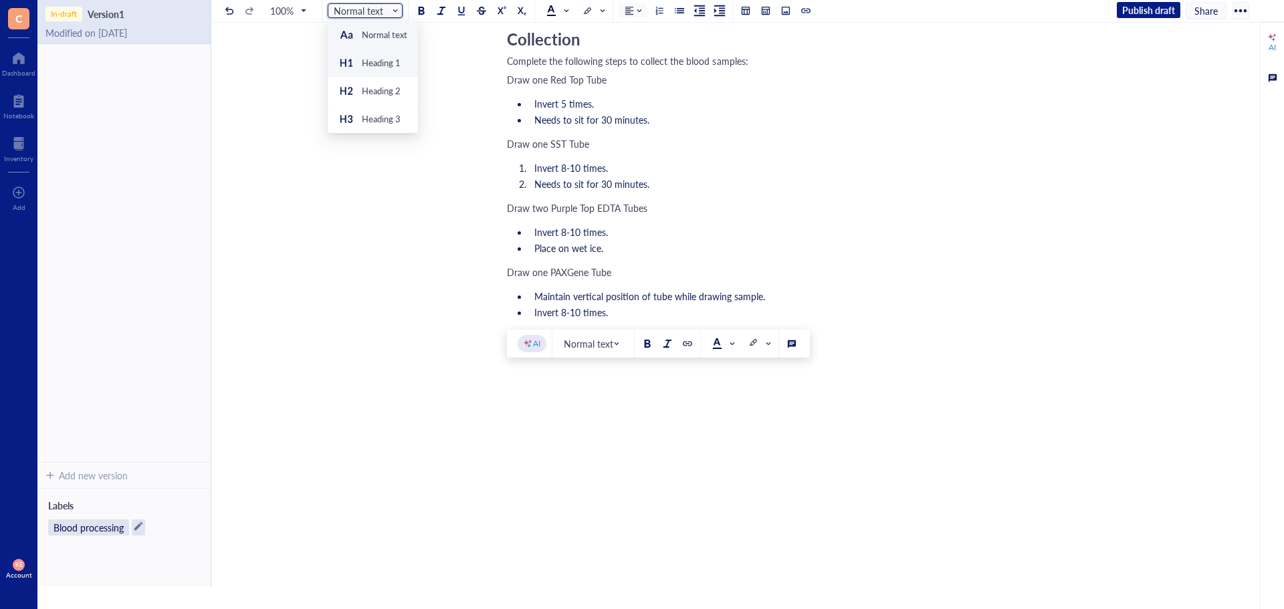
click at [384, 69] on div "Heading 1" at bounding box center [369, 63] width 62 height 16
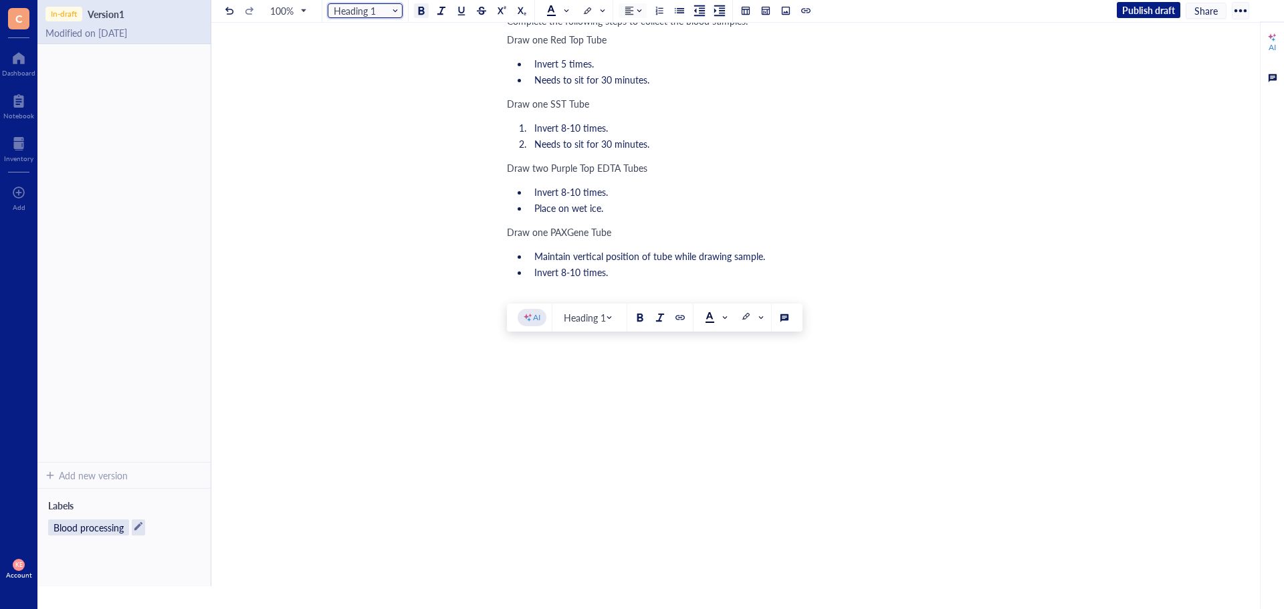
click at [424, 8] on div at bounding box center [420, 10] width 9 height 9
click at [531, 396] on div "Preparation Tubes for Specimen Collection 1 – LabCorp kit (SST Tube) 1 – 10 mL …" at bounding box center [745, 50] width 476 height 1074
drag, startPoint x: 539, startPoint y: 383, endPoint x: 547, endPoint y: 370, distance: 15.0
click at [539, 343] on div "﻿ Type ‘/’ for commands" at bounding box center [745, 336] width 476 height 13
click at [784, 6] on div at bounding box center [785, 10] width 9 height 9
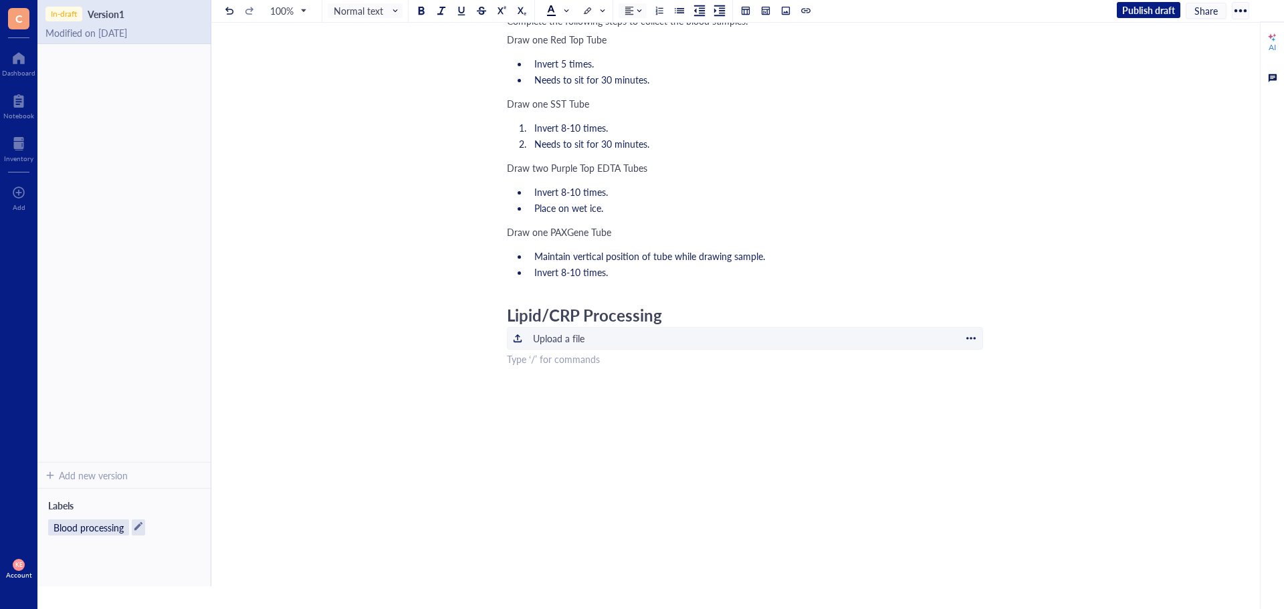
click at [570, 346] on div "Upload a file" at bounding box center [558, 338] width 51 height 15
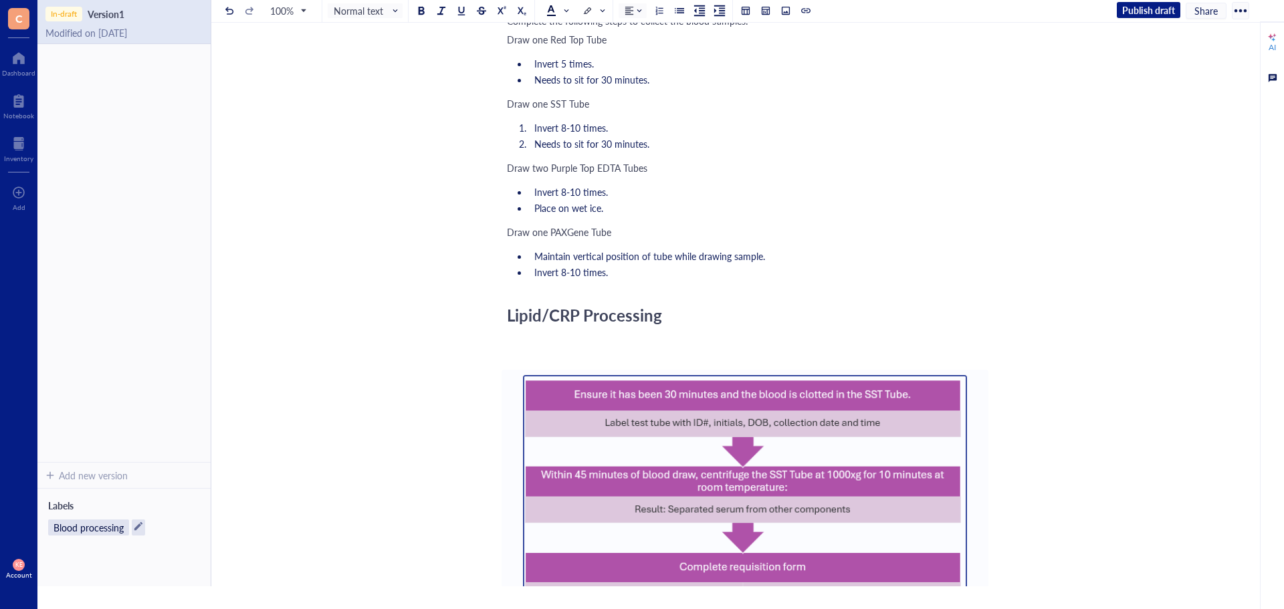
click at [605, 343] on div "﻿" at bounding box center [745, 336] width 476 height 13
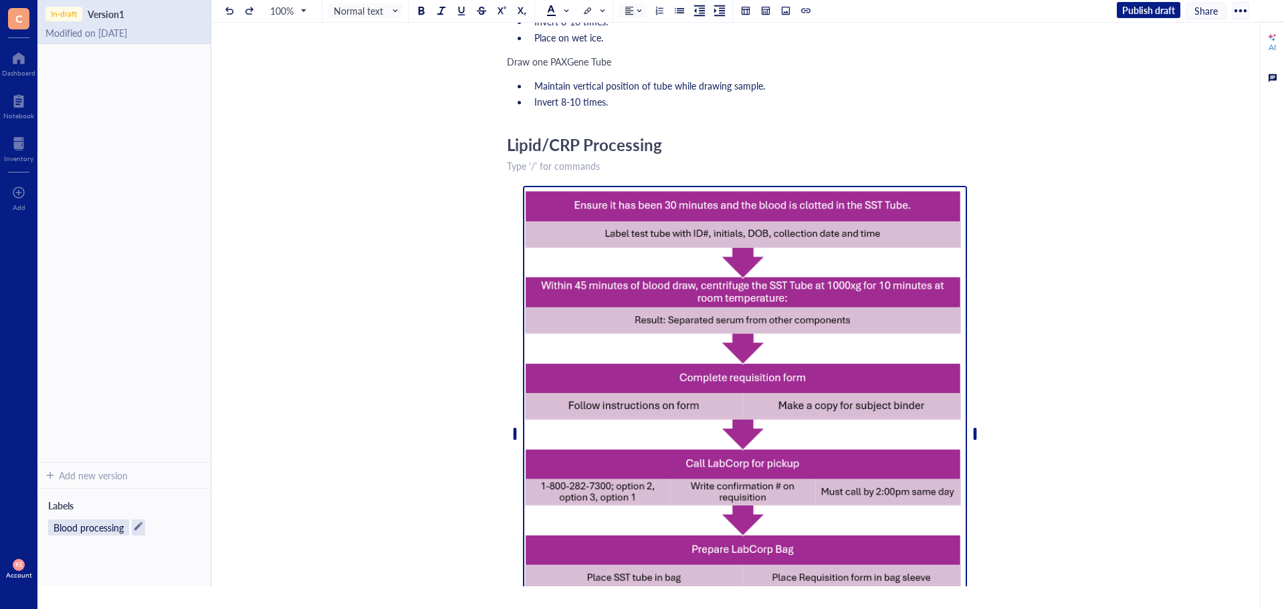
scroll to position [1126, 0]
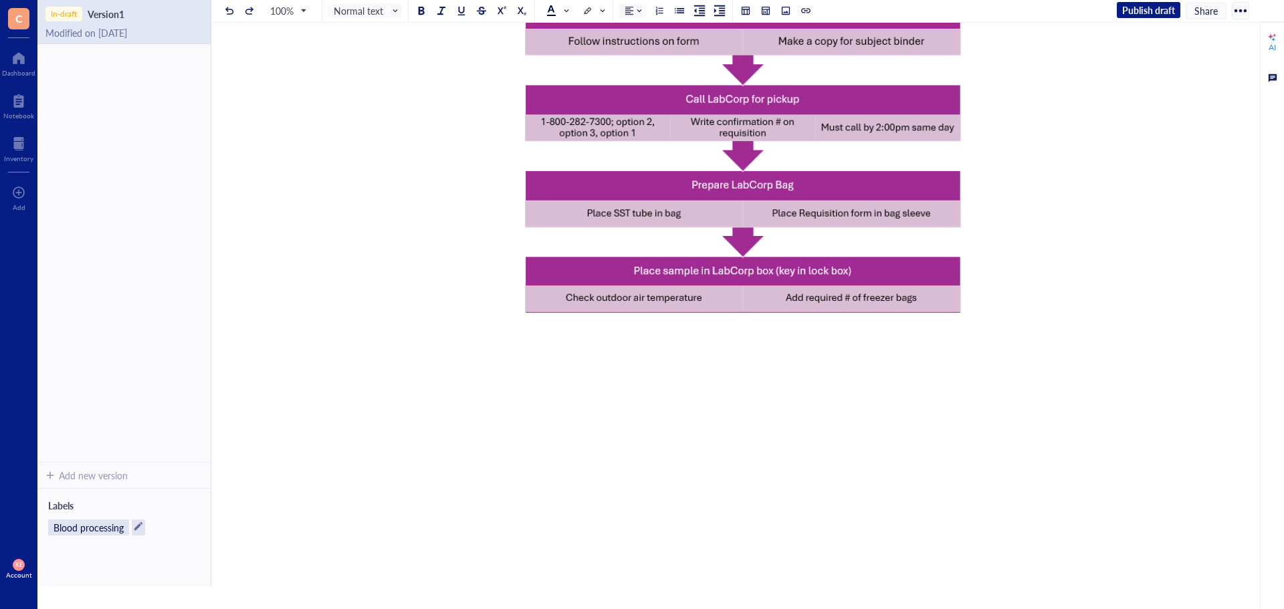
drag, startPoint x: 514, startPoint y: 395, endPoint x: 521, endPoint y: 389, distance: 9.0
drag, startPoint x: 606, startPoint y: 384, endPoint x: 449, endPoint y: 378, distance: 157.9
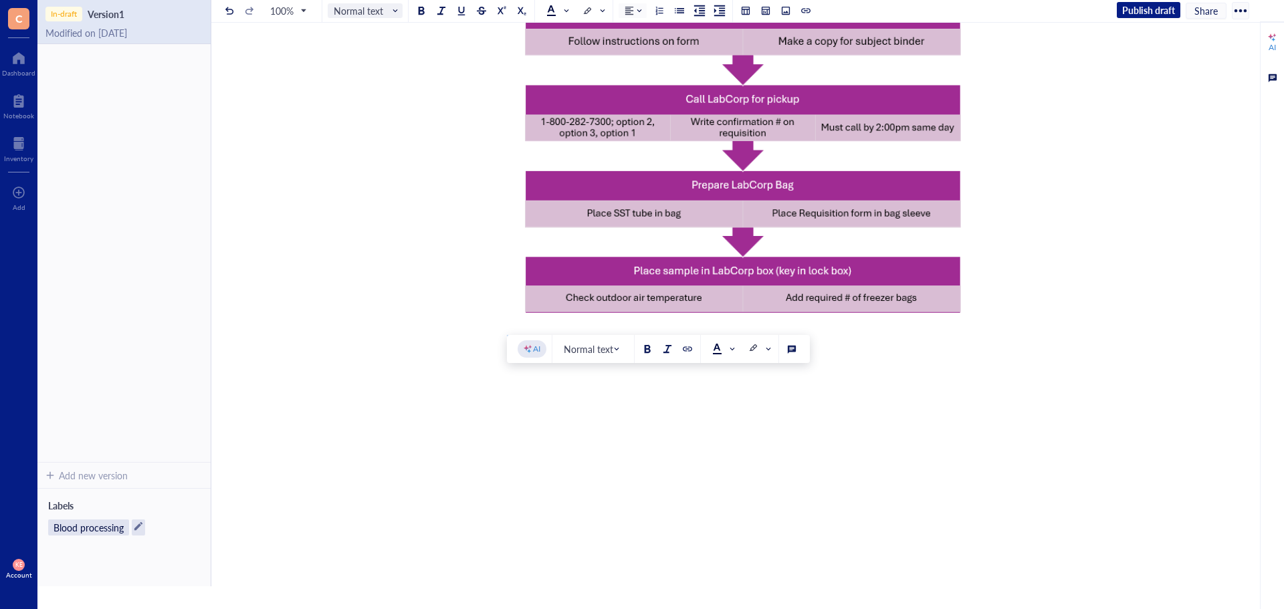
click at [362, 16] on span "Normal text" at bounding box center [367, 11] width 66 height 12
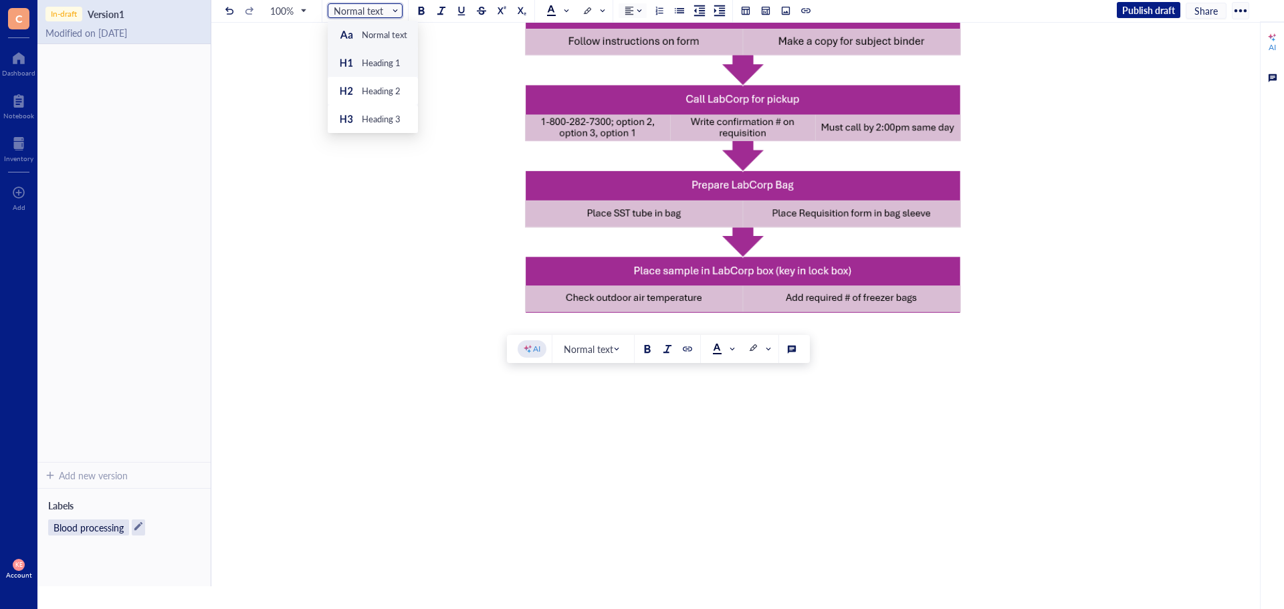
click at [365, 57] on div "Heading 1" at bounding box center [381, 63] width 39 height 12
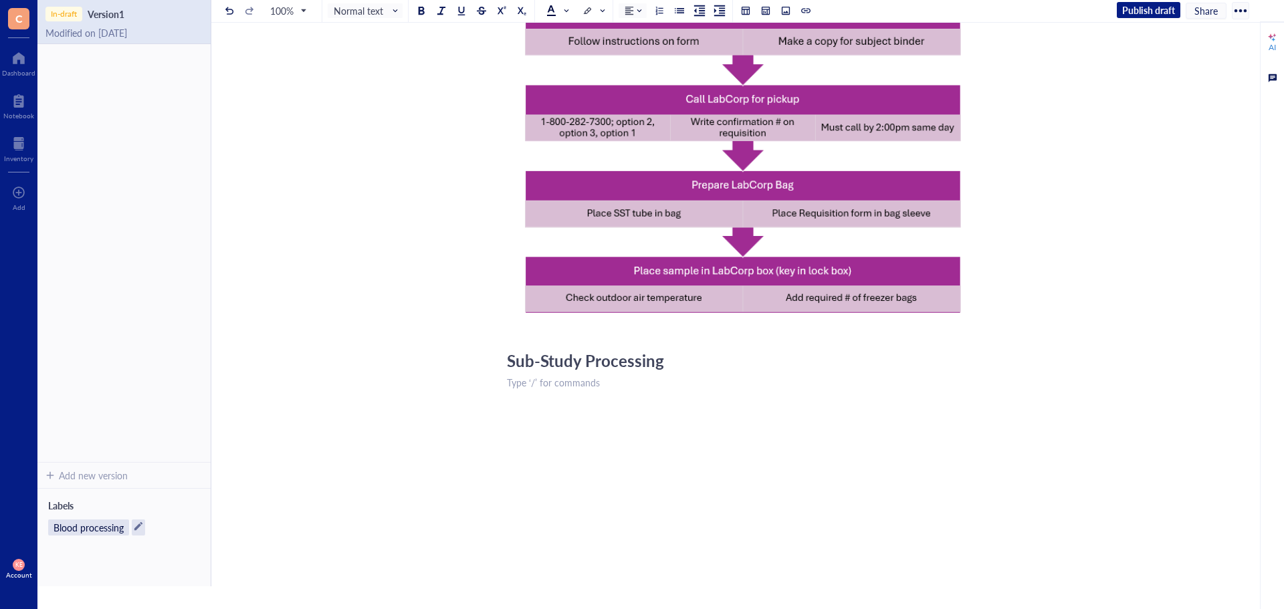
click at [550, 389] on div "﻿ Type ‘/’ for commands" at bounding box center [745, 382] width 476 height 13
click at [783, 9] on div at bounding box center [785, 10] width 9 height 9
click at [519, 389] on div at bounding box center [517, 384] width 9 height 9
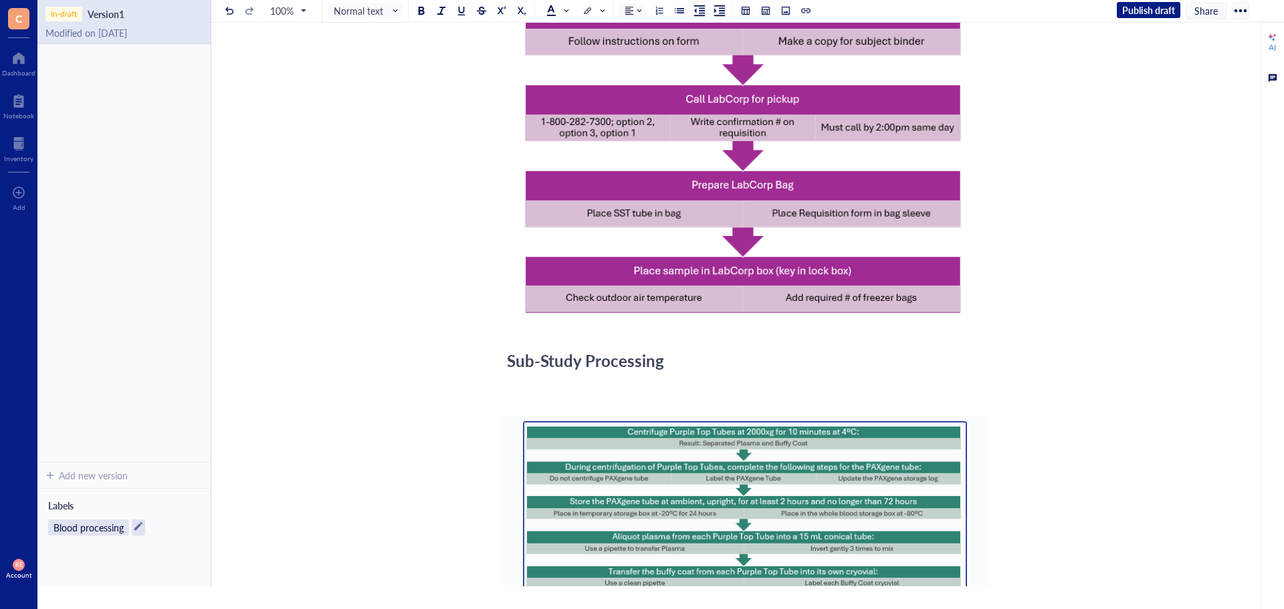
click at [519, 389] on div "﻿" at bounding box center [745, 382] width 476 height 13
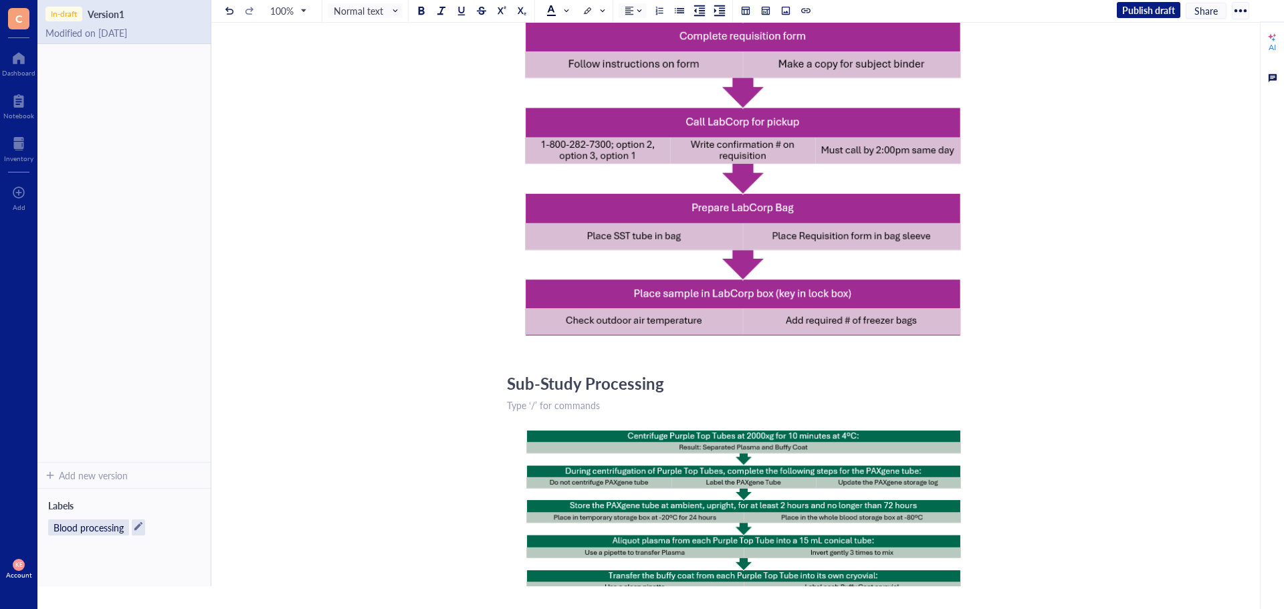
scroll to position [0, 0]
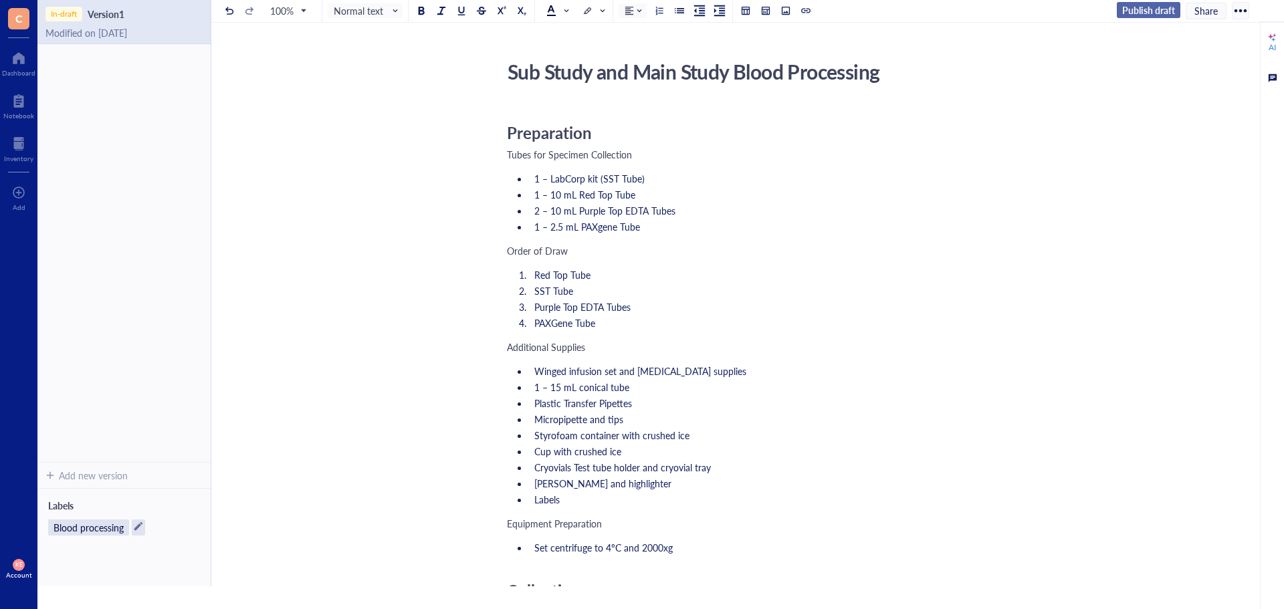
click at [1126, 9] on span "Publish draft" at bounding box center [1148, 10] width 53 height 12
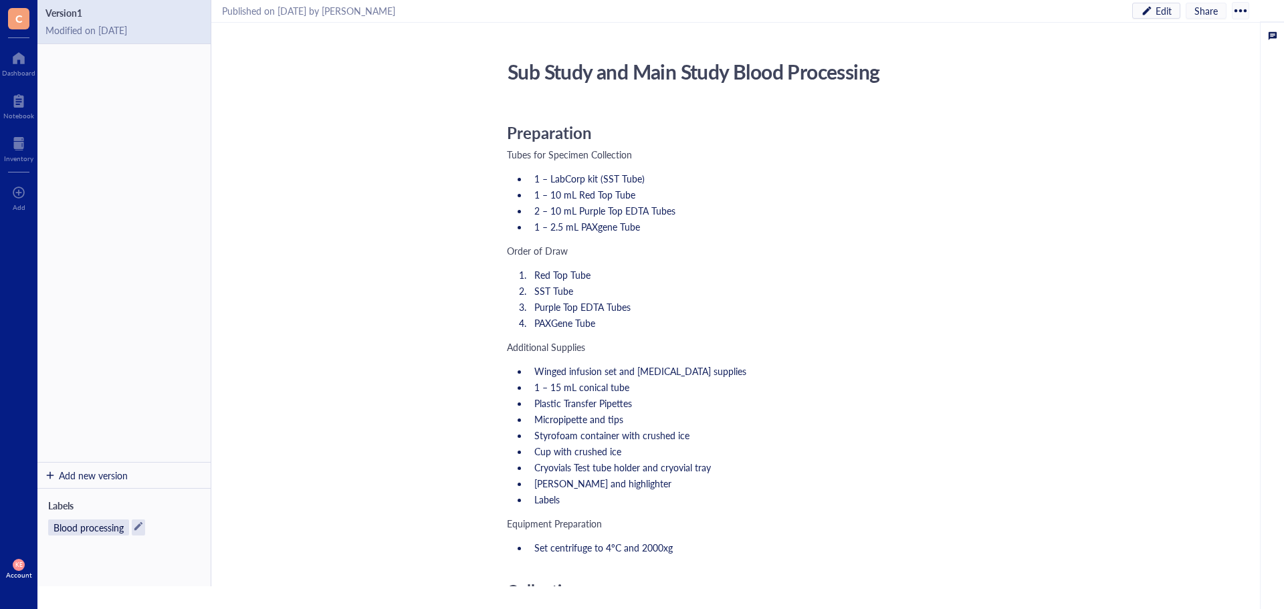
click at [1244, 12] on div at bounding box center [1239, 10] width 21 height 21
click at [90, 29] on div "Modified on [DATE]" at bounding box center [123, 30] width 157 height 12
click at [21, 107] on div at bounding box center [18, 100] width 31 height 21
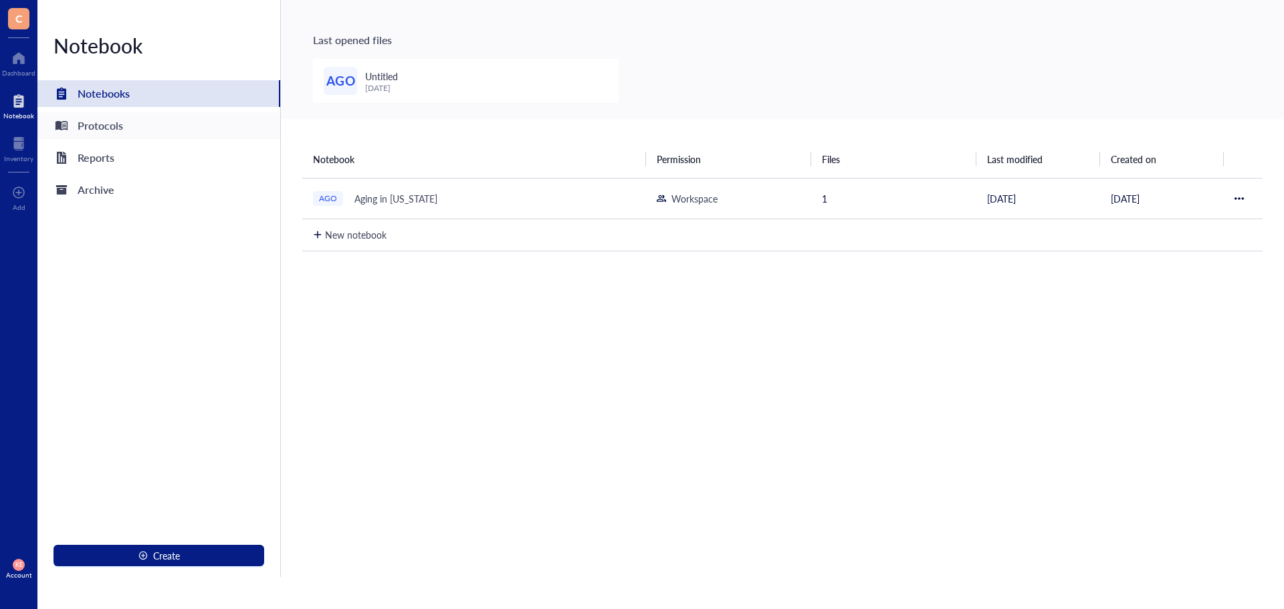
click at [109, 122] on div "Protocols" at bounding box center [100, 125] width 45 height 19
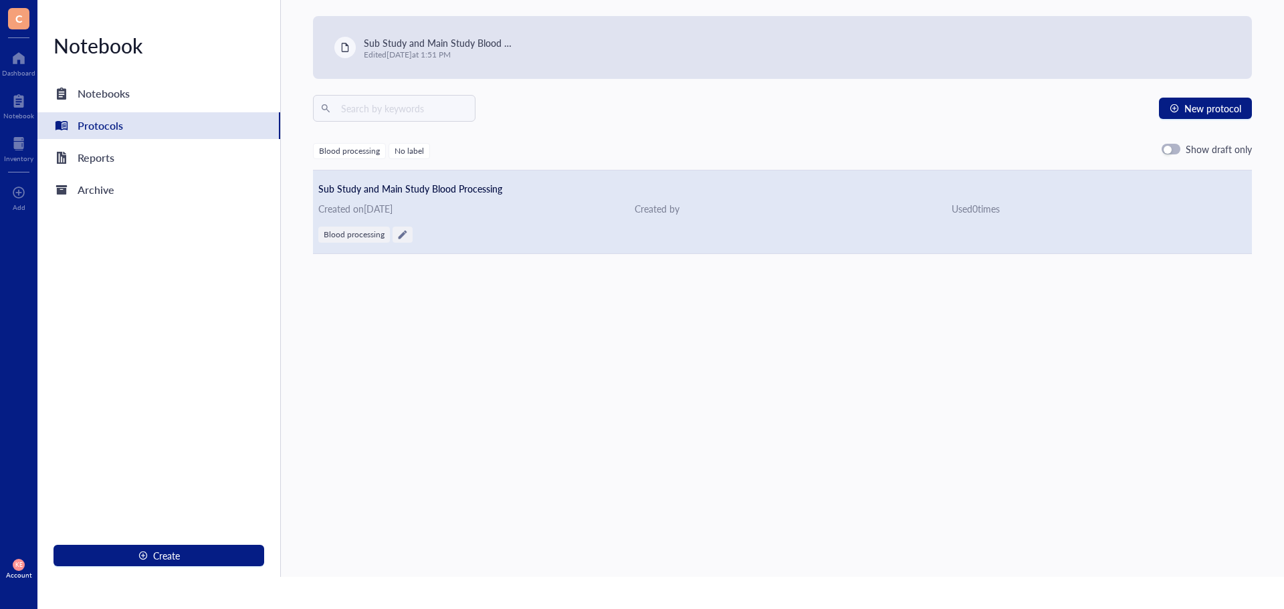
click at [387, 209] on div "Created on [DATE]" at bounding box center [465, 208] width 295 height 15
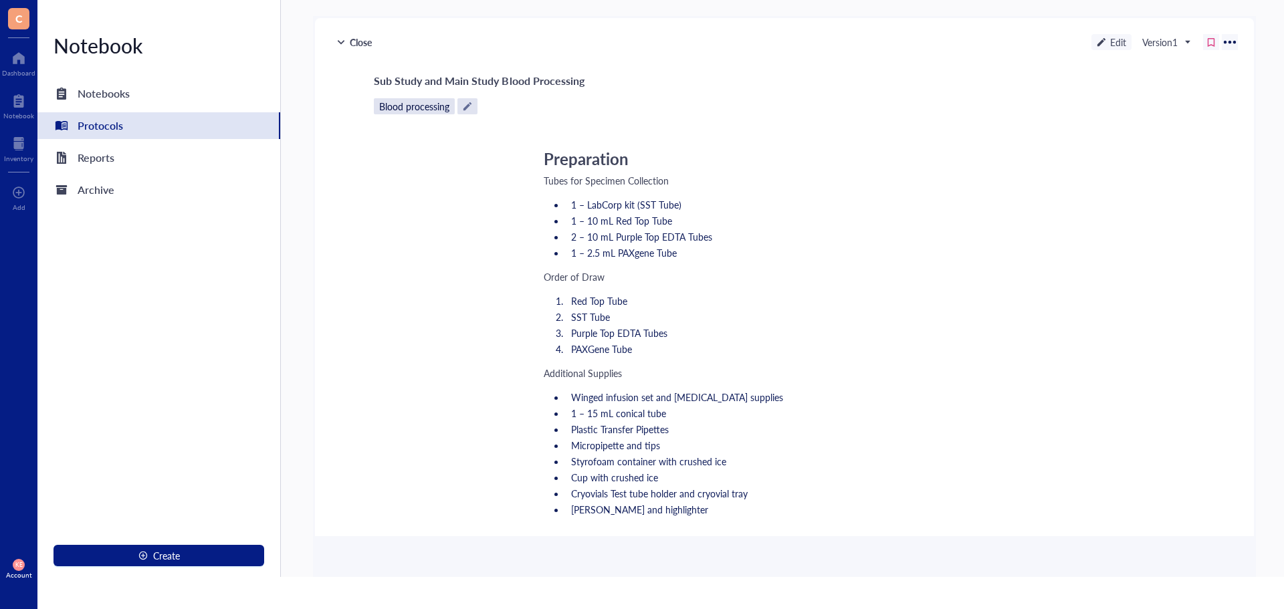
click at [115, 127] on div "Protocols" at bounding box center [100, 125] width 45 height 19
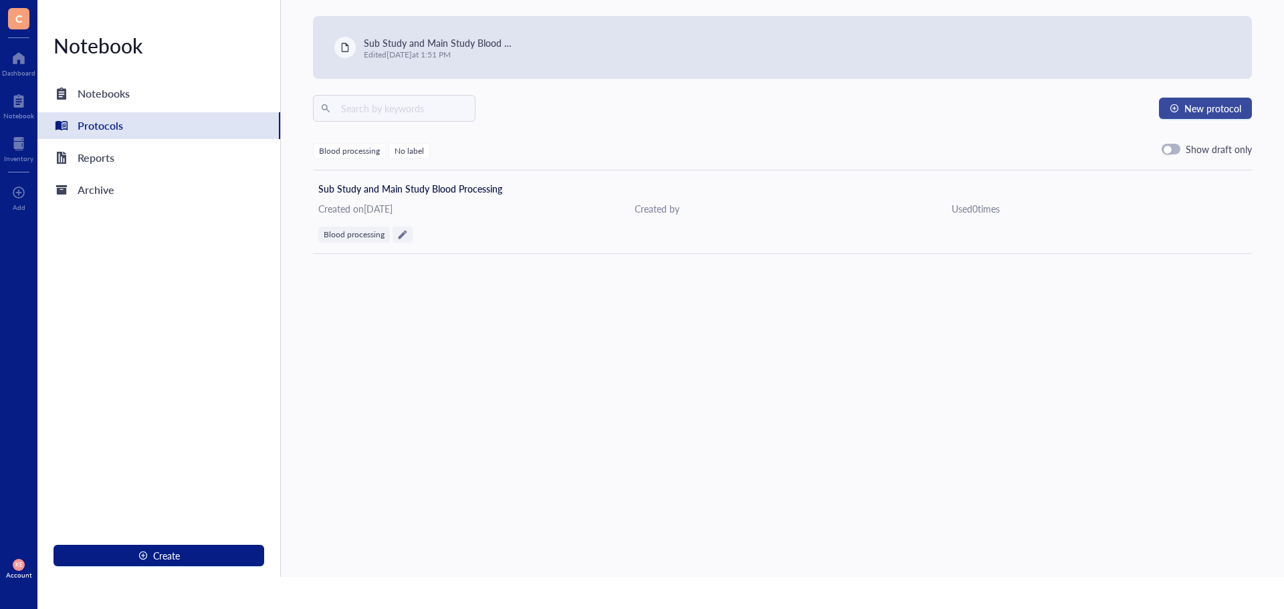
click at [1226, 109] on span "New protocol" at bounding box center [1212, 108] width 57 height 11
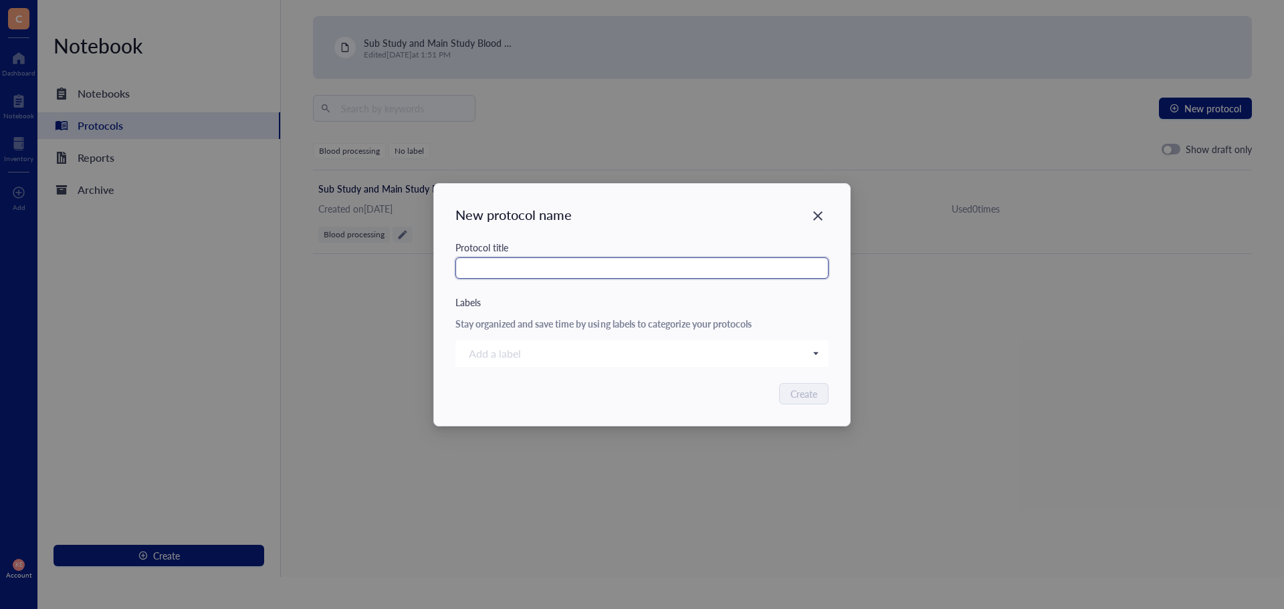
click at [516, 263] on input "text" at bounding box center [641, 267] width 373 height 21
click at [501, 358] on div at bounding box center [634, 353] width 343 height 19
type input "Saliva Samples"
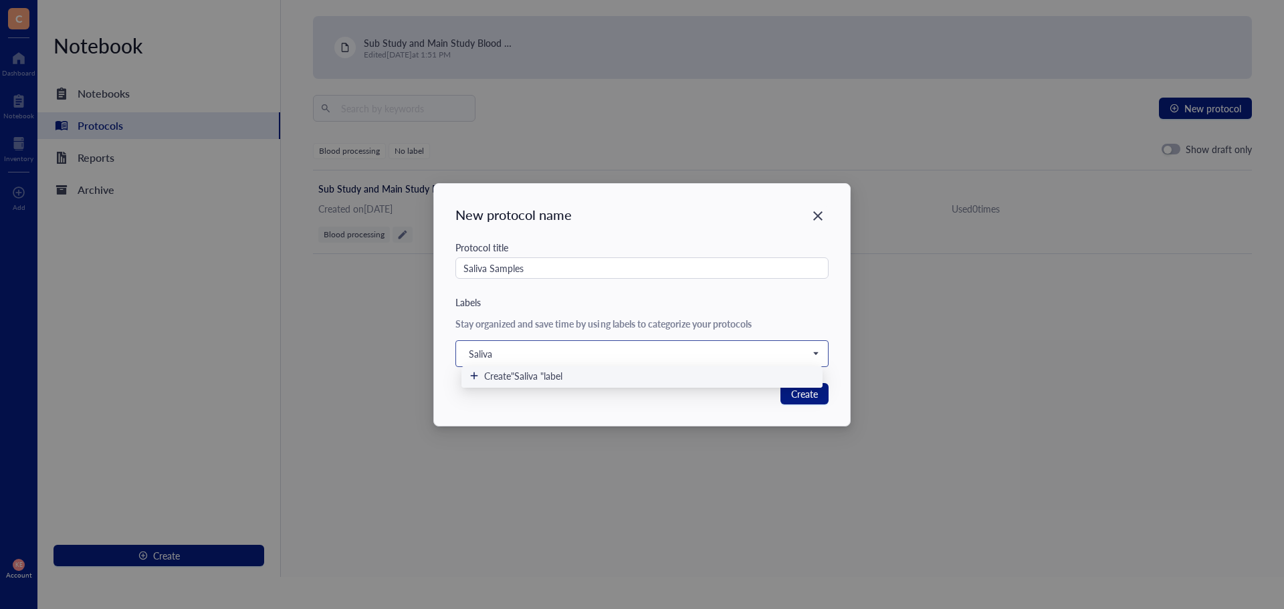
type input "Saliva"
click at [507, 372] on span "Create "Saliva" label" at bounding box center [522, 376] width 76 height 12
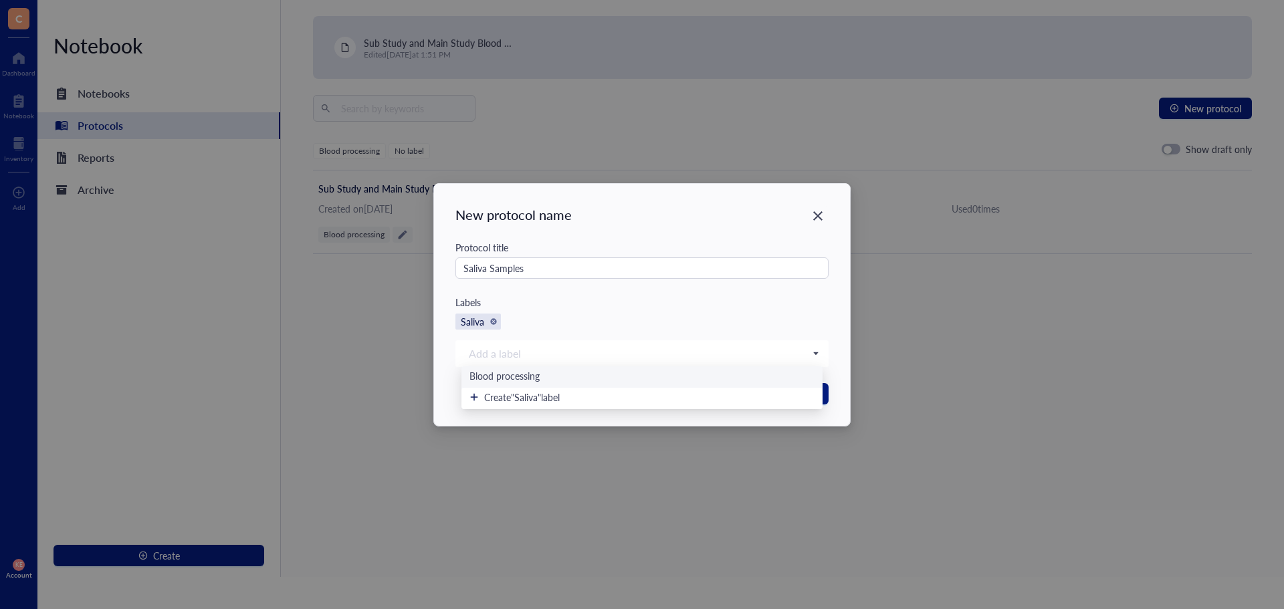
click at [796, 309] on div "Labels" at bounding box center [641, 302] width 373 height 15
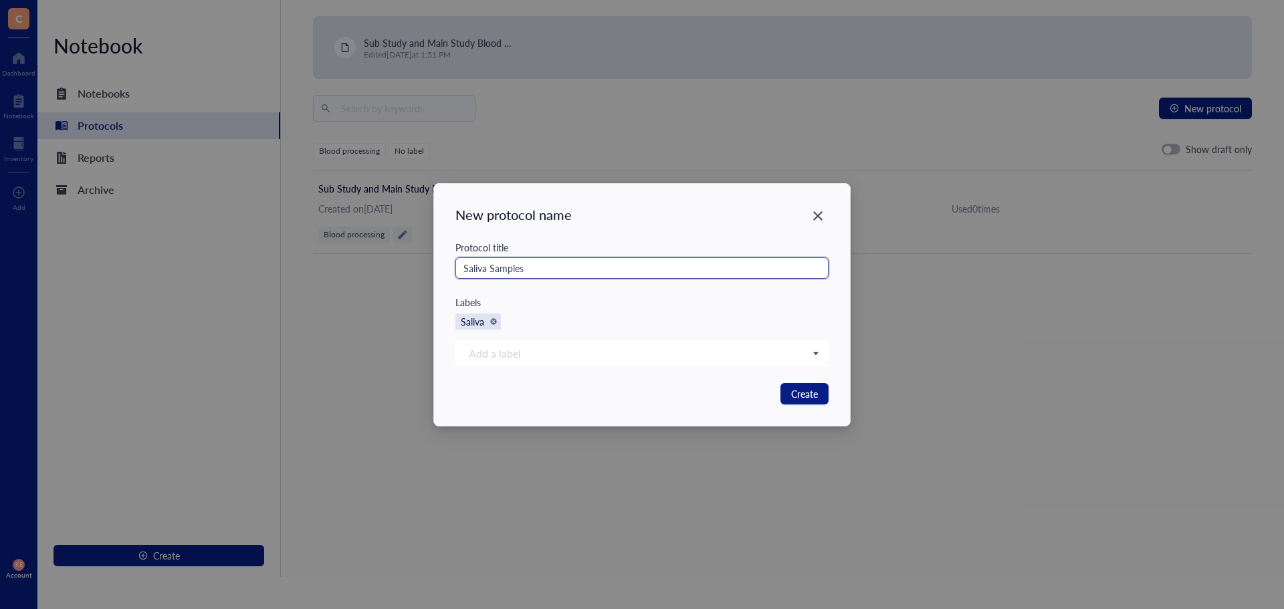
drag, startPoint x: 550, startPoint y: 269, endPoint x: 491, endPoint y: 269, distance: 58.8
click at [491, 269] on input "Saliva Samples" at bounding box center [641, 267] width 373 height 21
type input "Saliva Processing"
click at [809, 396] on span "Create" at bounding box center [804, 393] width 27 height 15
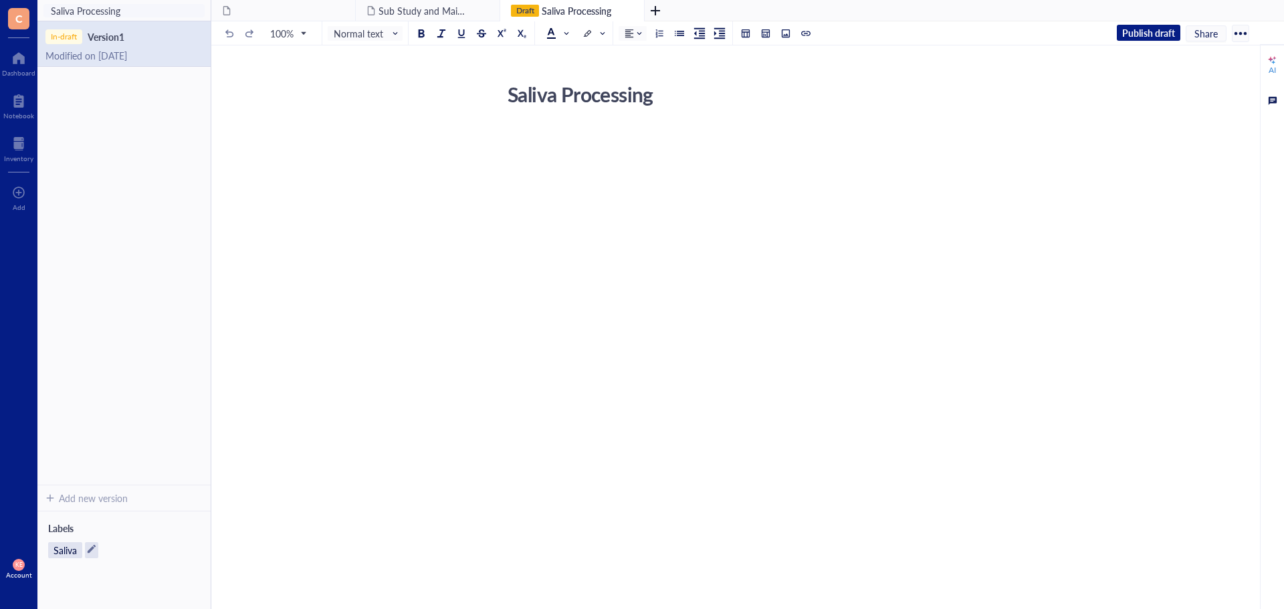
click at [533, 140] on div "﻿" at bounding box center [745, 136] width 476 height 13
drag, startPoint x: 517, startPoint y: 168, endPoint x: 518, endPoint y: 175, distance: 7.4
click at [517, 168] on div "﻿ Type ‘/’ for commands" at bounding box center [745, 173] width 476 height 13
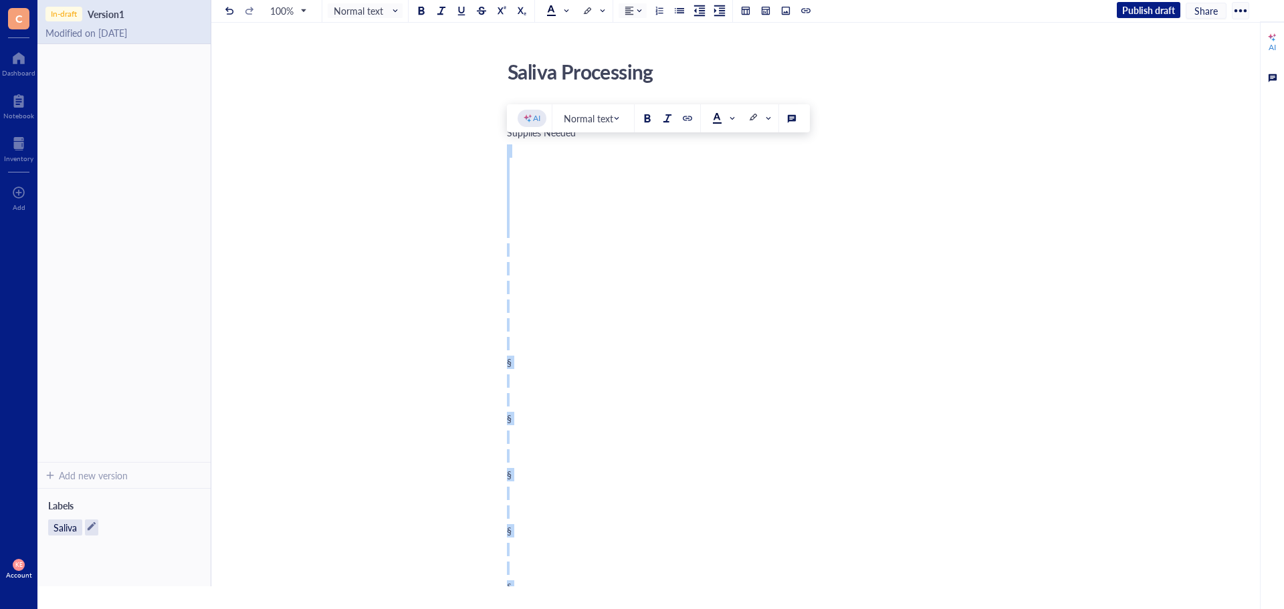
drag, startPoint x: 509, startPoint y: 283, endPoint x: 501, endPoint y: 148, distance: 136.0
click at [501, 148] on div "Saliva Processing Saliva Processing Preparation Supplies Needed ﻿ ﻿ ﻿ ﻿ ﻿ ﻿ § ﻿…" at bounding box center [744, 522] width 1067 height 935
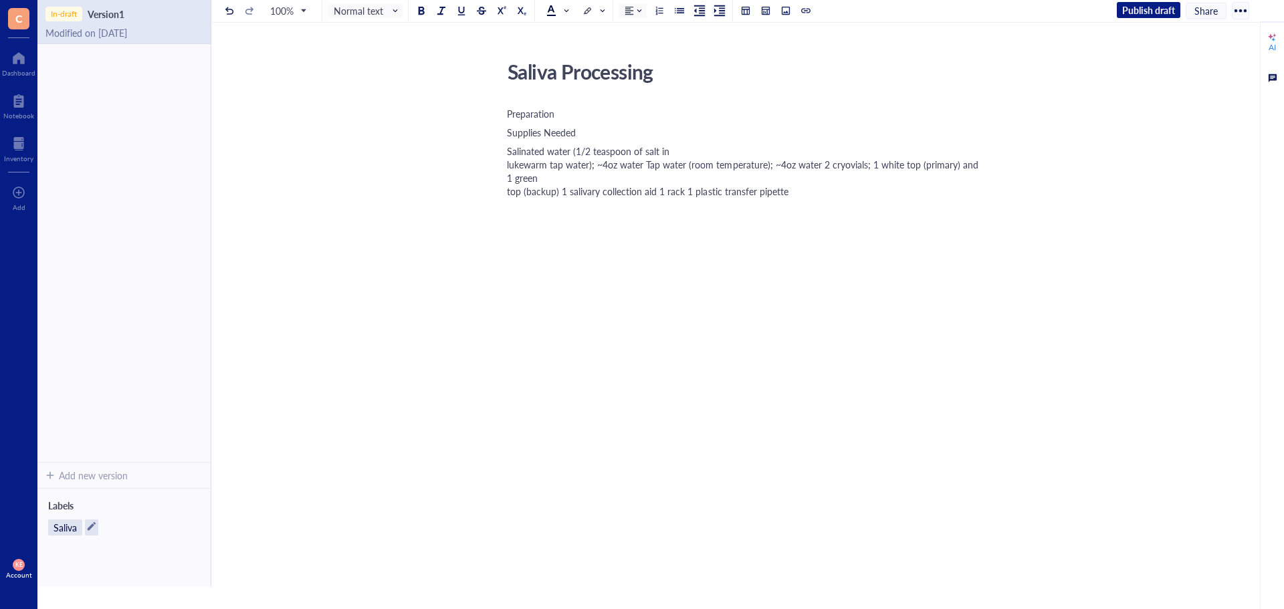
click at [687, 148] on div "Salinated water (1/2 teaspoon of salt in lukewarm tap water); ~4oz water Tap wa…" at bounding box center [745, 170] width 476 height 53
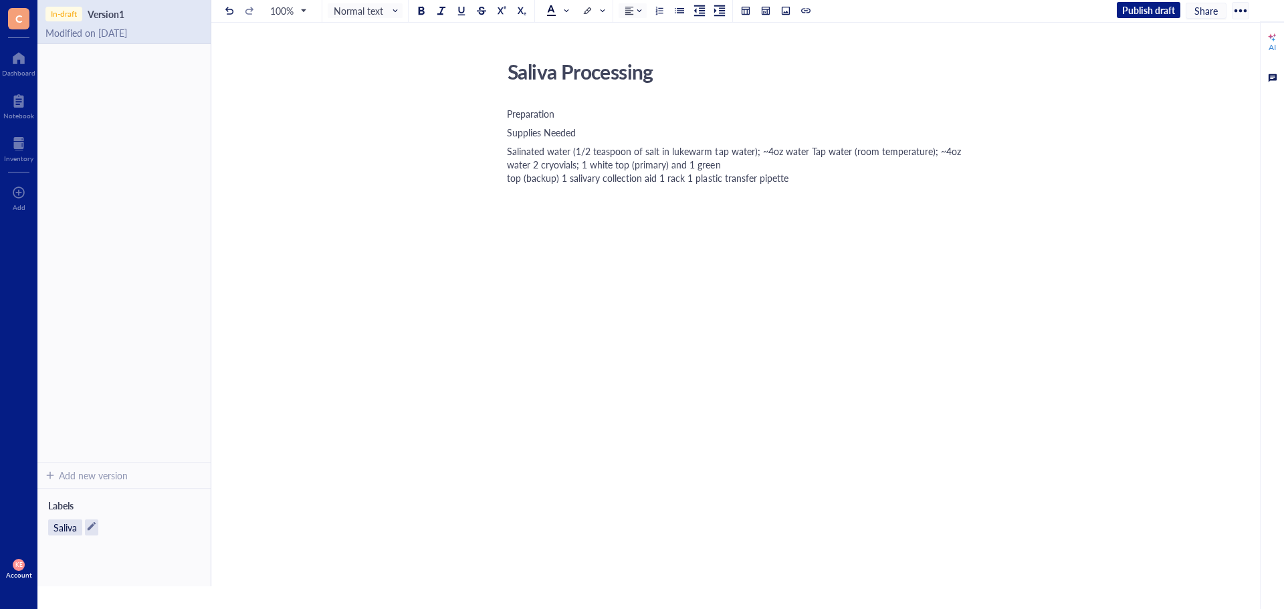
click at [804, 153] on span "Salinated water (1/2 teaspoon of salt in lukewarm tap water); ~4oz water Tap wa…" at bounding box center [735, 164] width 457 height 40
click at [680, 172] on span "Tap water (room temperature); ~4oz water 2 cryovials; 1 white top (primary) and…" at bounding box center [690, 176] width 366 height 27
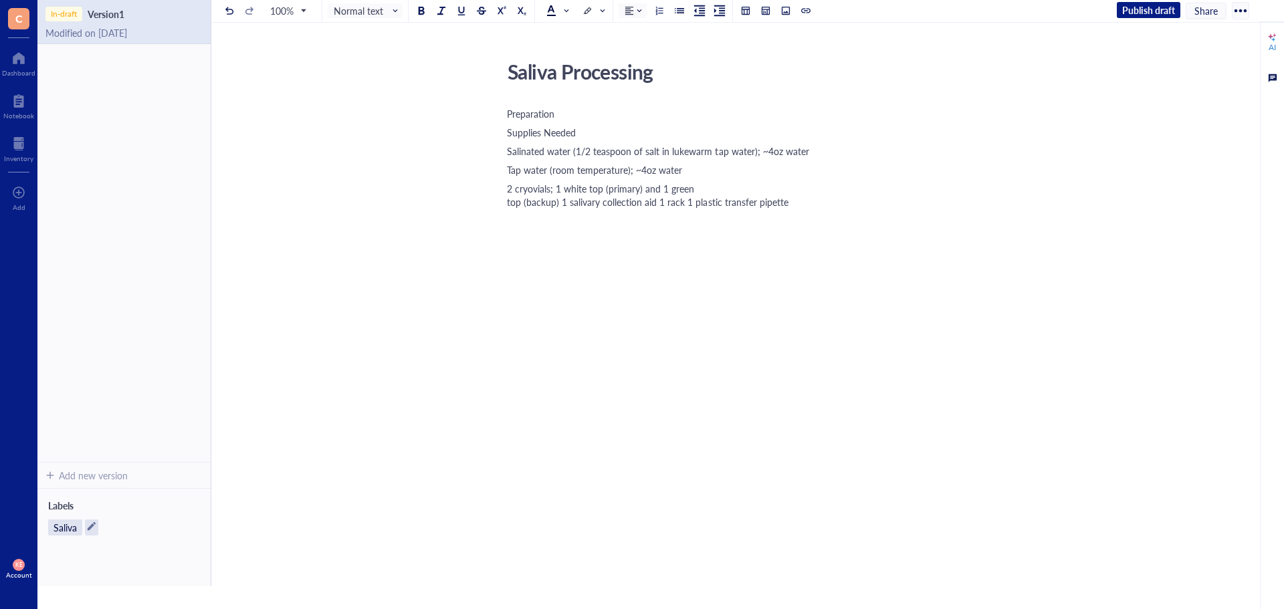
click at [719, 192] on div "2 cryovials; 1 white top (primary) and 1 green top (backup) 1 salivary collecti…" at bounding box center [745, 195] width 476 height 27
click at [745, 190] on span "2 cryovials; 1 white top (primary) and 1 green top (backup) 1 salivary collecti…" at bounding box center [742, 188] width 471 height 13
click at [604, 207] on span "1 salivary collection aid 1 rack 1 plastic transfer pipette" at bounding box center [620, 207] width 227 height 13
click at [536, 229] on span "1 rack 1 plastic transfer pipette" at bounding box center [571, 225] width 128 height 13
drag, startPoint x: 617, startPoint y: 249, endPoint x: 504, endPoint y: 147, distance: 151.9
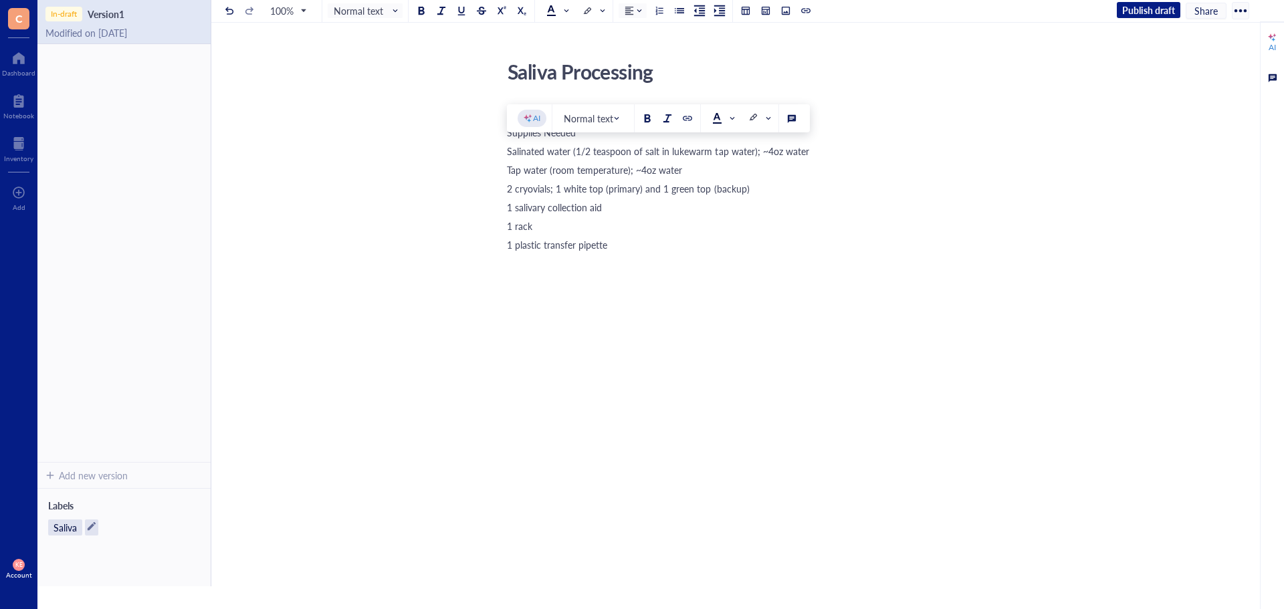
click at [504, 147] on div "Saliva Processing Saliva Processing Preparation Supplies Needed Salinated water…" at bounding box center [744, 275] width 1067 height 440
click at [678, 7] on div at bounding box center [679, 10] width 9 height 9
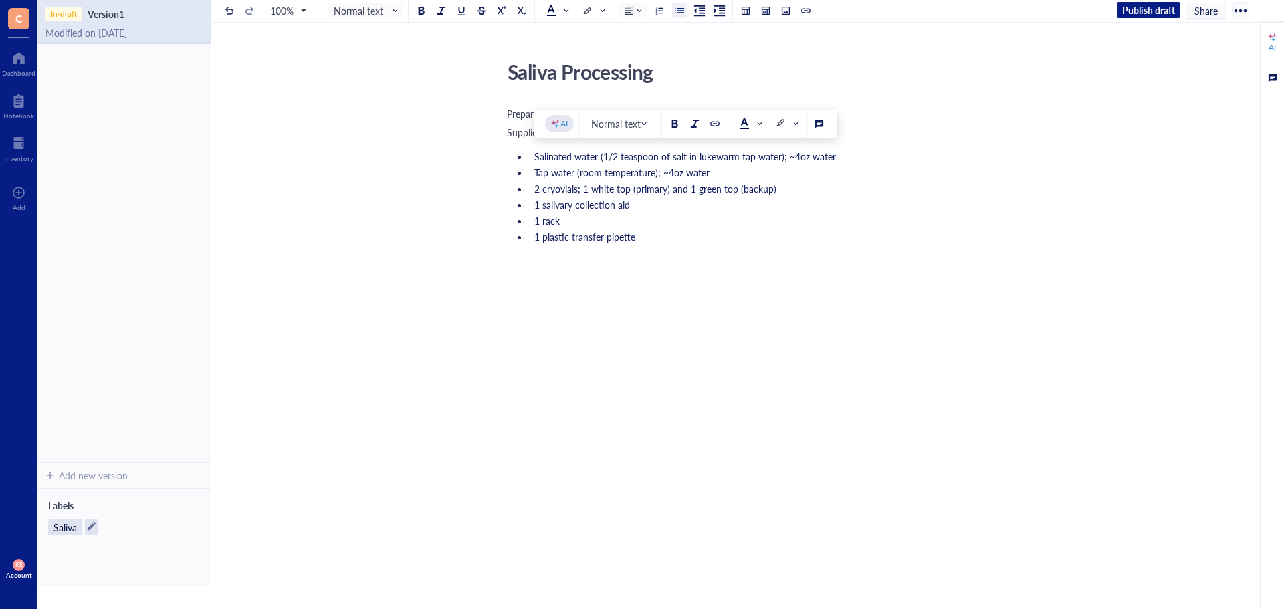
click at [654, 237] on li "1 plastic transfer pipette" at bounding box center [756, 236] width 454 height 13
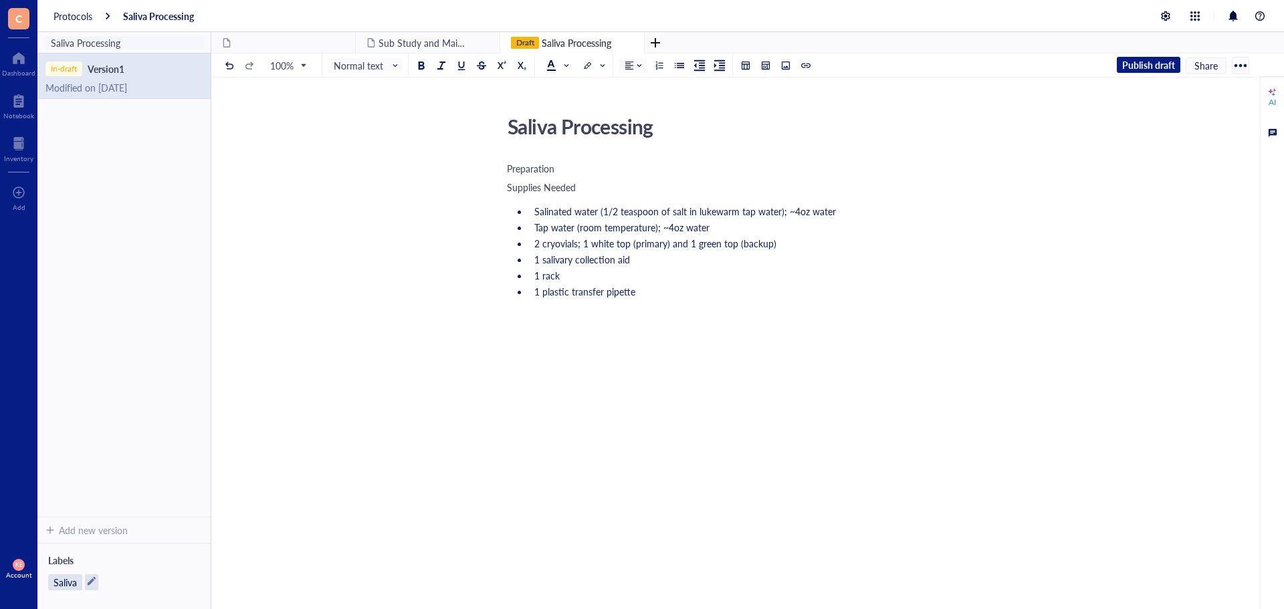
click at [507, 323] on span at bounding box center [508, 328] width 3 height 13
click at [507, 316] on div at bounding box center [745, 322] width 476 height 27
click at [517, 314] on div at bounding box center [745, 356] width 476 height 94
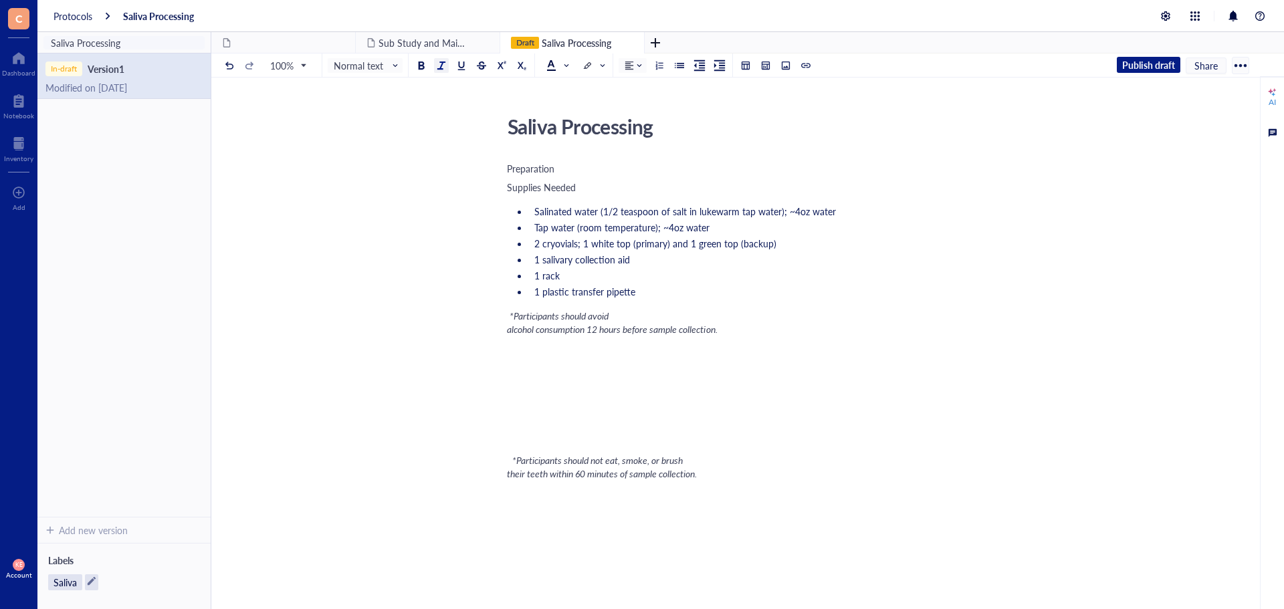
click at [628, 316] on div "*Participants should avoid alcohol consumption 12 hours before sample collectio…" at bounding box center [745, 322] width 476 height 27
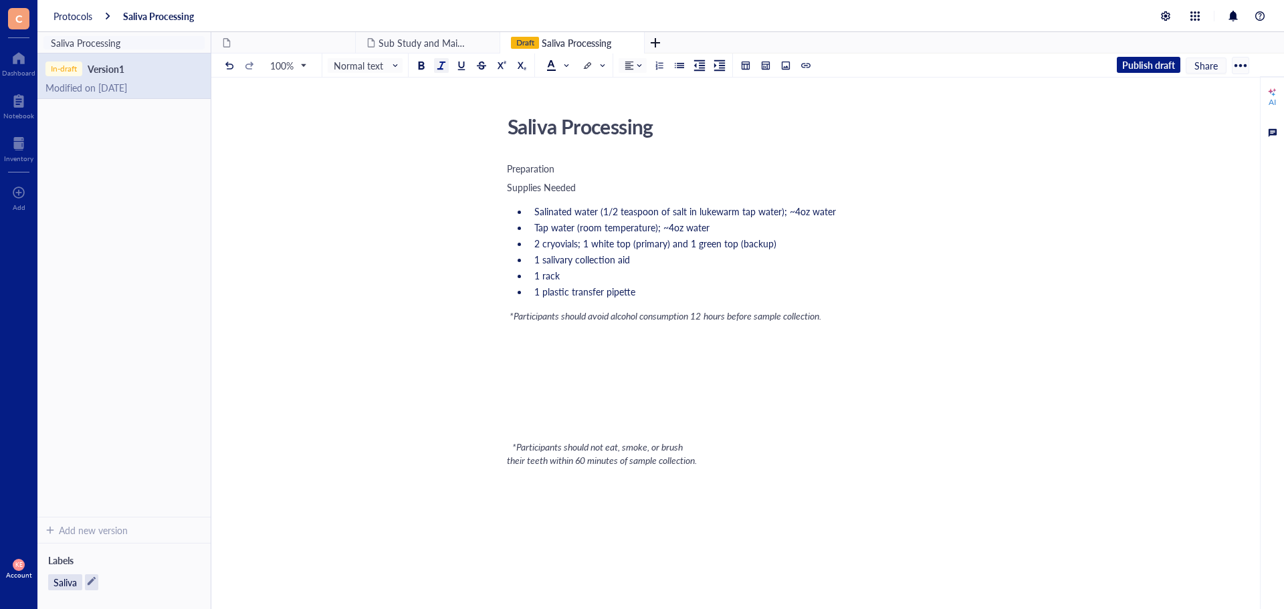
click at [589, 328] on div "﻿" at bounding box center [745, 334] width 476 height 13
click at [507, 315] on span at bounding box center [508, 315] width 3 height 13
click at [695, 332] on div "*Participants should not eat, smoke, or brush their teeth within 60 minutes of …" at bounding box center [745, 354] width 476 height 53
click at [542, 365] on div "*Participants should not eat, smoke, or brush their teeth within 60 minutes of …" at bounding box center [745, 348] width 476 height 40
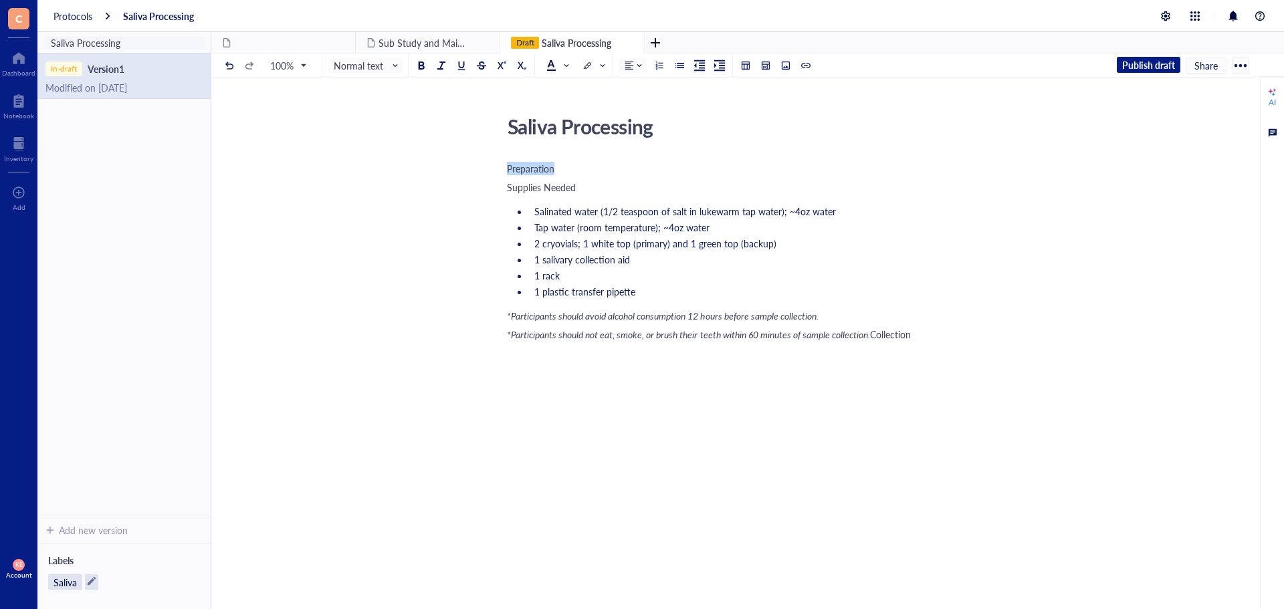
drag, startPoint x: 555, startPoint y: 170, endPoint x: 485, endPoint y: 162, distance: 70.0
click at [487, 164] on div "Saliva Processing Saliva Processing Preparation Supplies Needed Salinated water…" at bounding box center [744, 356] width 1067 height 493
click at [380, 67] on span "Normal text" at bounding box center [367, 65] width 66 height 12
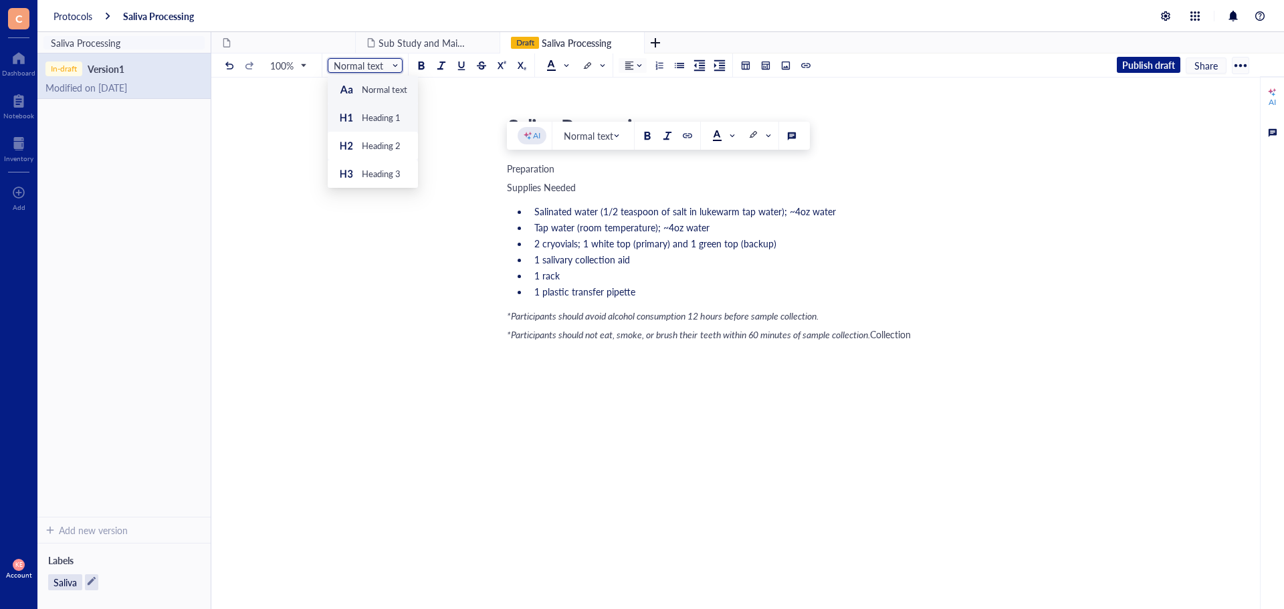
click at [383, 120] on div "Heading 1" at bounding box center [381, 118] width 39 height 12
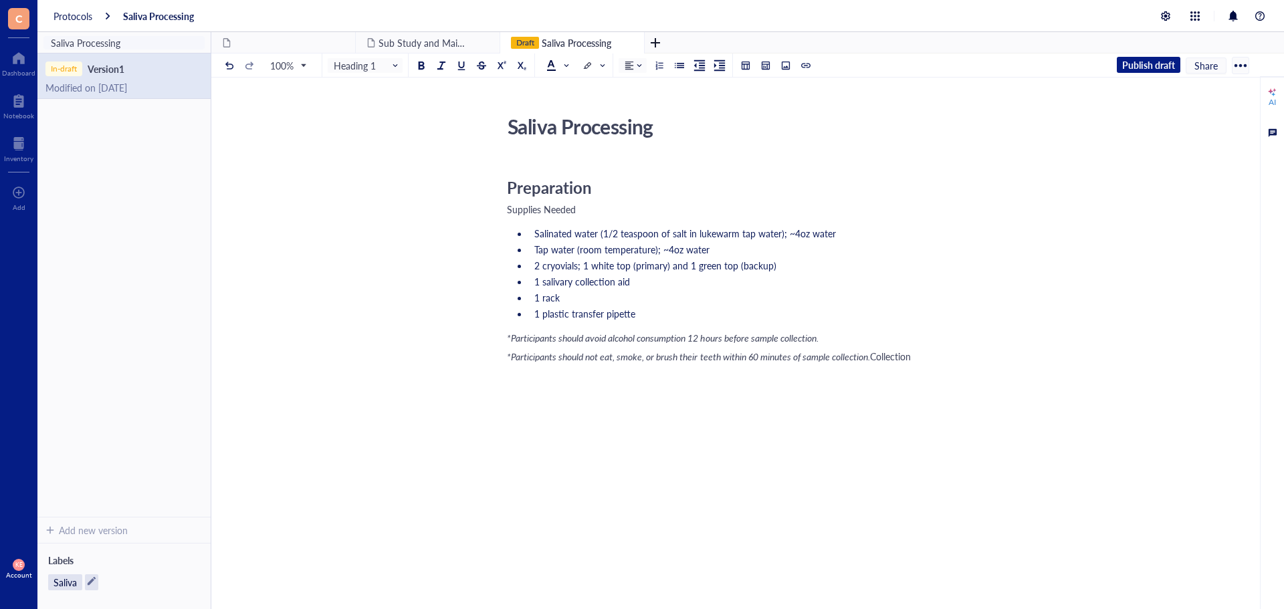
click at [870, 363] on span "Collection" at bounding box center [890, 356] width 41 height 13
drag, startPoint x: 552, startPoint y: 387, endPoint x: 491, endPoint y: 380, distance: 61.2
click at [491, 380] on div "Saliva Processing Saliva Processing Preparation Supplies Needed Salinated water…" at bounding box center [744, 367] width 1067 height 515
click at [367, 64] on span "Normal text" at bounding box center [367, 65] width 66 height 12
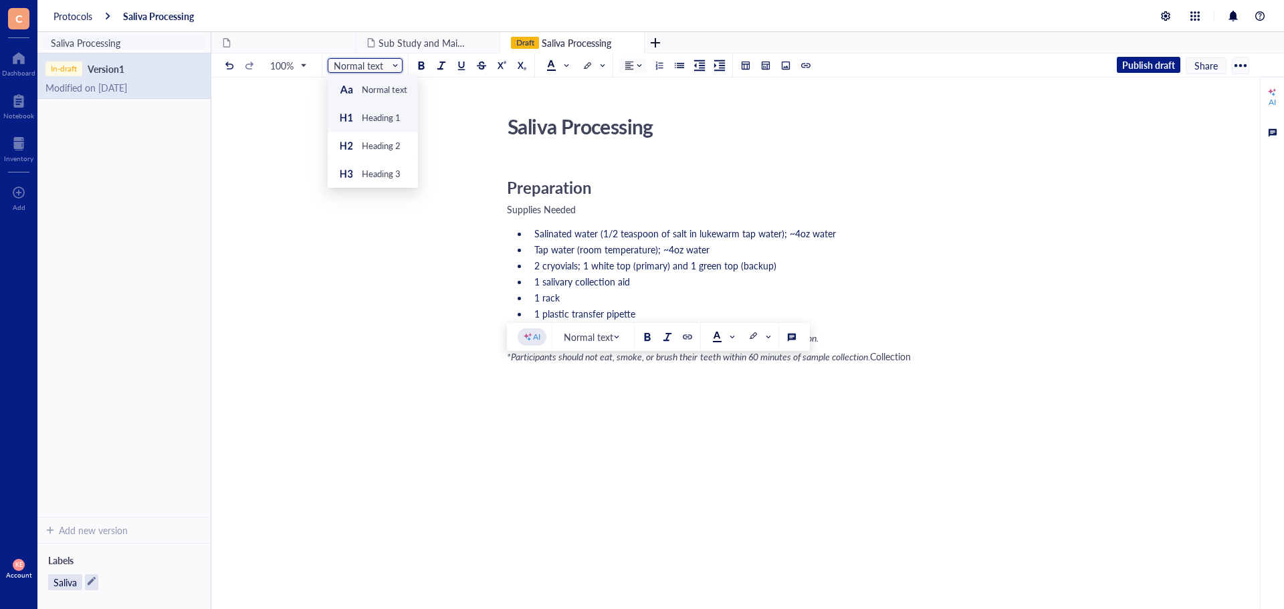
click at [378, 112] on div "Heading 1" at bounding box center [381, 118] width 39 height 12
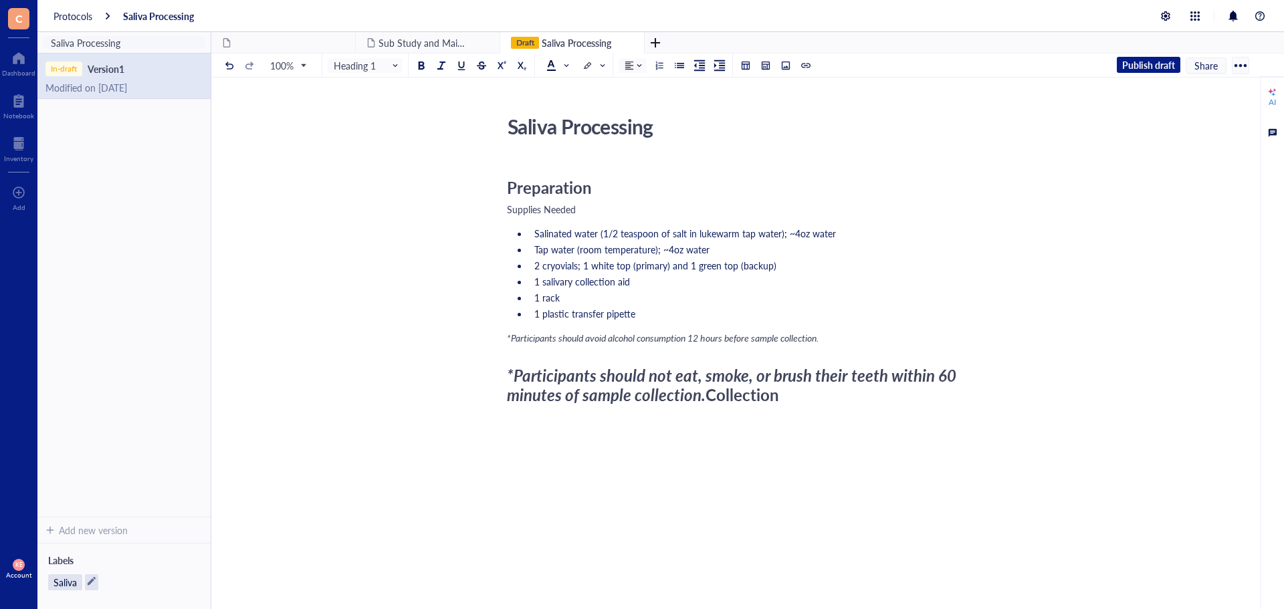
drag, startPoint x: 231, startPoint y: 62, endPoint x: 275, endPoint y: 96, distance: 55.8
click at [231, 63] on div at bounding box center [229, 65] width 9 height 9
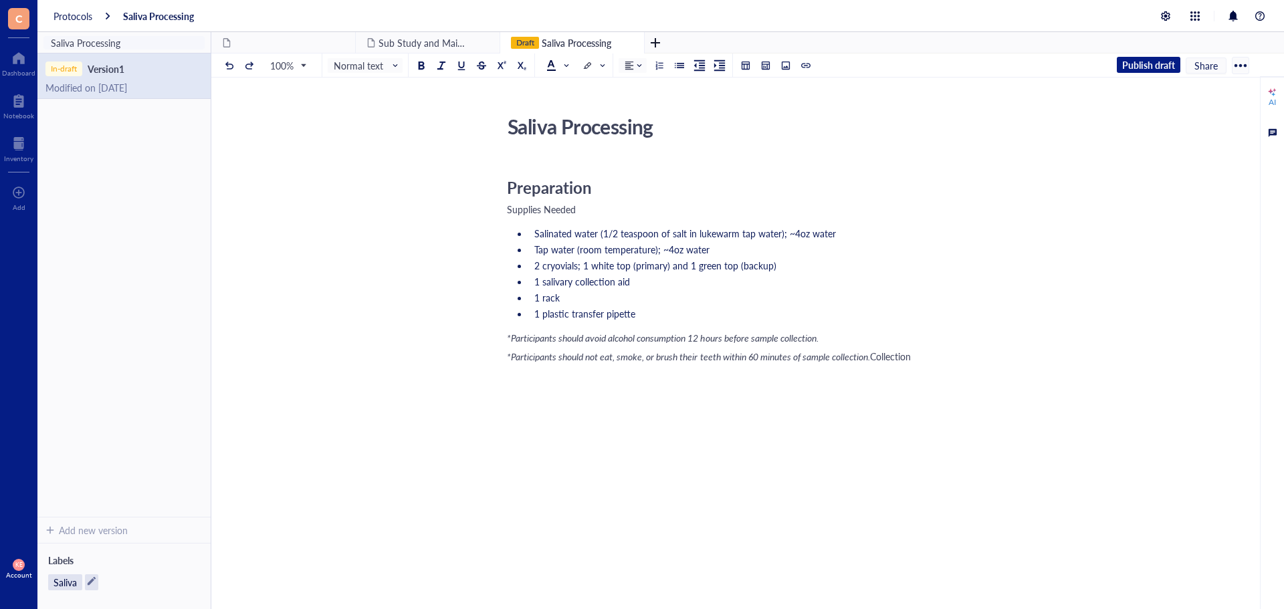
drag, startPoint x: 554, startPoint y: 390, endPoint x: 509, endPoint y: 385, distance: 45.1
click at [510, 389] on div "Preparation Supplies Needed Salinated water (1/2 teaspoon of salt in lukewarm t…" at bounding box center [745, 392] width 476 height 466
click at [362, 63] on span "Normal text" at bounding box center [367, 65] width 66 height 12
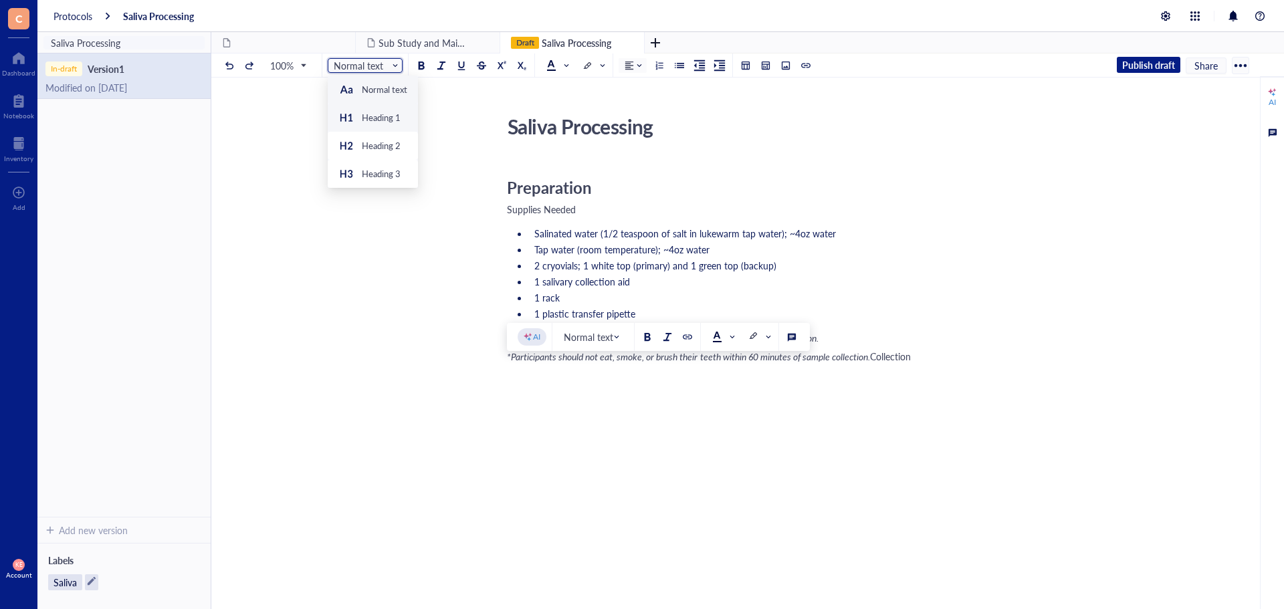
click at [368, 112] on div "Heading 1" at bounding box center [381, 118] width 39 height 12
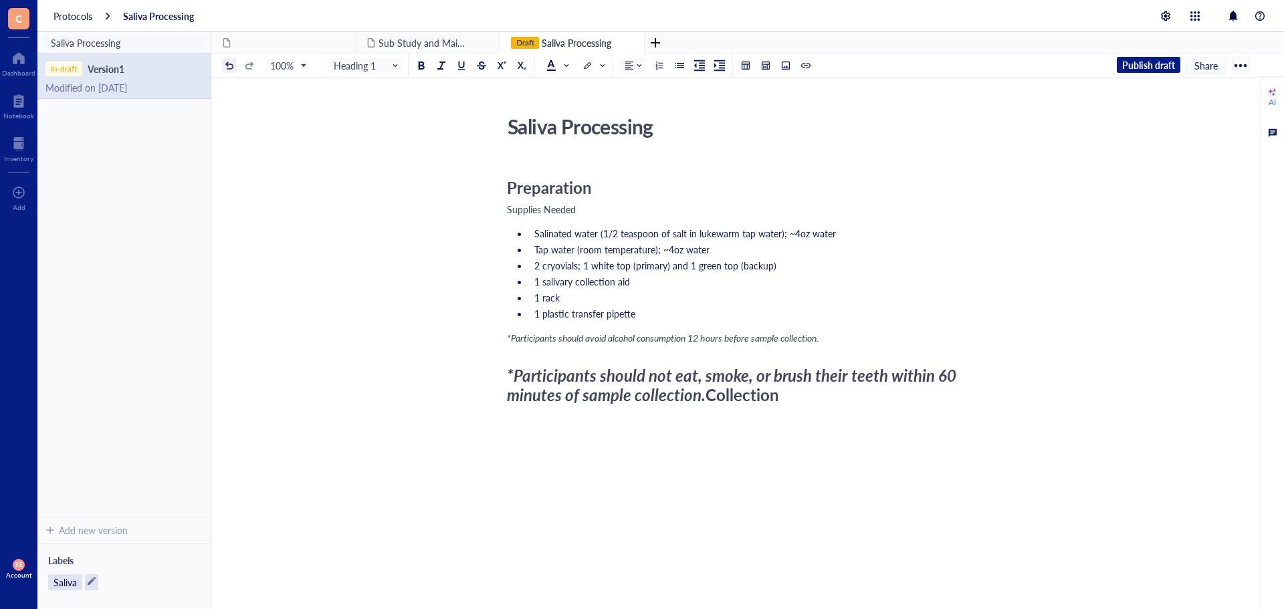
click at [224, 66] on button at bounding box center [229, 65] width 15 height 15
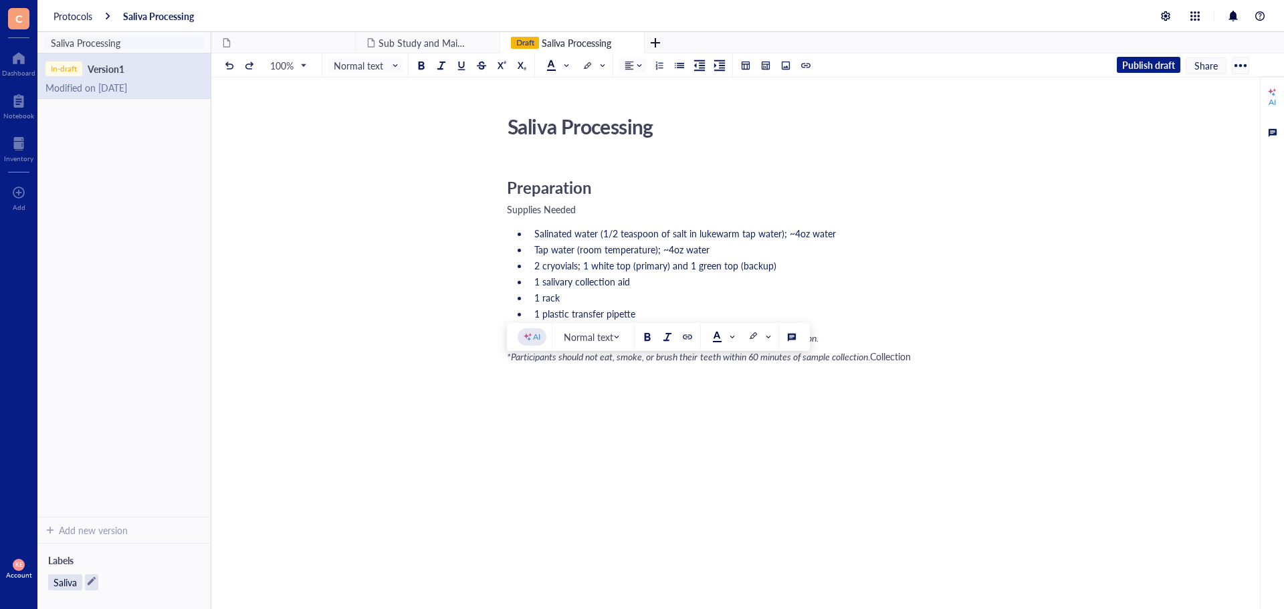
click at [527, 363] on div "*Participants should not eat, smoke, or brush their teeth within 60 minutes of …" at bounding box center [745, 356] width 476 height 13
click at [537, 395] on span "Collection" at bounding box center [527, 388] width 41 height 13
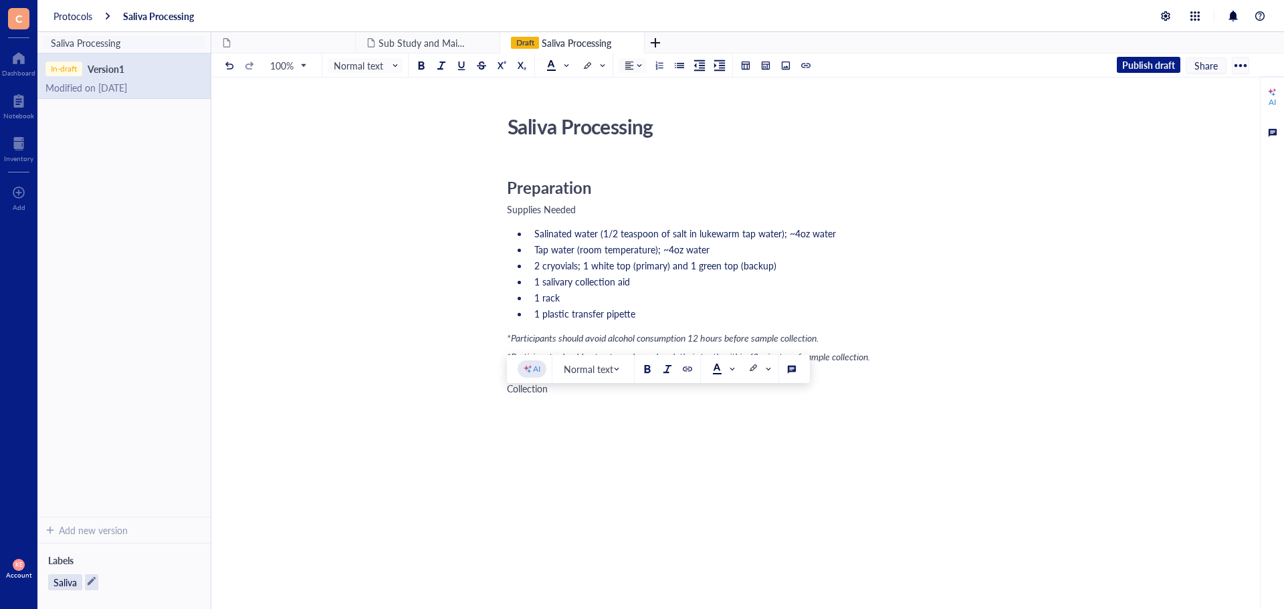
drag, startPoint x: 510, startPoint y: 404, endPoint x: 553, endPoint y: 406, distance: 42.8
click at [553, 395] on div "Collection" at bounding box center [745, 388] width 476 height 13
click at [388, 64] on span "Normal text" at bounding box center [367, 65] width 66 height 12
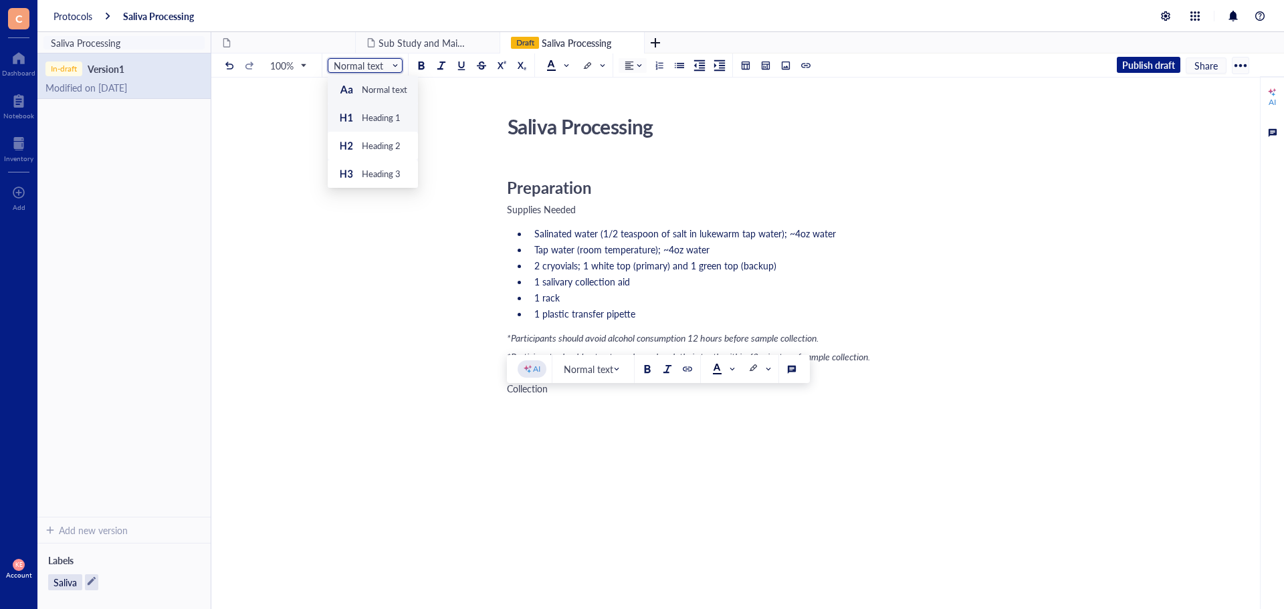
click at [394, 116] on div "Heading 1" at bounding box center [381, 118] width 39 height 12
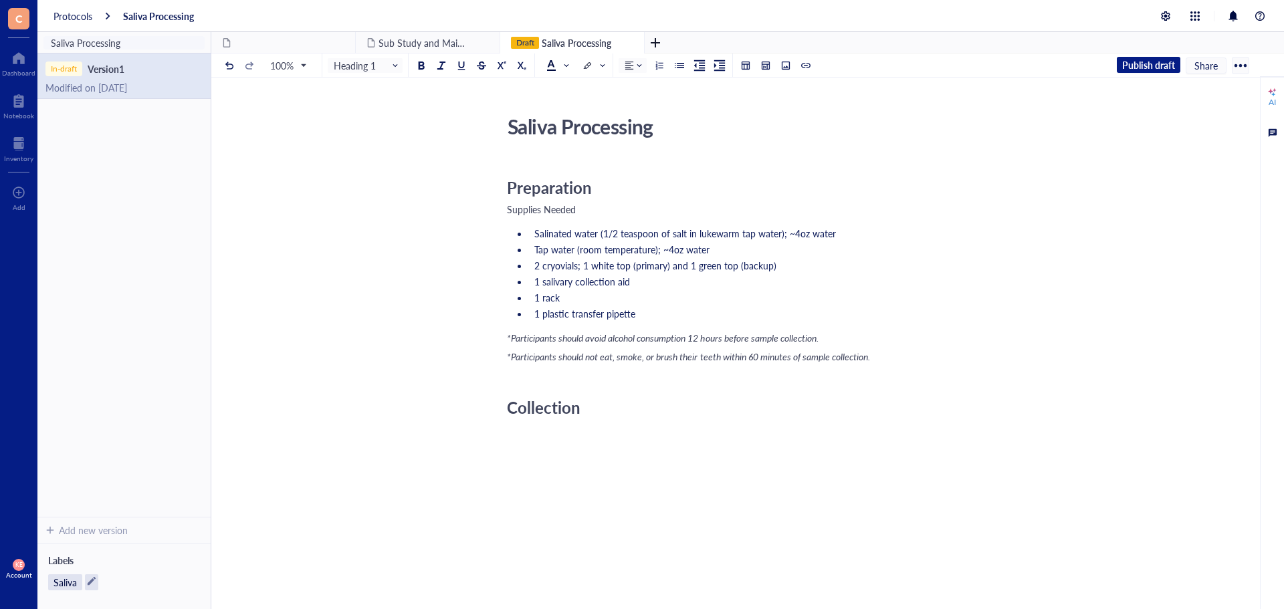
click at [527, 383] on div "Preparation Supplies Needed Salinated water (1/2 teaspoon of salt in lukewarm t…" at bounding box center [745, 419] width 476 height 520
drag, startPoint x: 510, startPoint y: 385, endPoint x: 549, endPoint y: 387, distance: 38.8
click at [870, 363] on span "Collection" at bounding box center [890, 356] width 41 height 13
click at [381, 68] on span "Normal text" at bounding box center [367, 65] width 66 height 12
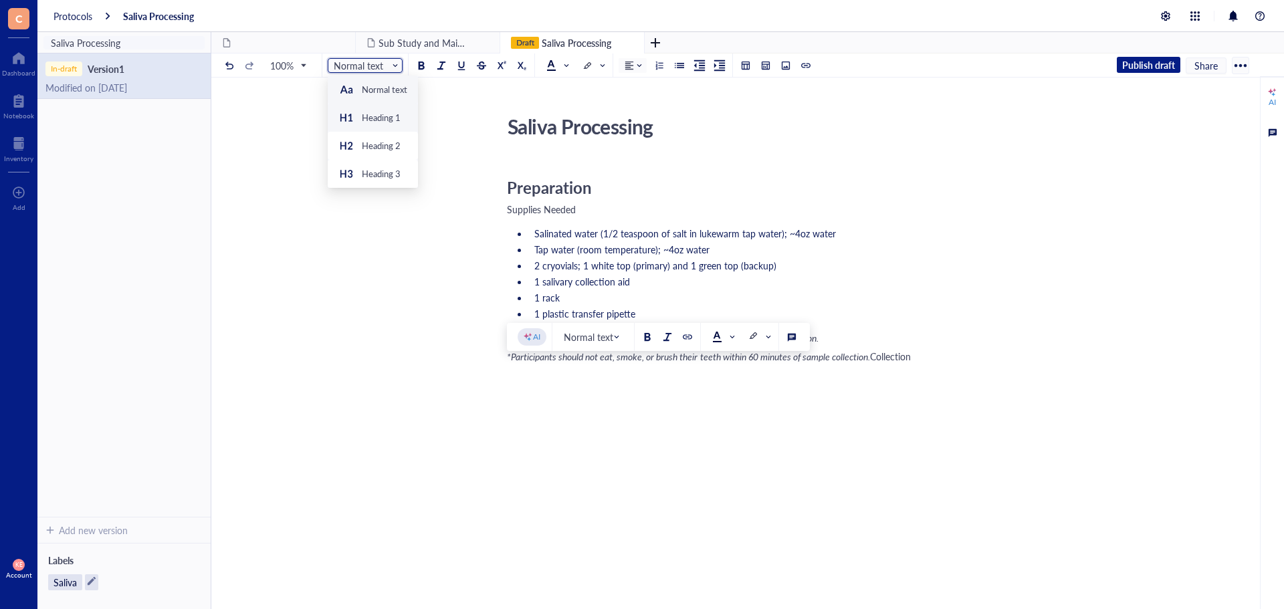
click at [382, 116] on div "Heading 1" at bounding box center [381, 118] width 39 height 12
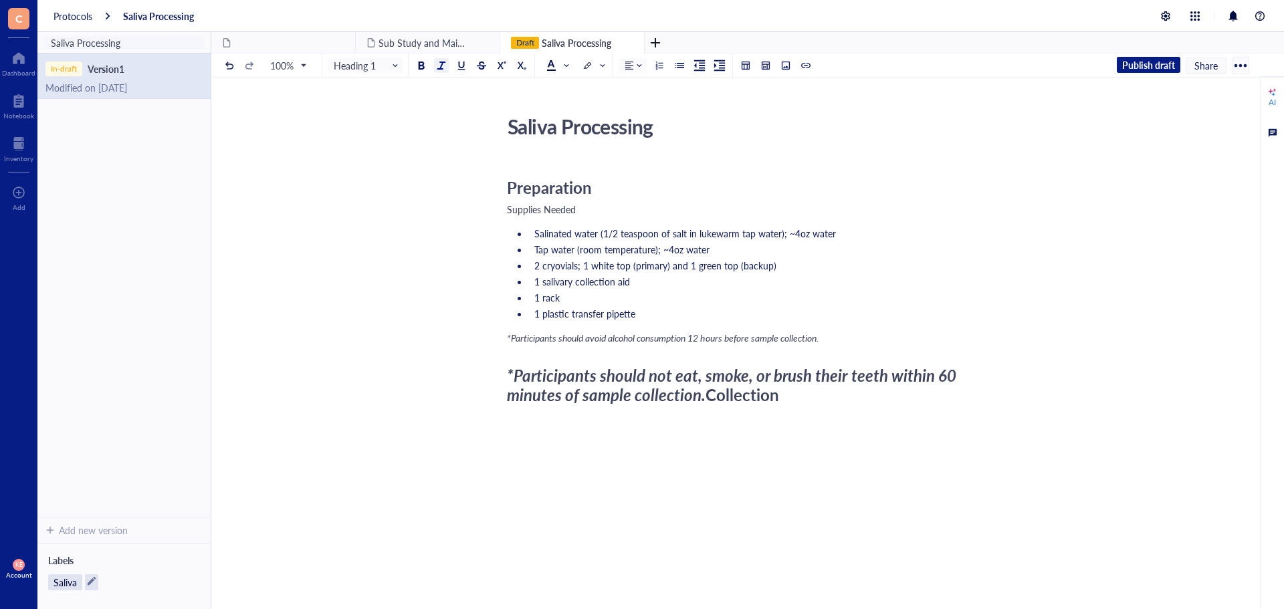
drag, startPoint x: 539, startPoint y: 393, endPoint x: 591, endPoint y: 398, distance: 51.8
click at [538, 393] on span "*Participants should not eat, smoke, or brush their teeth within 60 minutes of …" at bounding box center [733, 385] width 453 height 42
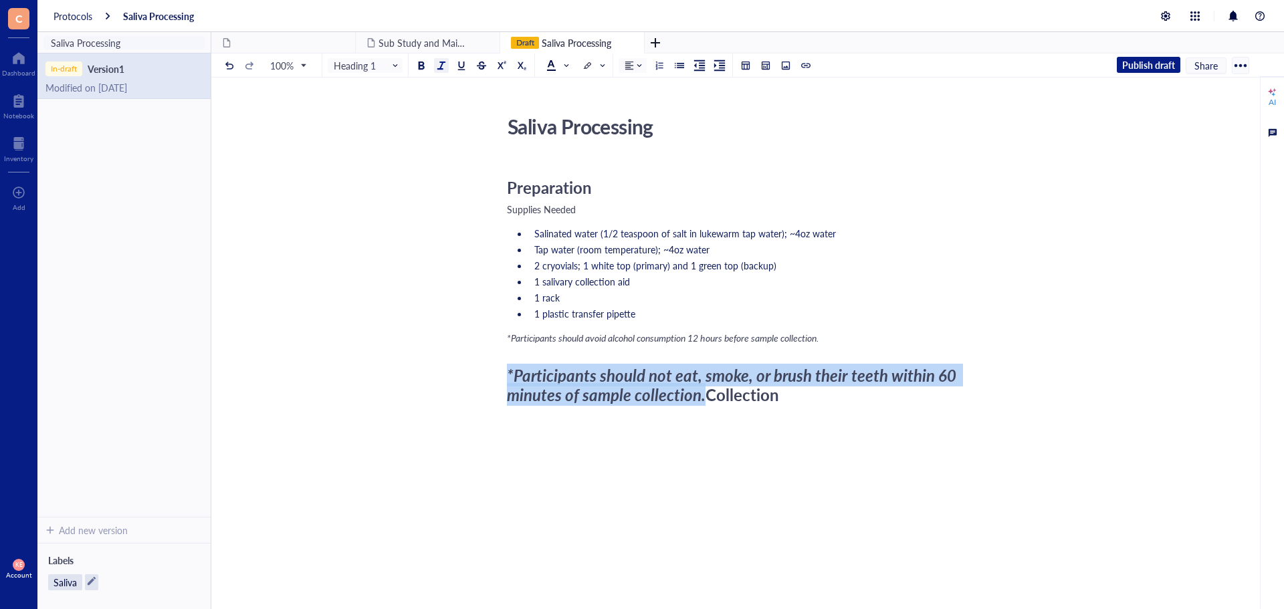
drag, startPoint x: 715, startPoint y: 395, endPoint x: 437, endPoint y: 197, distance: 341.3
click at [500, 364] on div "Saliva Processing Saliva Processing Preparation Supplies Needed Salinated water…" at bounding box center [744, 388] width 1067 height 556
click at [366, 68] on span "Heading 1" at bounding box center [367, 65] width 66 height 12
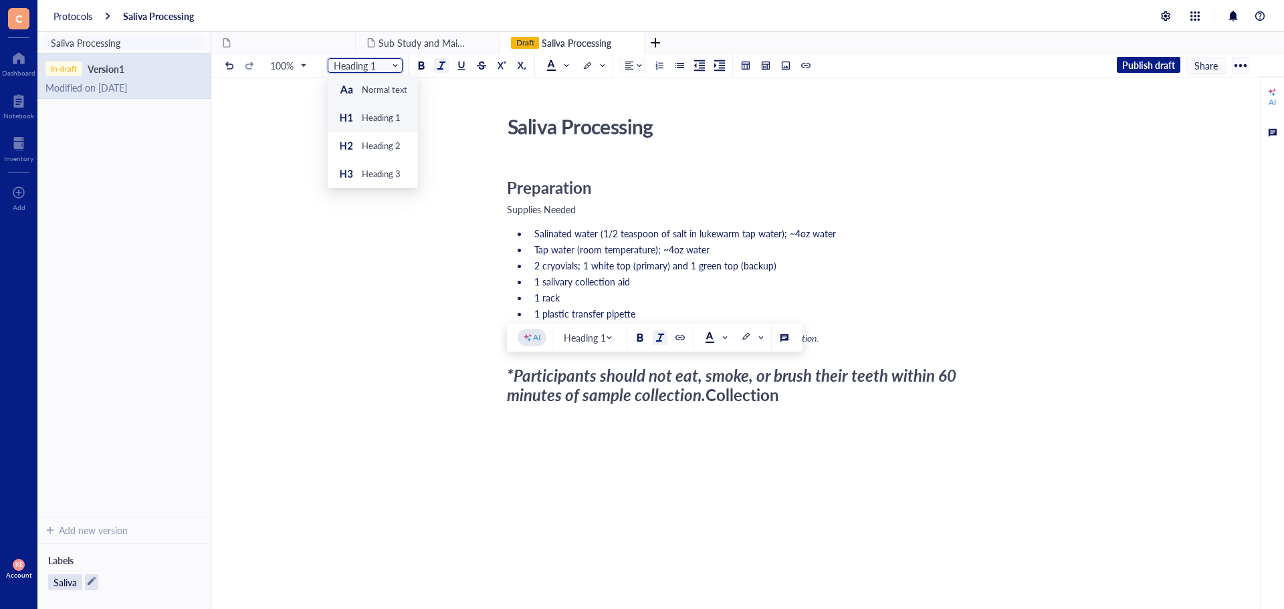
click at [370, 86] on div "Normal text" at bounding box center [384, 90] width 45 height 12
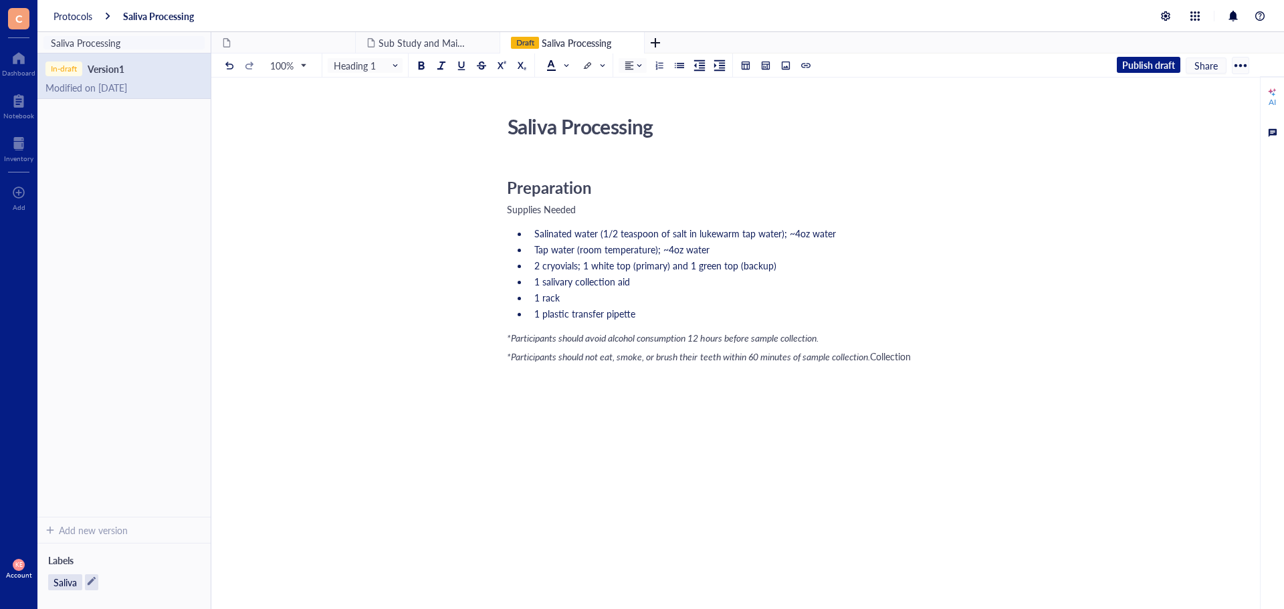
click at [516, 363] on div "*Participants should not eat, smoke, or brush their teeth within 60 minutes of …" at bounding box center [745, 356] width 476 height 13
drag, startPoint x: 509, startPoint y: 403, endPoint x: 556, endPoint y: 408, distance: 47.8
click at [556, 408] on div "Preparation Supplies Needed Salinated water (1/2 teaspoon of salt in lukewarm t…" at bounding box center [745, 408] width 476 height 498
click at [368, 72] on input "search" at bounding box center [362, 65] width 56 height 20
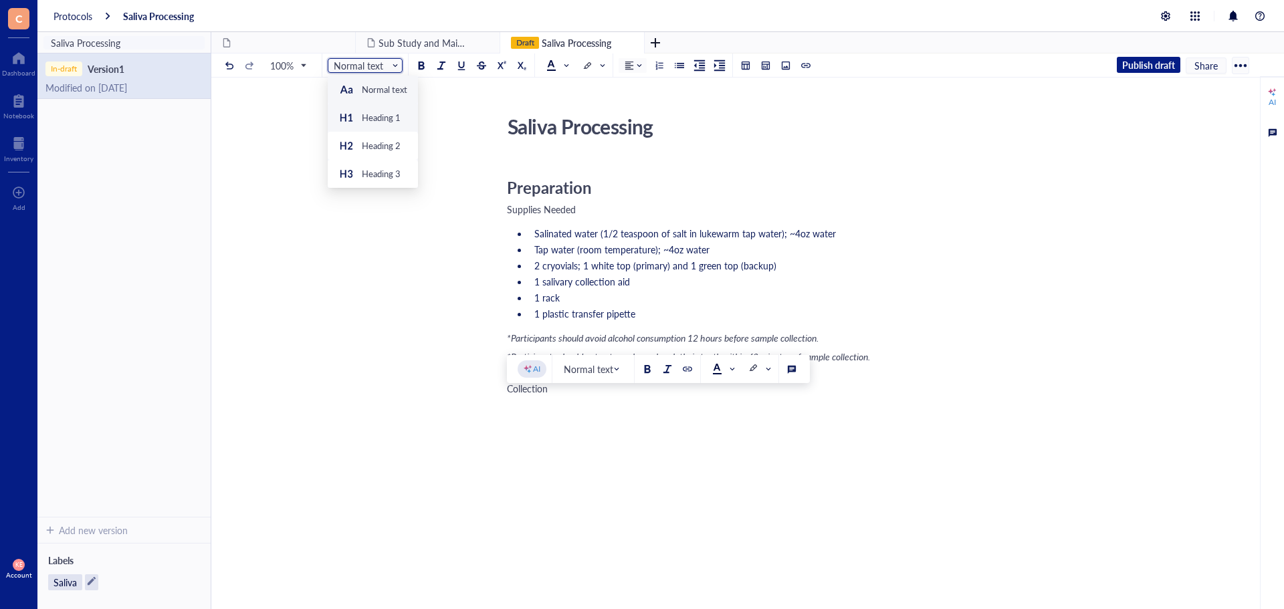
click at [376, 124] on div "Heading 1" at bounding box center [369, 118] width 62 height 16
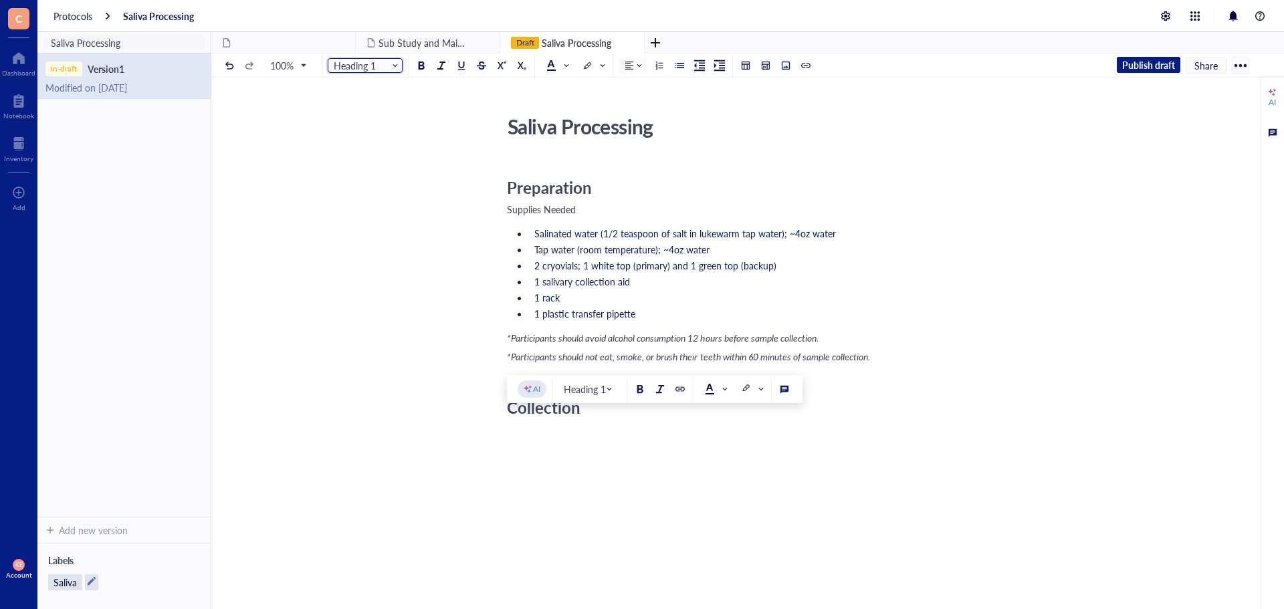
click at [583, 436] on div "﻿" at bounding box center [745, 428] width 476 height 13
click at [513, 436] on div "﻿ Type ‘/’ for commands" at bounding box center [745, 428] width 476 height 13
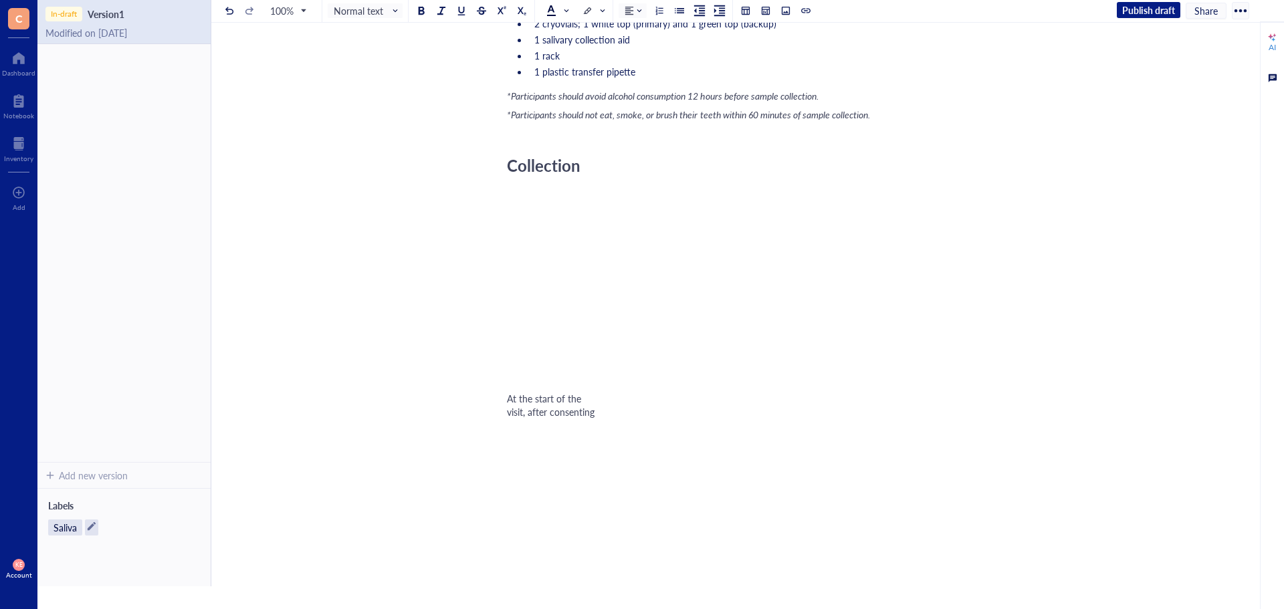
scroll to position [121, 0]
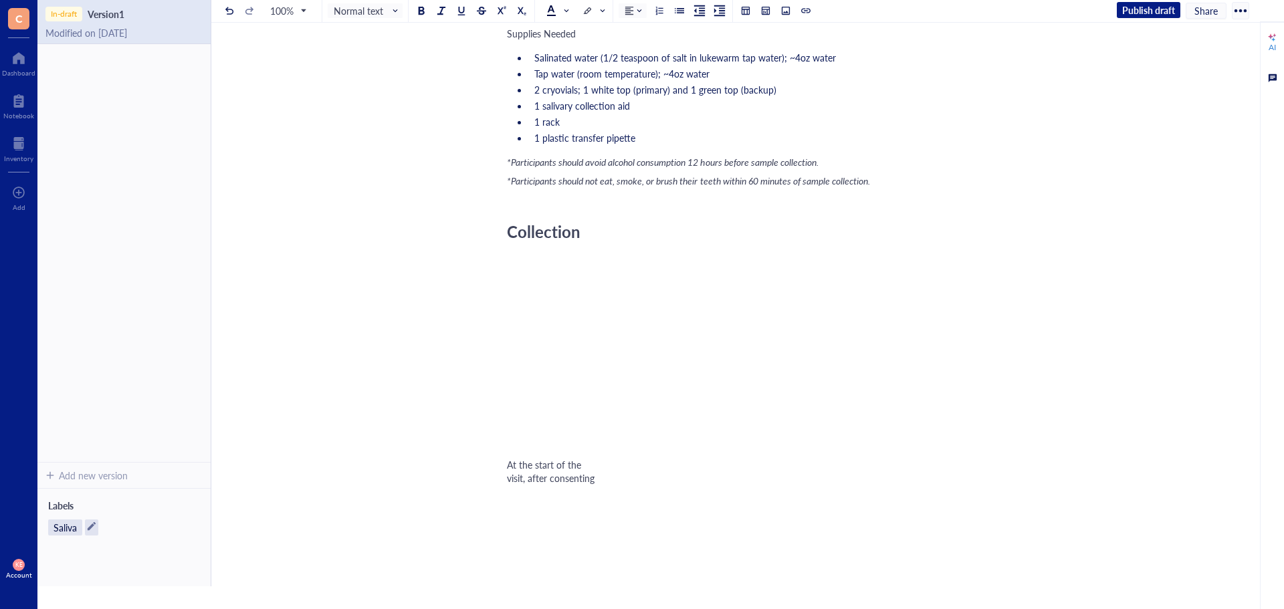
click at [513, 265] on div at bounding box center [745, 294] width 476 height 94
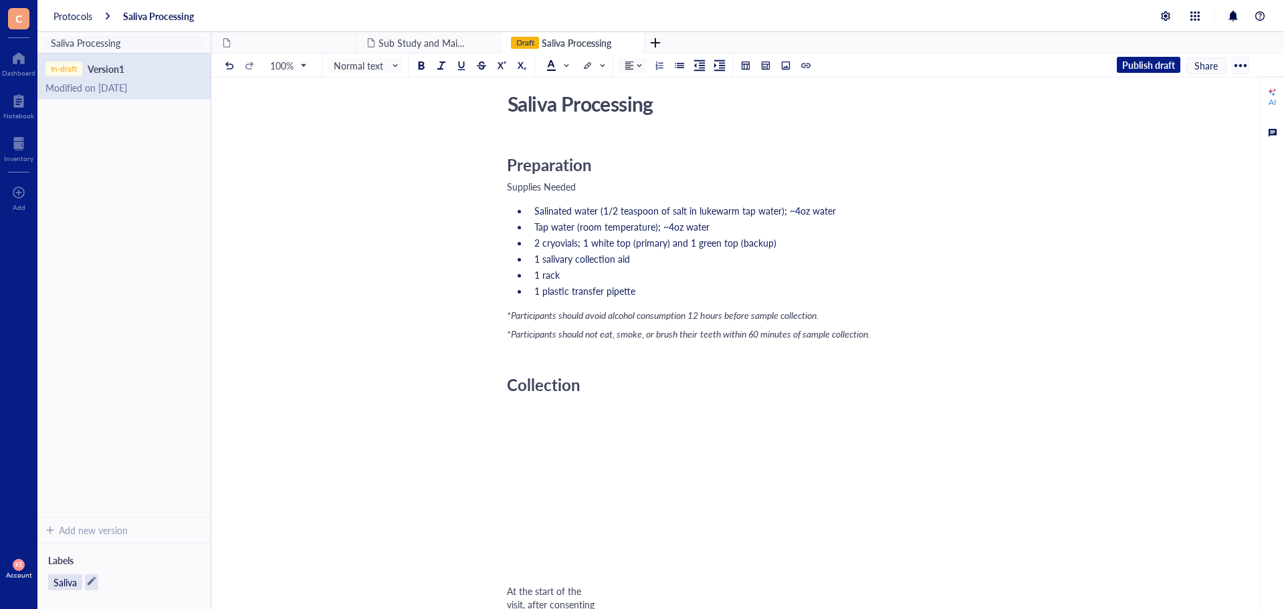
scroll to position [0, 0]
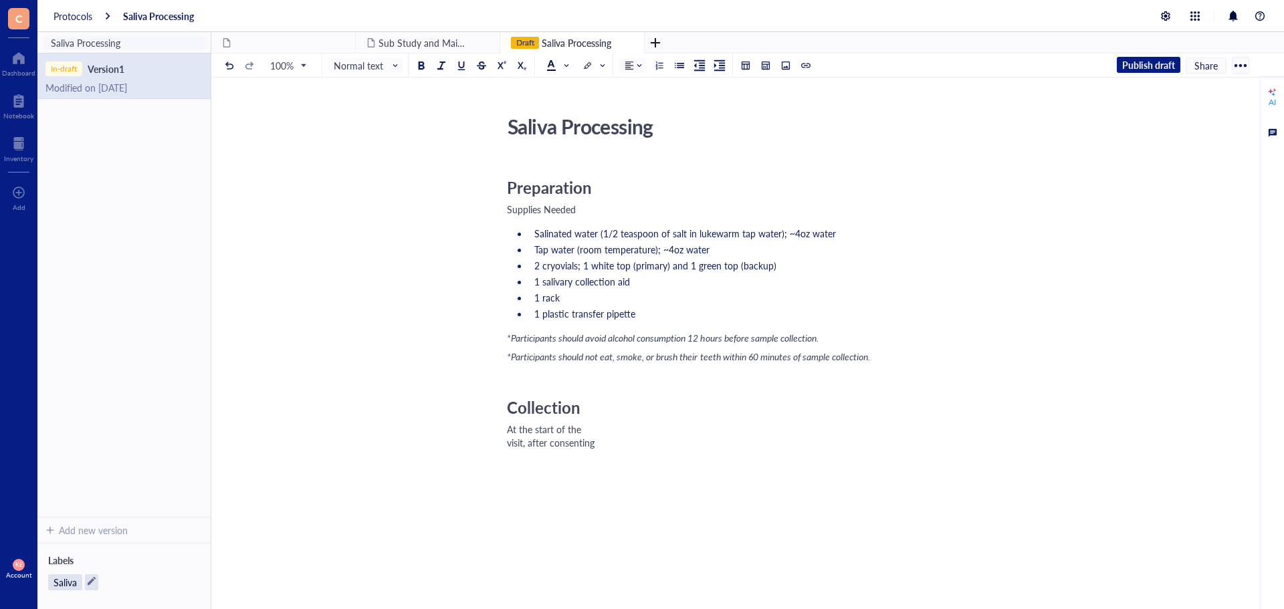
click at [583, 448] on div "At the start of the visit, after consenting" at bounding box center [745, 435] width 476 height 27
click at [697, 436] on div "At the start of the visit, after consenting" at bounding box center [745, 428] width 476 height 13
click at [544, 455] on div "﻿ Type ‘/’ for commands" at bounding box center [745, 447] width 476 height 13
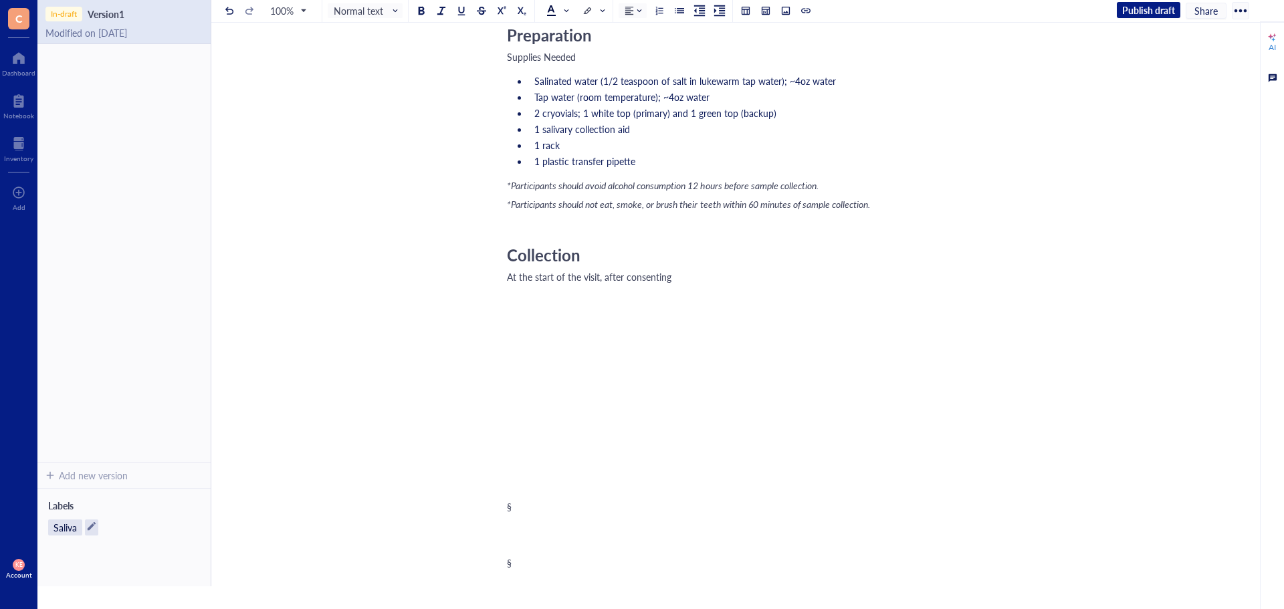
scroll to position [82, 0]
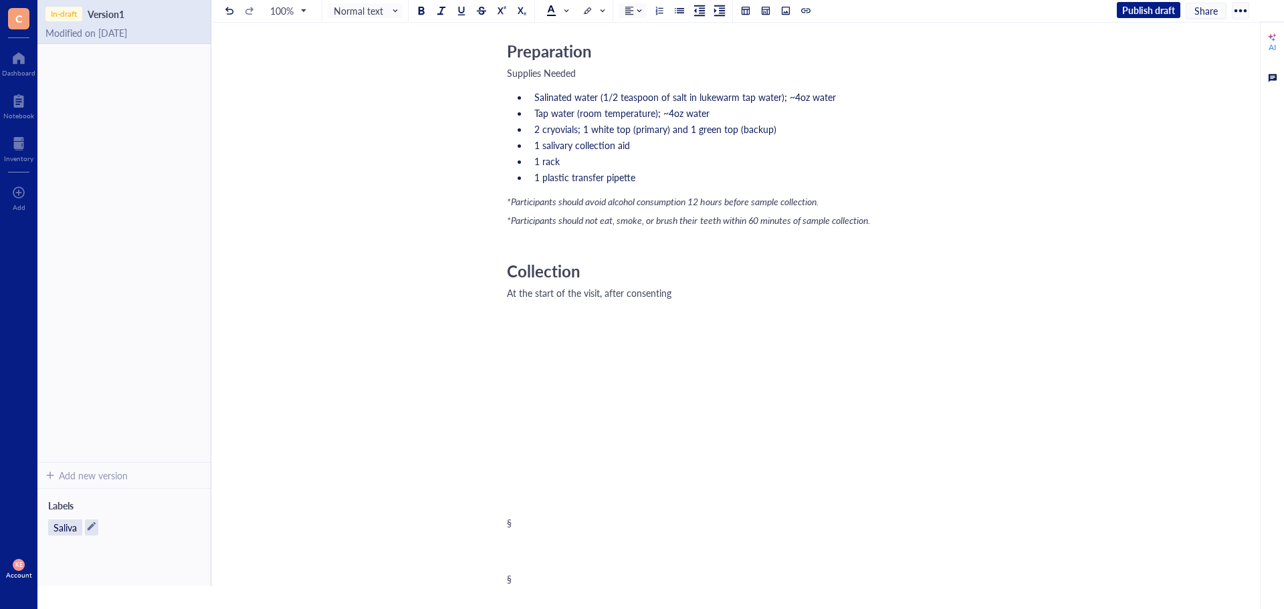
click at [528, 335] on div at bounding box center [745, 352] width 476 height 94
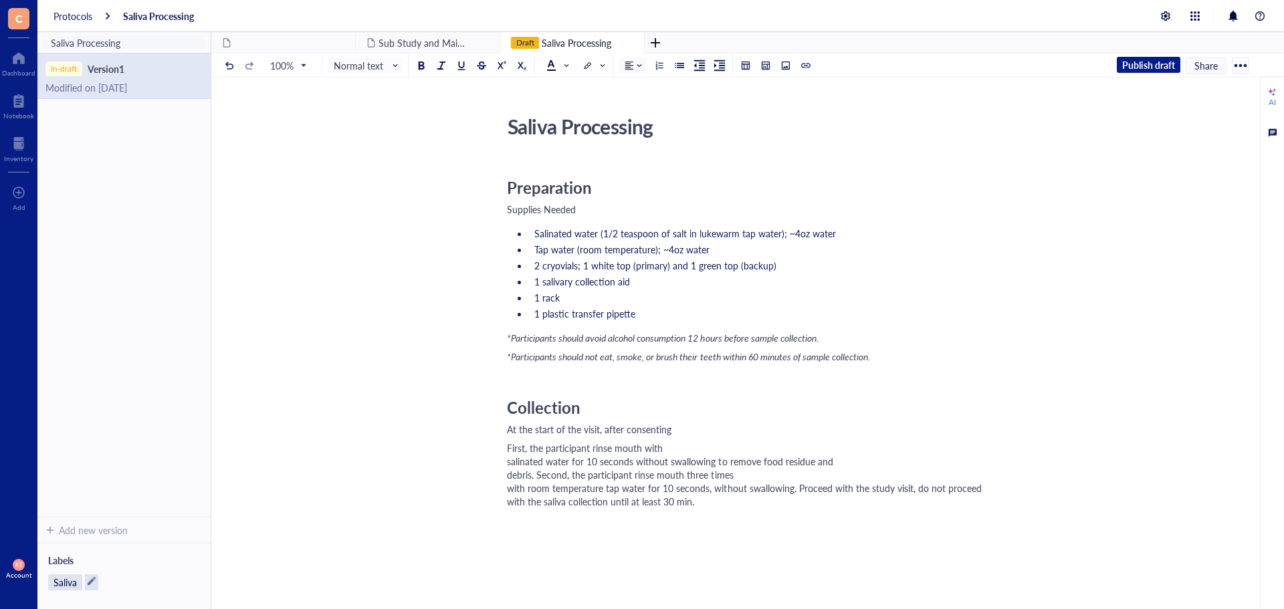
click at [700, 471] on div "First, the participant rinse mouth with salinated water for 10 seconds without …" at bounding box center [745, 474] width 476 height 67
